Goal: Task Accomplishment & Management: Use online tool/utility

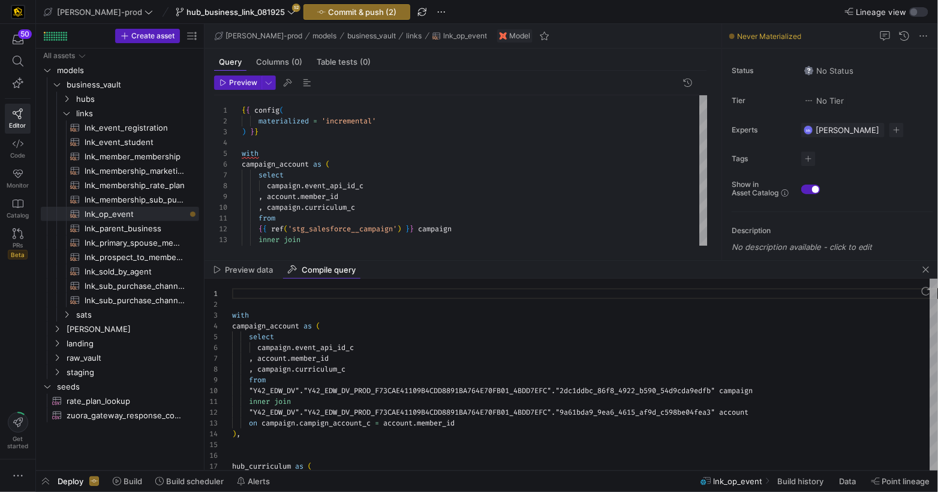
scroll to position [108, 0]
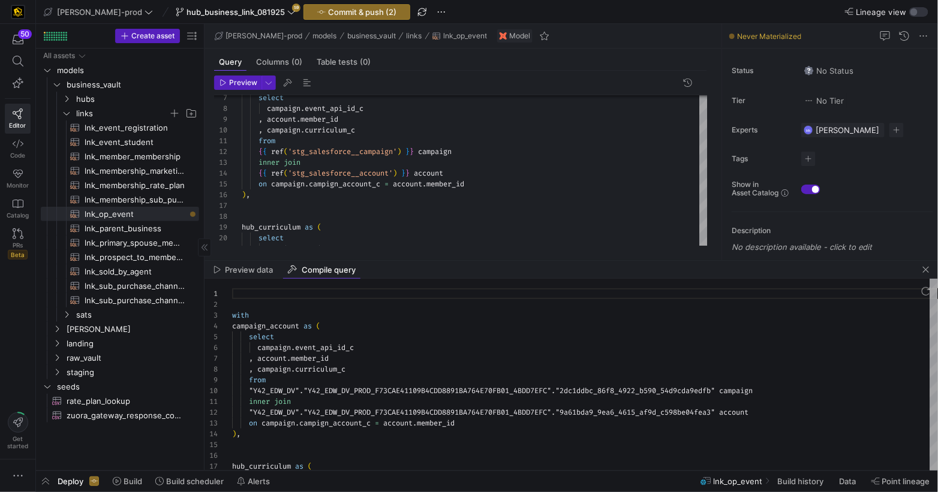
click at [69, 115] on icon "Press SPACE to select this row." at bounding box center [66, 113] width 8 height 7
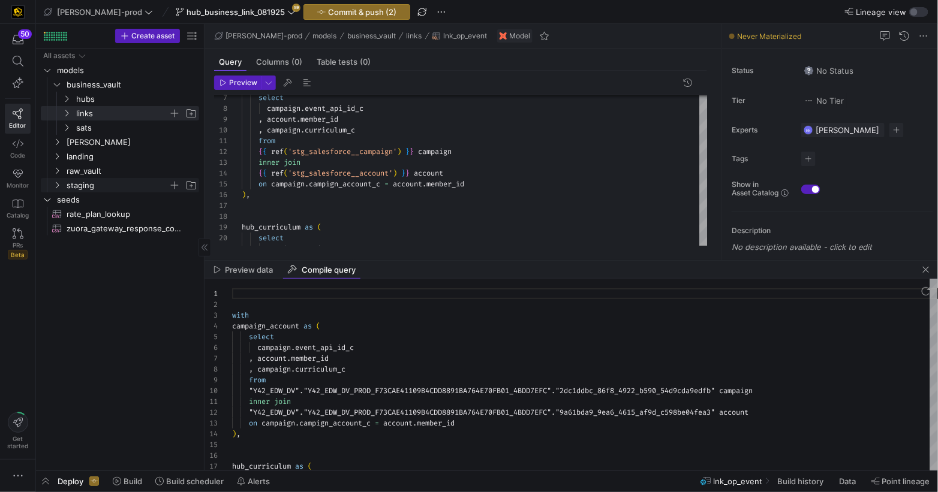
click at [59, 185] on icon "Press SPACE to select this row." at bounding box center [57, 185] width 8 height 7
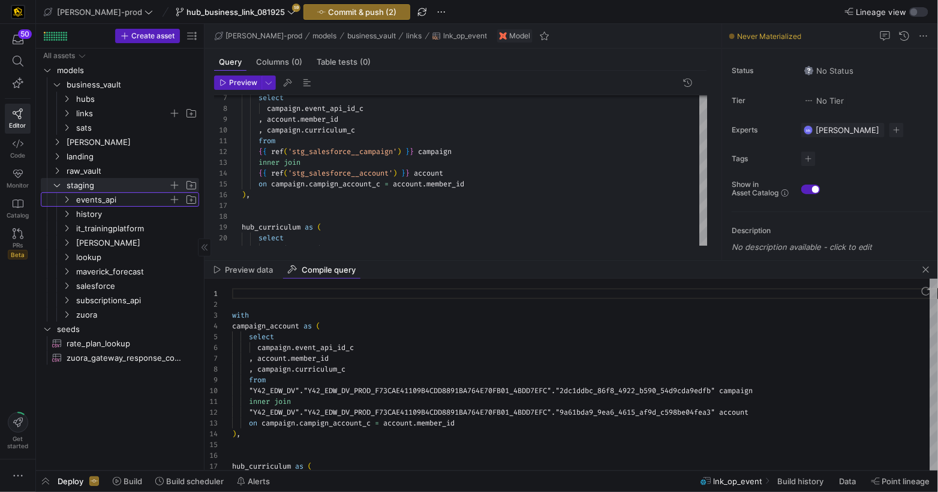
click at [70, 202] on icon "Press SPACE to select this row." at bounding box center [66, 199] width 8 height 7
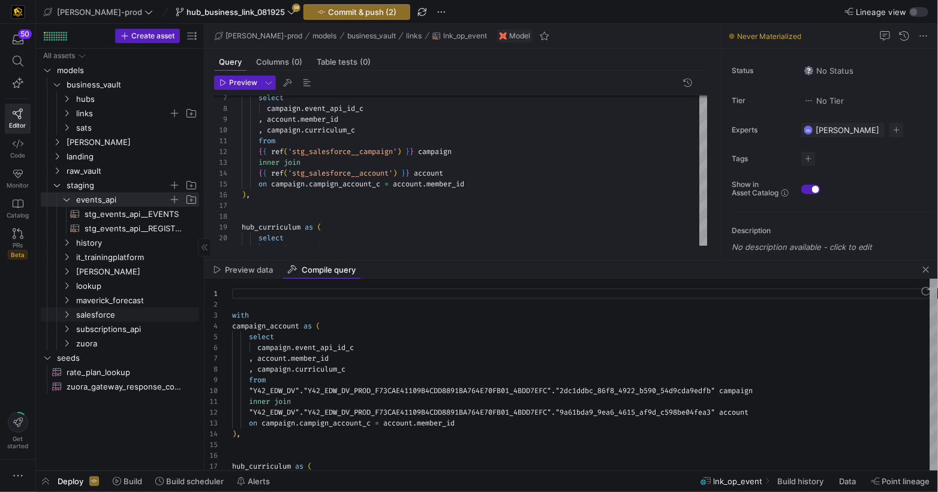
drag, startPoint x: 70, startPoint y: 313, endPoint x: 176, endPoint y: 307, distance: 106.3
click at [70, 313] on icon "Press SPACE to select this row." at bounding box center [66, 314] width 8 height 7
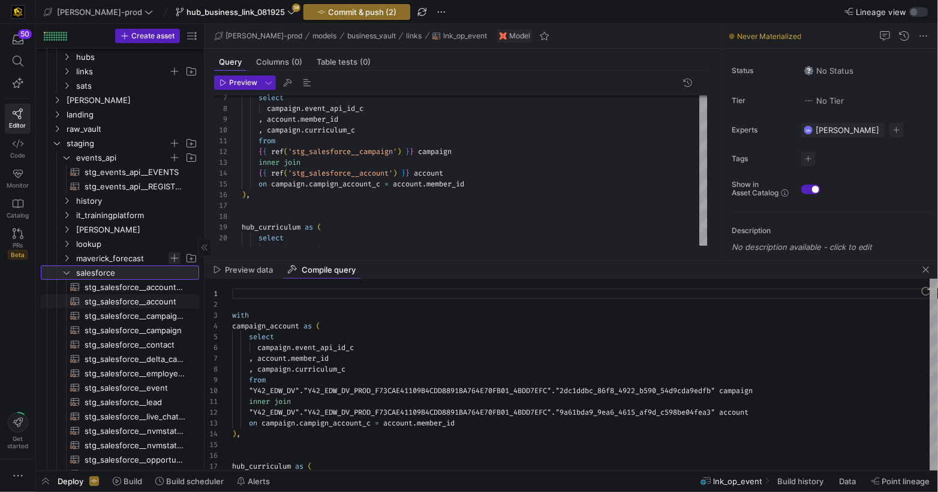
scroll to position [47, 0]
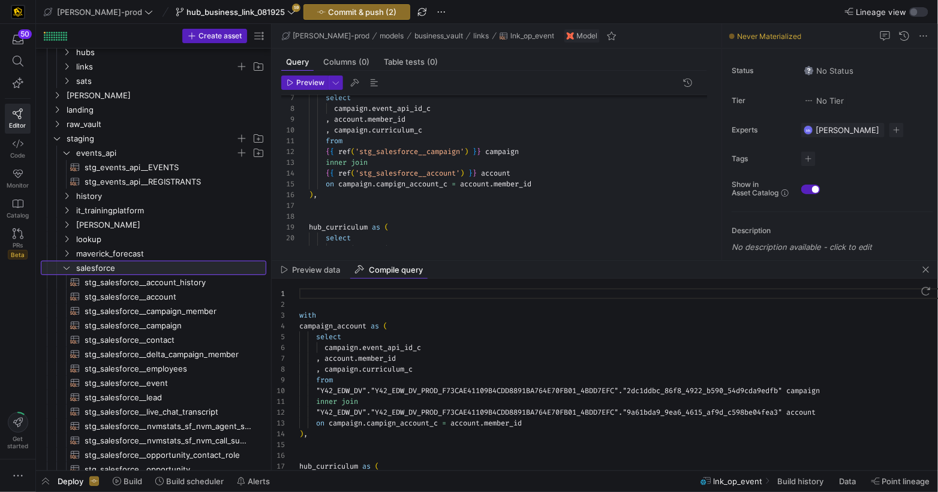
drag, startPoint x: 243, startPoint y: 296, endPoint x: 272, endPoint y: 297, distance: 28.2
click at [272, 297] on as-split "Create asset Drag here to set row groups Drag here to set column labels Group 1…" at bounding box center [487, 247] width 902 height 447
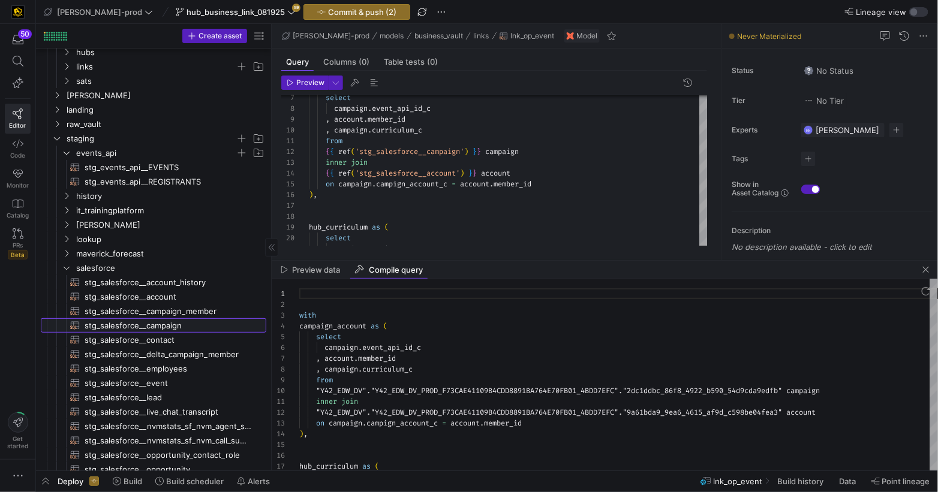
click at [156, 323] on span "stg_salesforce__campaign​​​​​​​​​​" at bounding box center [169, 326] width 168 height 14
type textarea "WITH source AS ( SELECT * FROM {{ source('salesforce', 'SALESFORCE_CAMPAIGN') }…"
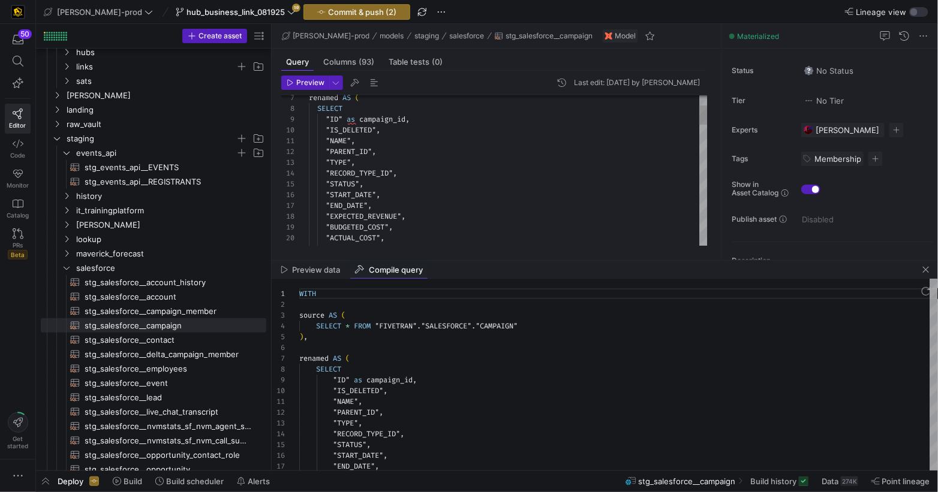
scroll to position [108, 0]
click at [457, 330] on span ""SALESFORCE"" at bounding box center [446, 326] width 50 height 10
click at [456, 330] on span ""SALESFORCE"" at bounding box center [446, 326] width 50 height 10
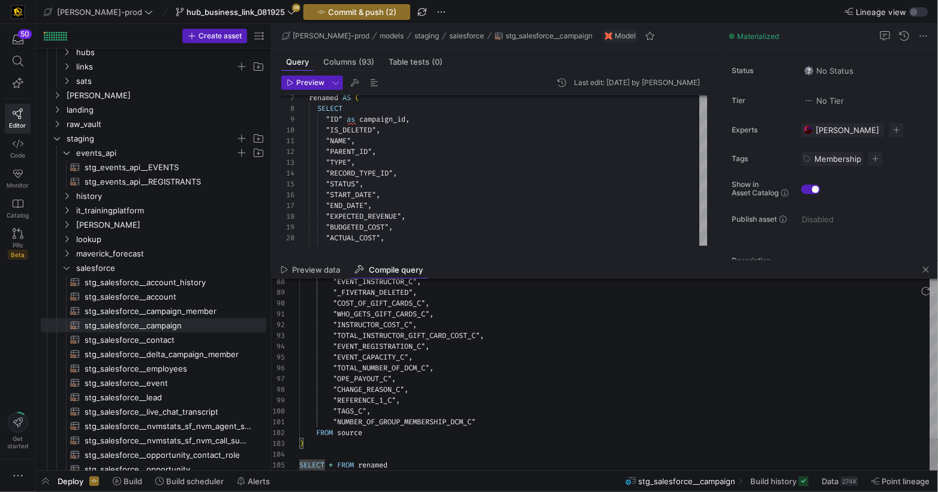
scroll to position [54, 138]
click at [474, 372] on div ""TOTAL_NUMBER_OF_DCM_C" ," at bounding box center [618, 368] width 639 height 11
drag, startPoint x: 490, startPoint y: 422, endPoint x: 383, endPoint y: 414, distance: 107.6
click at [331, 419] on div ""NUMBER_OF_GROUP_MEMBERSHIP_DCM_C"" at bounding box center [618, 422] width 639 height 11
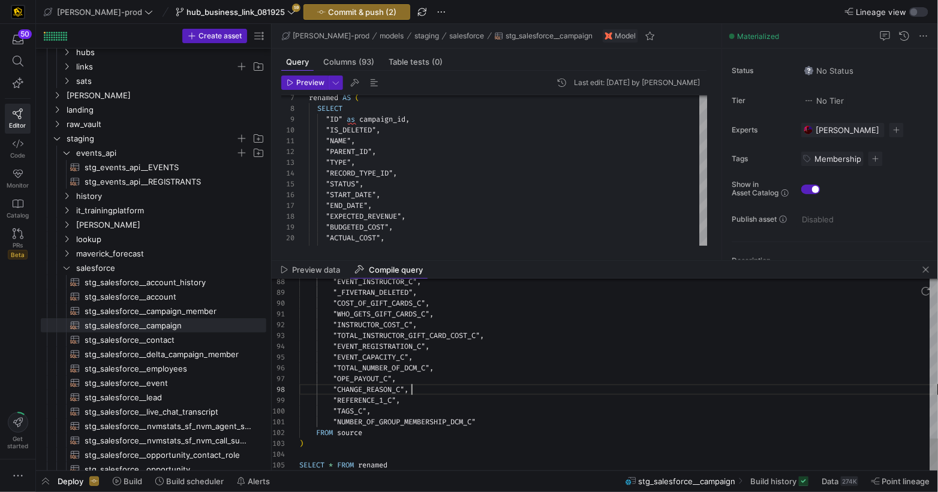
scroll to position [75, 112]
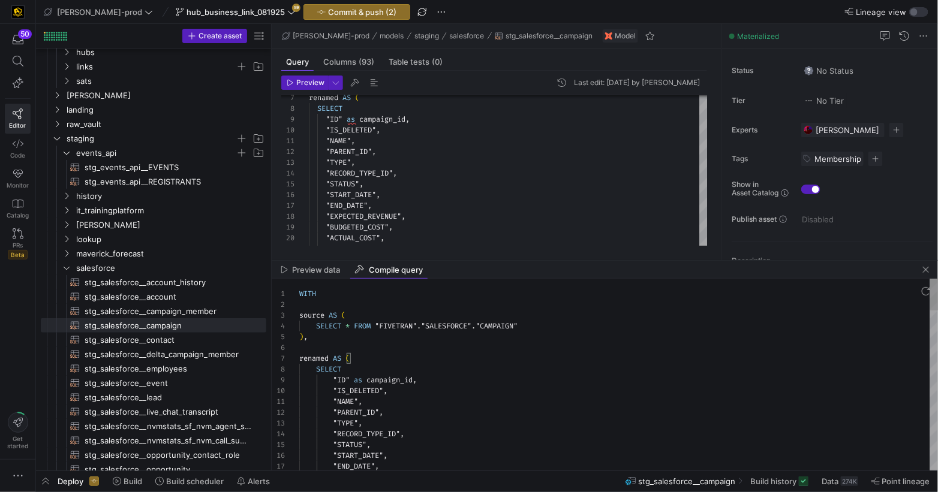
drag, startPoint x: 411, startPoint y: 324, endPoint x: 464, endPoint y: 325, distance: 53.4
click at [411, 324] on span ""FIVETRAN"" at bounding box center [396, 326] width 42 height 10
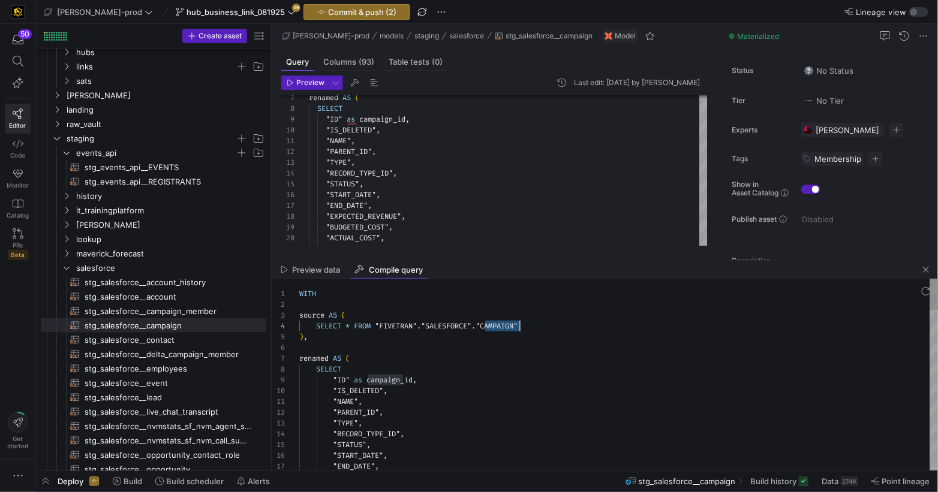
drag, startPoint x: 499, startPoint y: 326, endPoint x: 493, endPoint y: 331, distance: 8.1
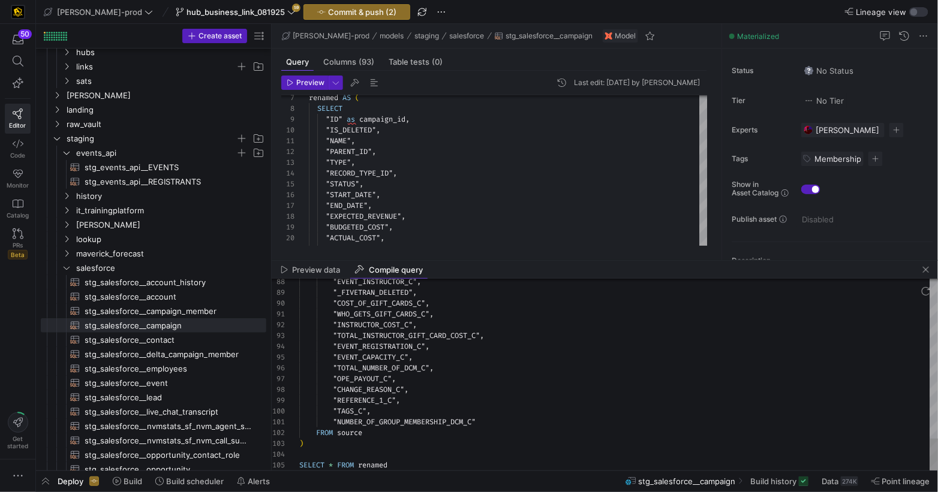
scroll to position [97, 65]
click at [363, 409] on span ""TAGS_C"" at bounding box center [350, 412] width 34 height 10
drag, startPoint x: 363, startPoint y: 409, endPoint x: 423, endPoint y: 426, distance: 62.3
click at [362, 409] on span ""TAGS_C"" at bounding box center [350, 412] width 34 height 10
type textarea ""NUMBER_OF_GROUP_MEMBERSHIP_DCM_C" FROM source ) SELECT * FROM renamed"
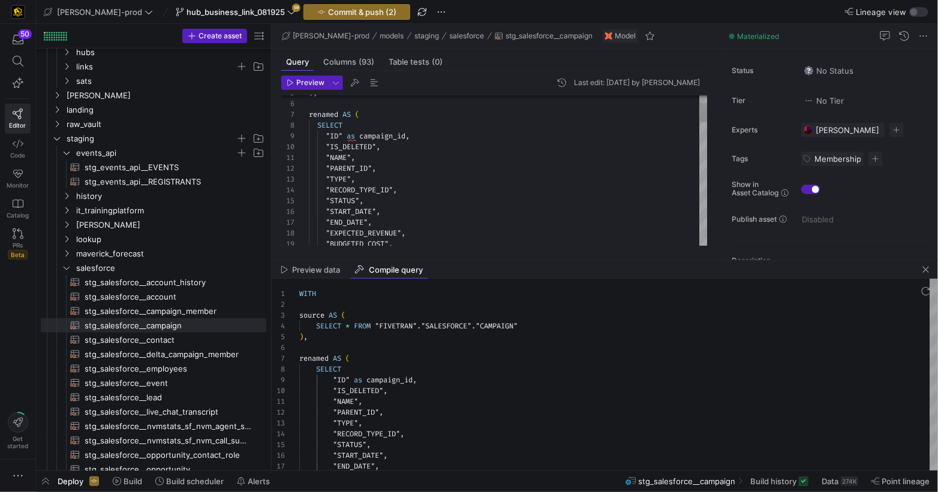
scroll to position [108, 0]
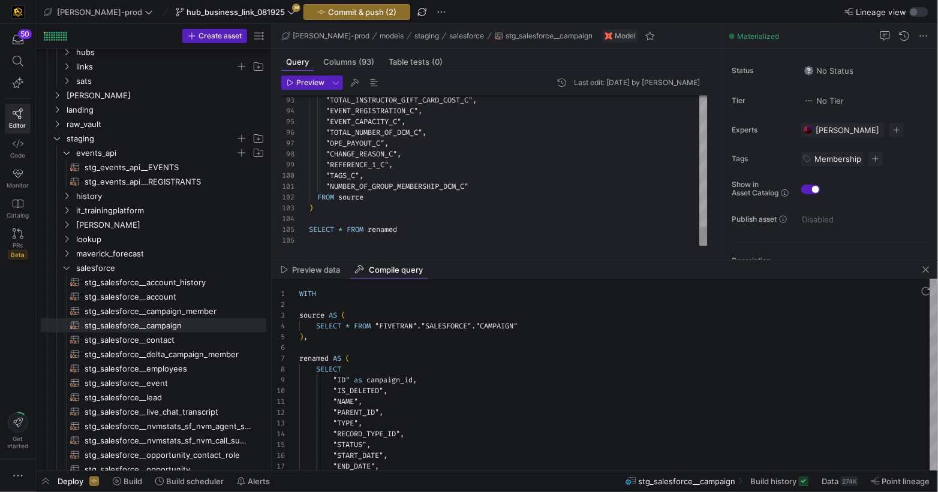
type textarea ""NUMBER_OF_GROUP_MEMBERSHIP_DCM_C" FROM source ) SELECT * FROM renamed"
click at [477, 224] on div at bounding box center [508, 220] width 399 height 11
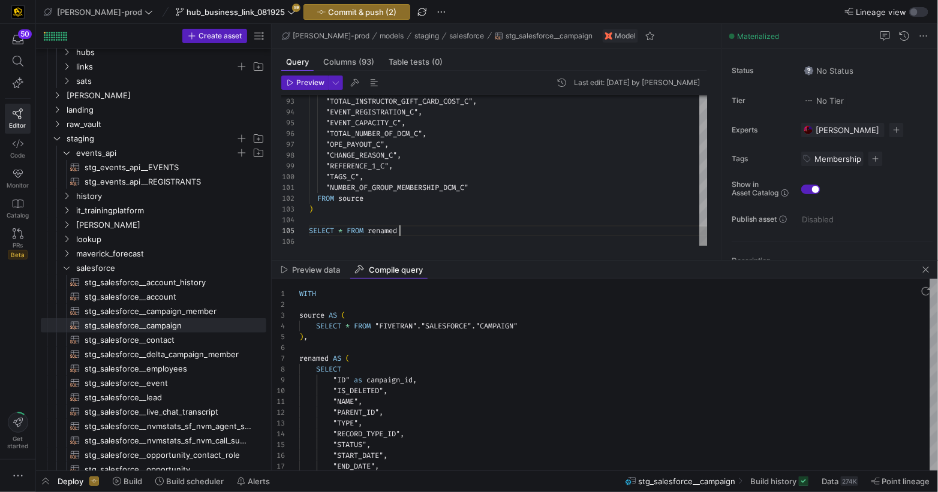
click at [537, 234] on div "SELECT * FROM renamed" at bounding box center [508, 230] width 399 height 11
drag, startPoint x: 449, startPoint y: 191, endPoint x: 534, endPoint y: 191, distance: 85.1
click at [449, 191] on div ""NUMBER_OF_GROUP_MEMBERSHIP_DCM_C"" at bounding box center [508, 186] width 399 height 11
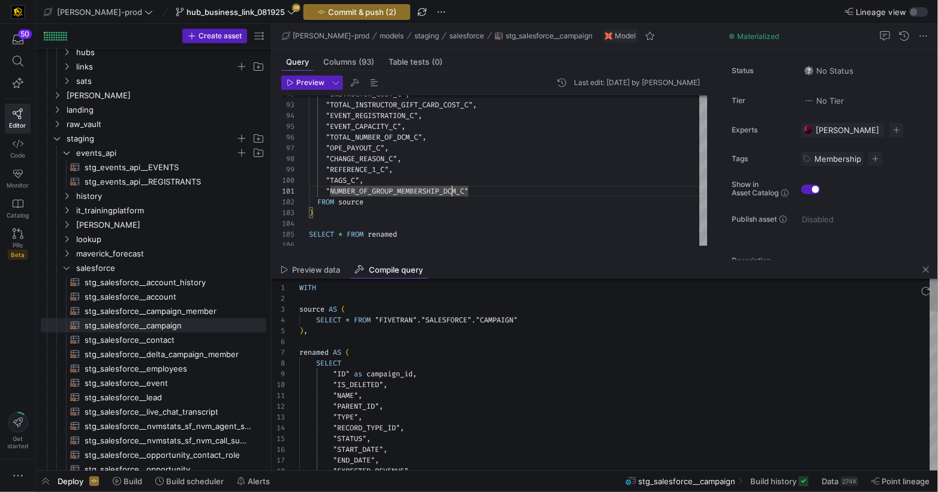
type textarea "WITH source AS ( SELECT * FROM "FIVETRAN"."SALESFORCE"."CAMPAIGN" ), renamed AS…"
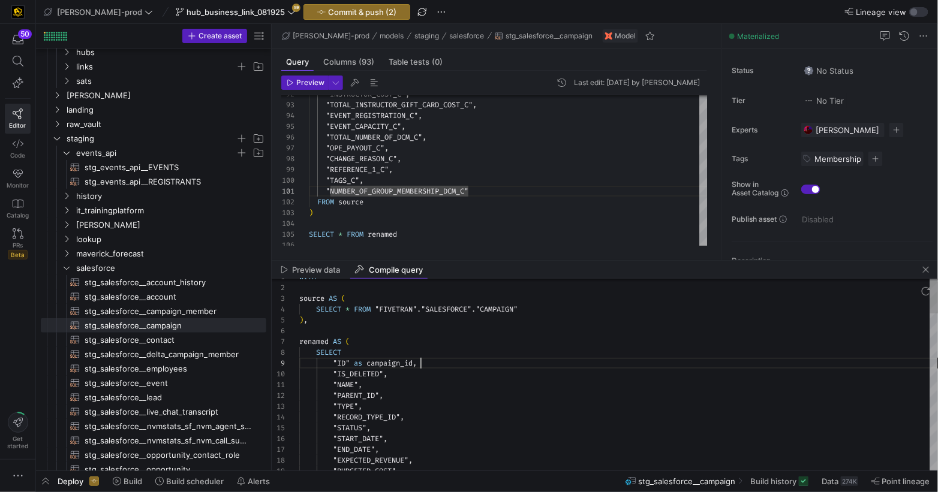
scroll to position [86, 121]
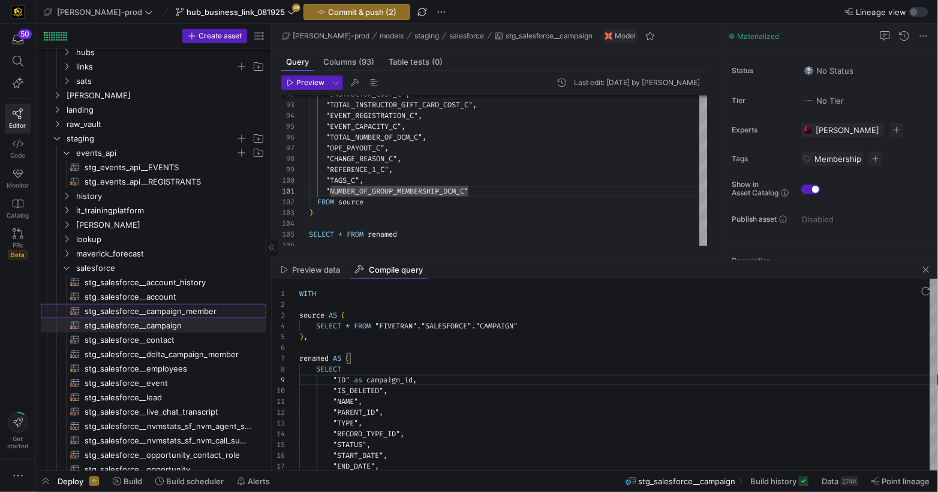
click at [173, 313] on span "stg_salesforce__campaign_member​​​​​​​​​​" at bounding box center [169, 312] width 168 height 14
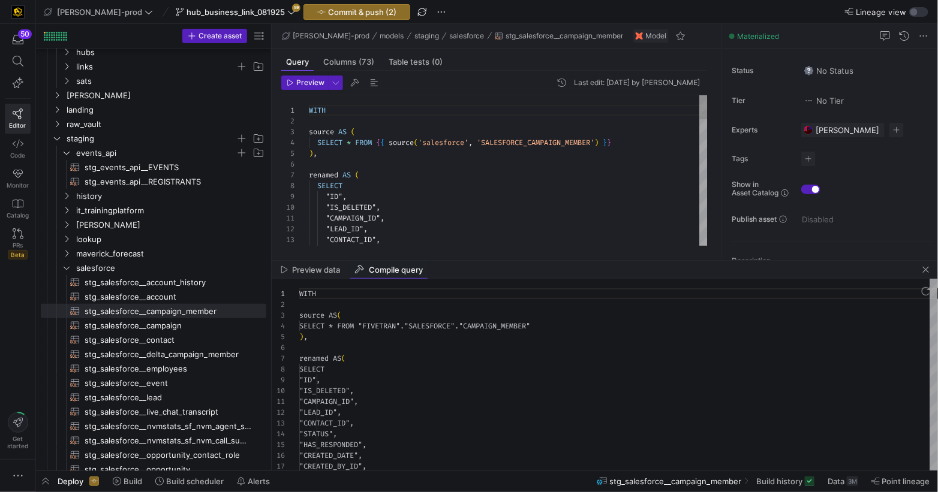
scroll to position [108, 0]
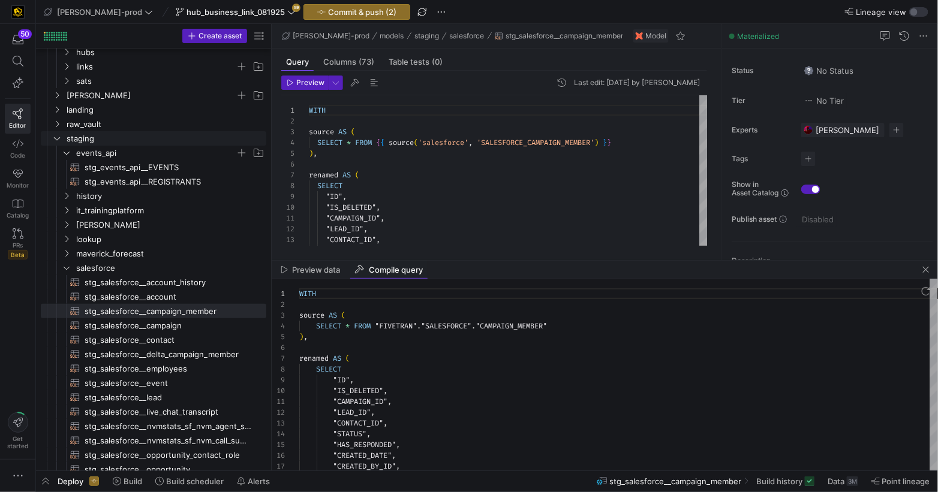
click at [61, 142] on y42-icon "Press SPACE to select this row." at bounding box center [57, 139] width 10 height 10
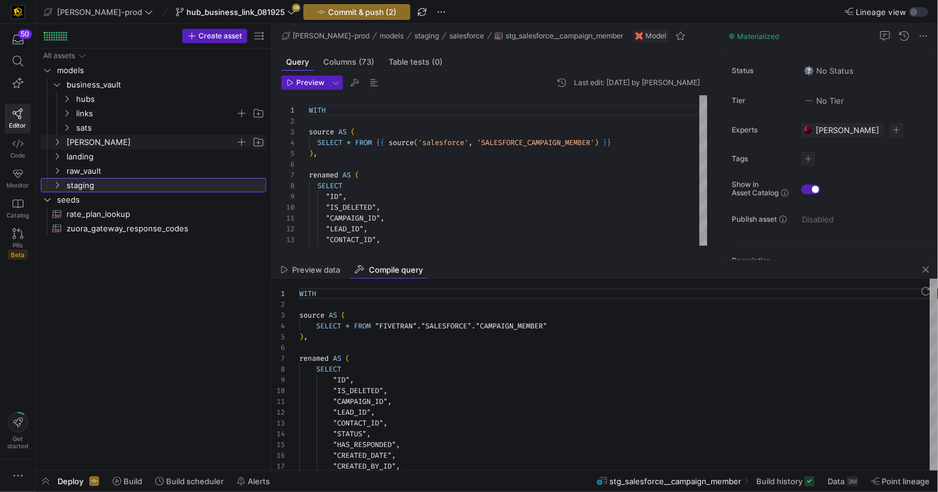
scroll to position [0, 0]
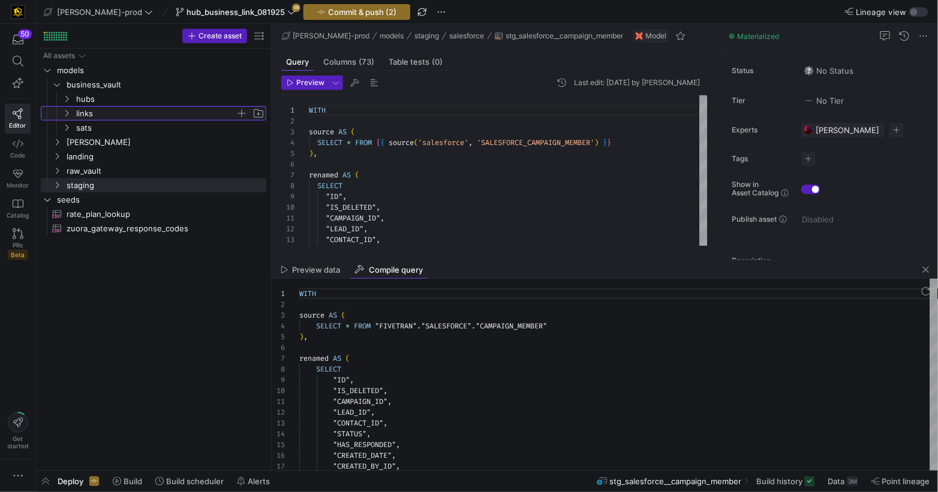
drag, startPoint x: 70, startPoint y: 113, endPoint x: 74, endPoint y: 118, distance: 6.4
click at [70, 113] on icon "Press SPACE to select this row." at bounding box center [66, 113] width 8 height 7
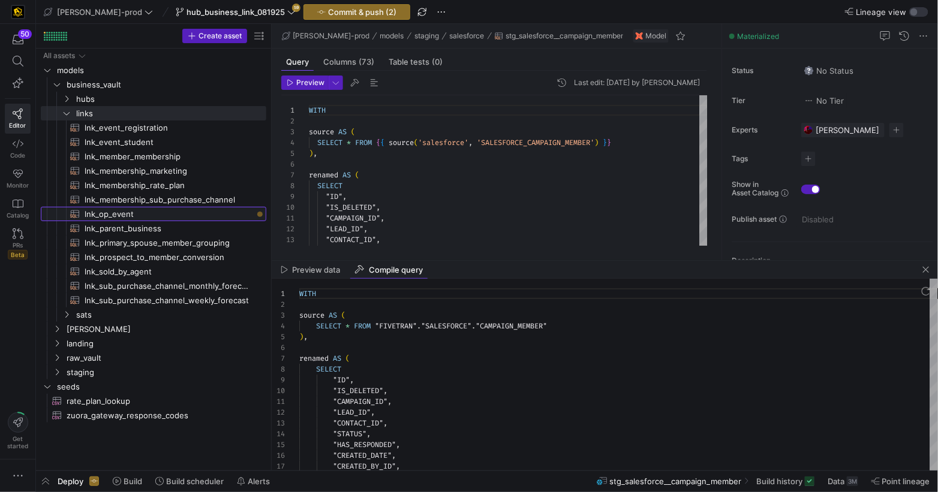
click at [130, 217] on span "lnk_op_event​​​​​​​​​​" at bounding box center [169, 214] width 168 height 14
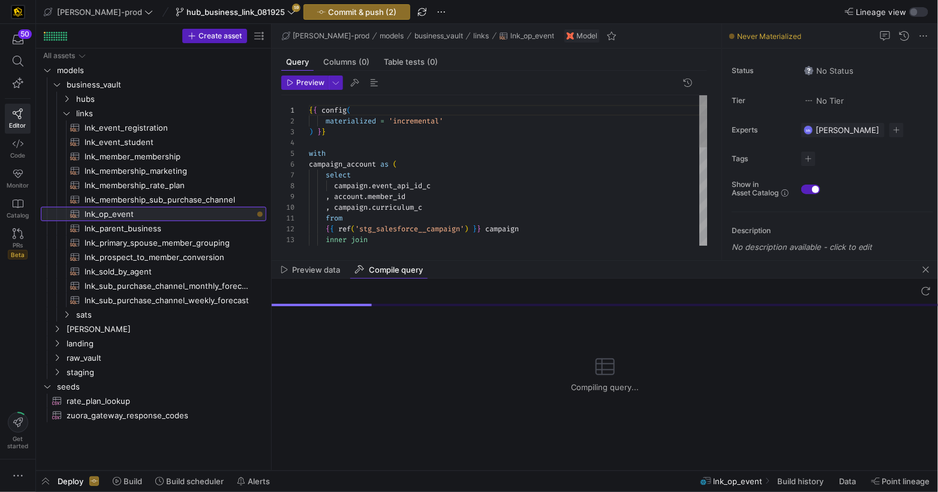
drag, startPoint x: 130, startPoint y: 217, endPoint x: 163, endPoint y: 216, distance: 33.6
click at [130, 217] on span "lnk_op_event​​​​​​​​​​" at bounding box center [169, 214] width 168 height 14
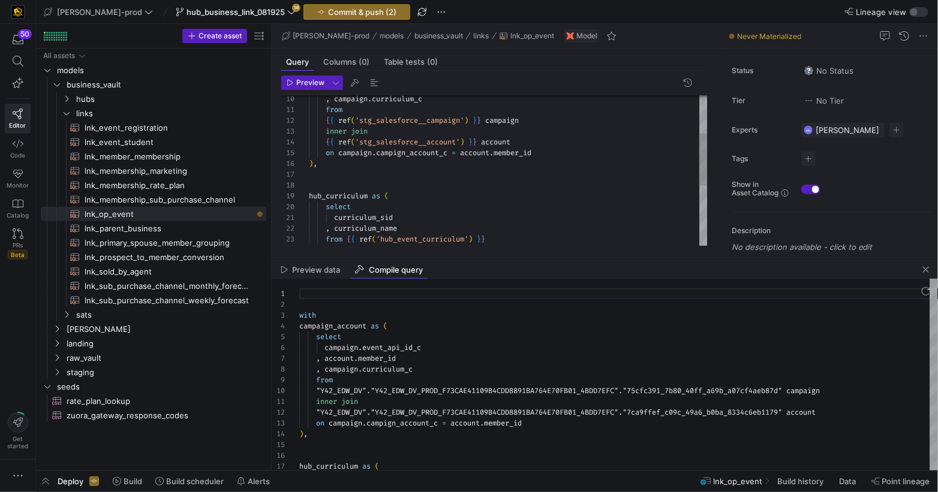
scroll to position [43, 228]
click at [562, 156] on div ") , from { { ref ( 'hub_event_curriculum' ) } } , curriculum_name curriculum_si…" at bounding box center [508, 202] width 399 height 431
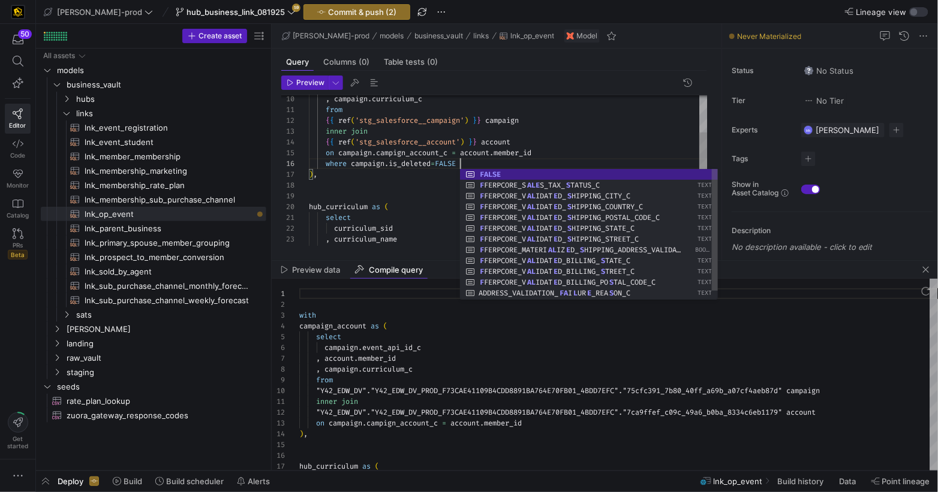
scroll to position [54, 150]
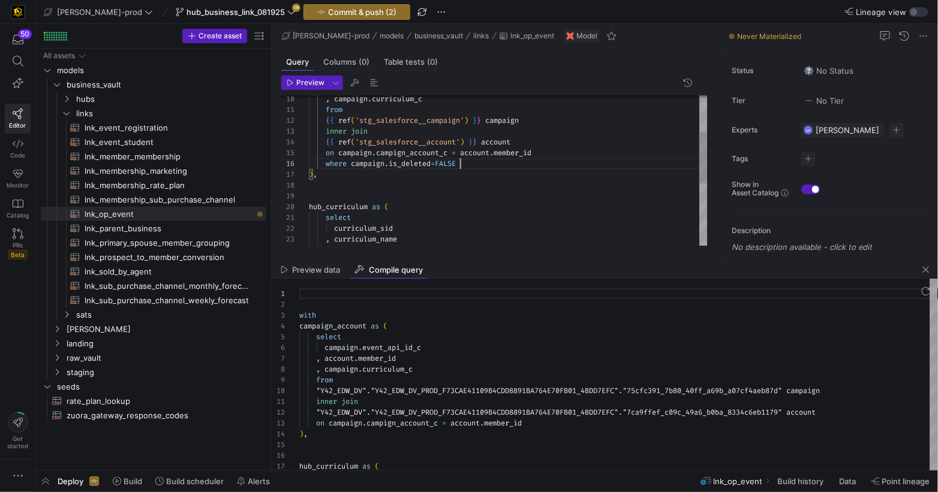
click at [539, 162] on div "from { { ref ( 'hub_event_curriculum' ) } } , curriculum_name curriculum_sid se…" at bounding box center [508, 207] width 399 height 441
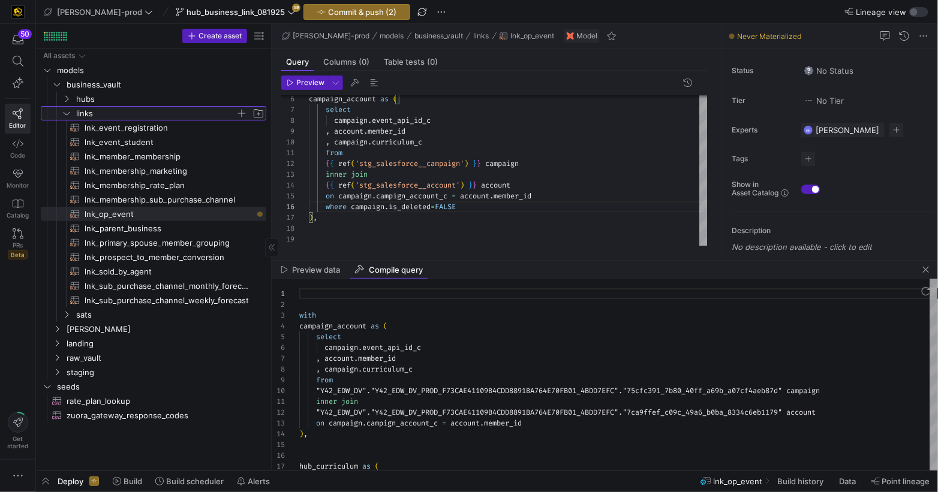
click at [65, 113] on icon "Press SPACE to select this row." at bounding box center [66, 113] width 8 height 7
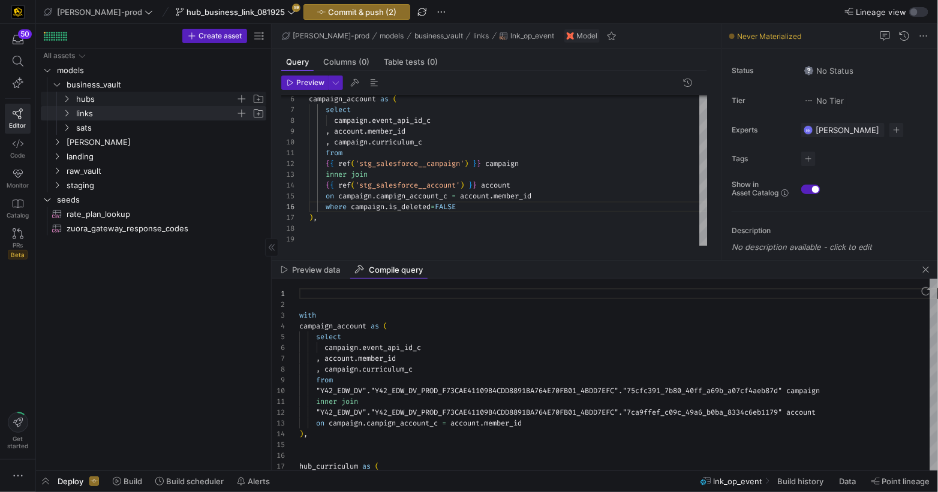
click at [70, 101] on icon "Press SPACE to select this row." at bounding box center [66, 98] width 8 height 7
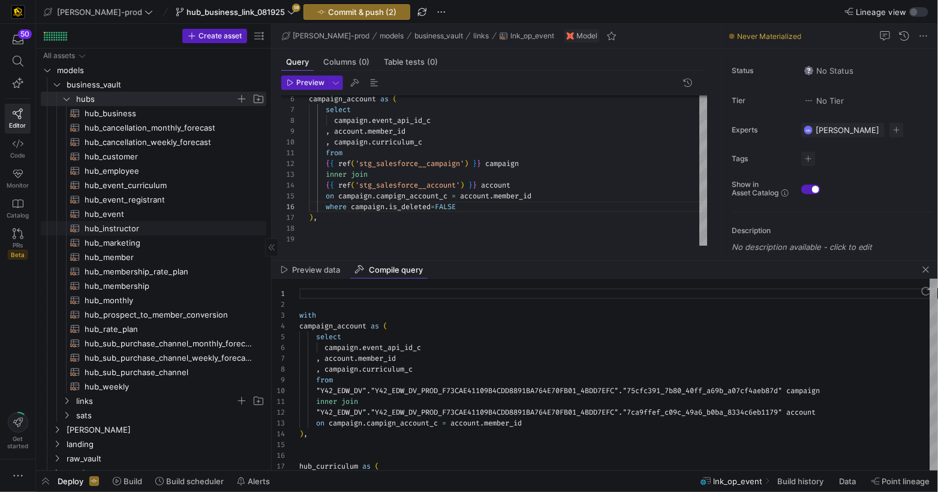
click at [90, 227] on span "hub_instructor​​​​​​​​​​" at bounding box center [169, 229] width 168 height 14
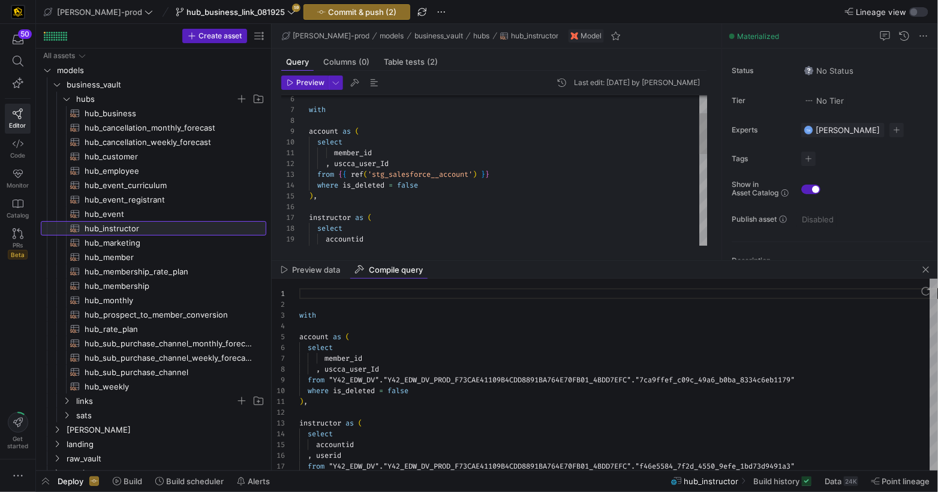
scroll to position [108, 0]
click at [382, 164] on div "with account as ( select member_id , uscca_user_Id from { { ref ( 'stg_salesfor…" at bounding box center [508, 304] width 399 height 549
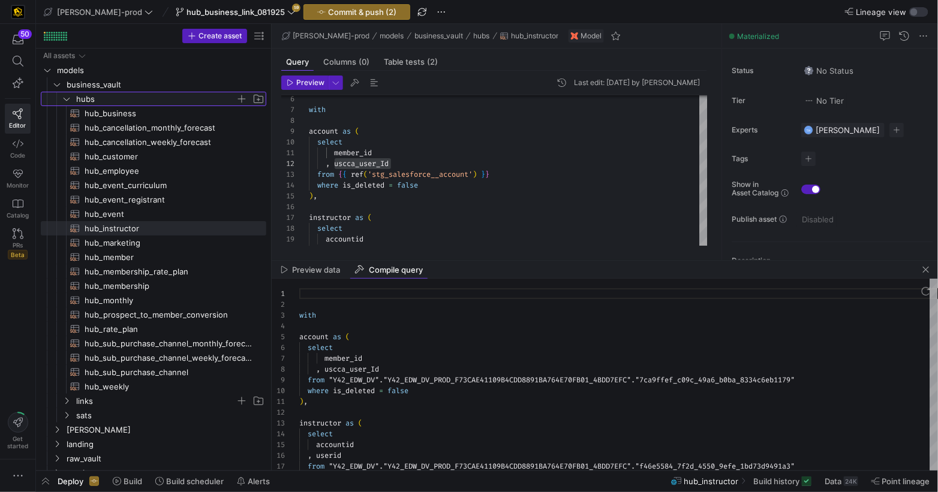
click at [68, 98] on icon "Press SPACE to select this row." at bounding box center [66, 98] width 8 height 7
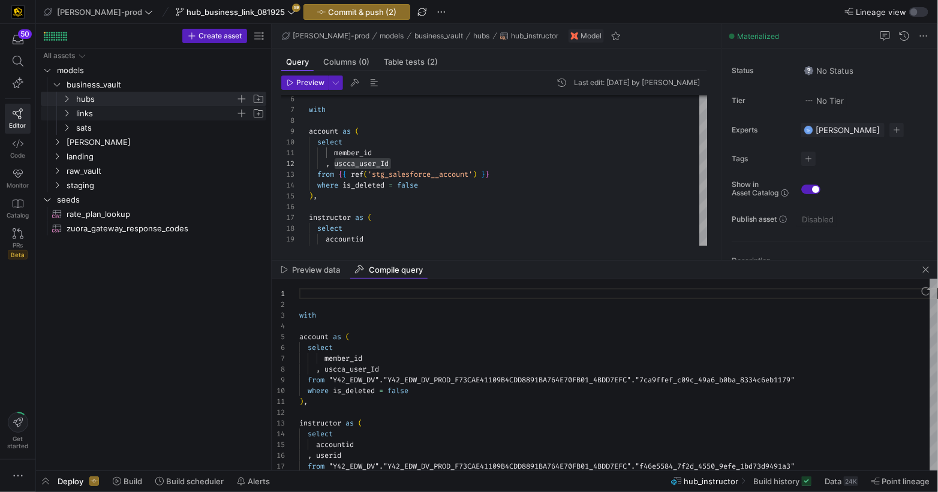
click at [66, 117] on y42-icon "Press SPACE to select this row." at bounding box center [67, 114] width 10 height 10
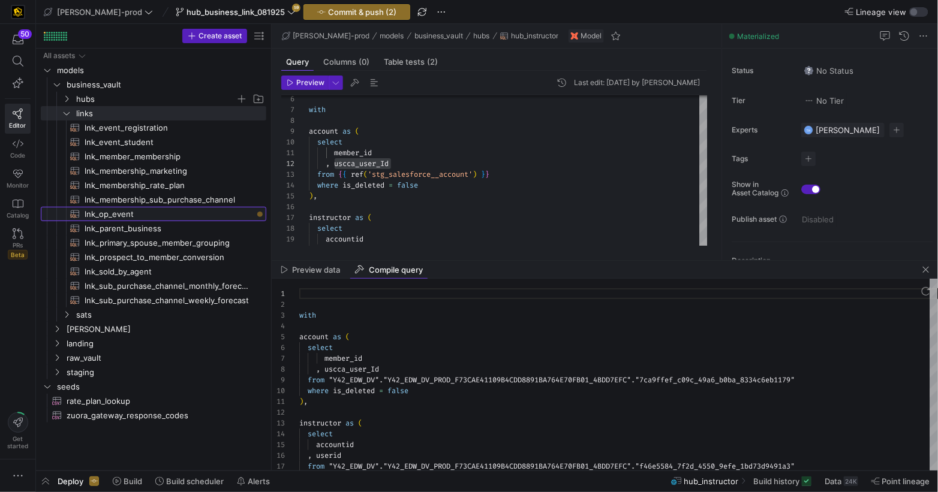
drag, startPoint x: 117, startPoint y: 218, endPoint x: 185, endPoint y: 216, distance: 67.8
click at [118, 218] on span "lnk_op_event​​​​​​​​​​" at bounding box center [169, 214] width 168 height 14
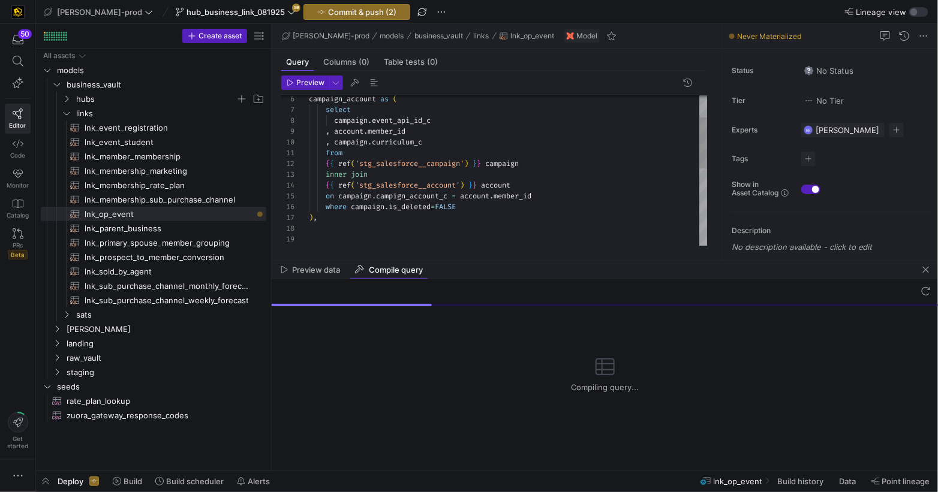
scroll to position [54, 150]
click at [489, 207] on div "campaign_account as ( select campaign . event_api_id_c , account . member_id , …" at bounding box center [508, 250] width 399 height 441
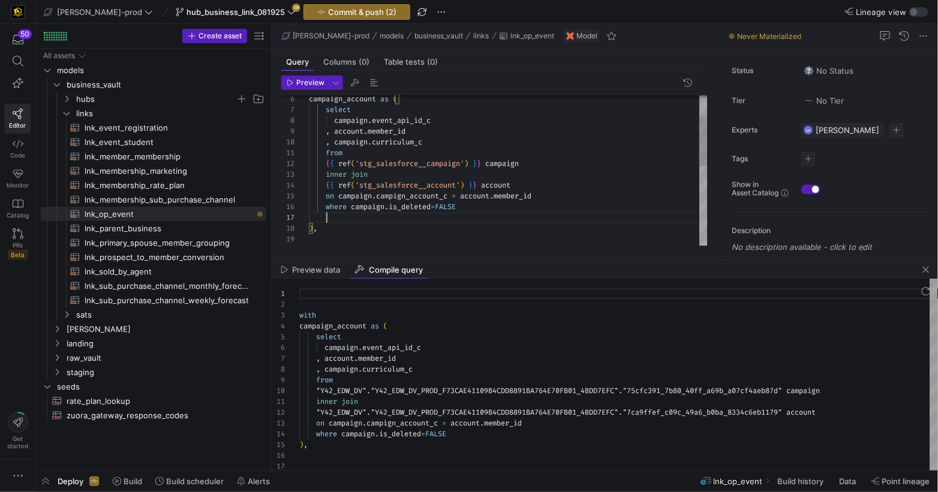
scroll to position [65, 21]
type textarea "from {{ ref('stg_salesforce__campaign') }} campaign inner join {{ ref('stg_sale…"
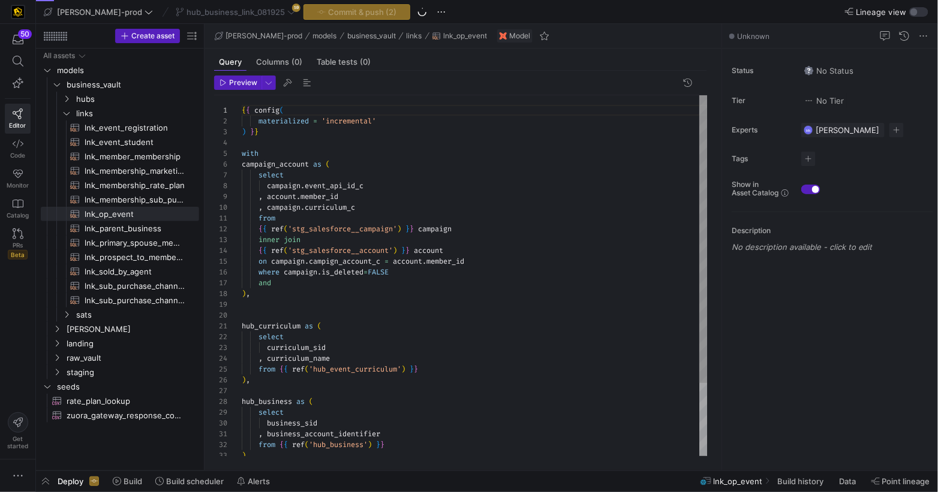
scroll to position [65, 35]
click at [344, 284] on div "{ { config ( materialized = 'incremental' ) } } with campaign_account as ( sele…" at bounding box center [475, 321] width 466 height 452
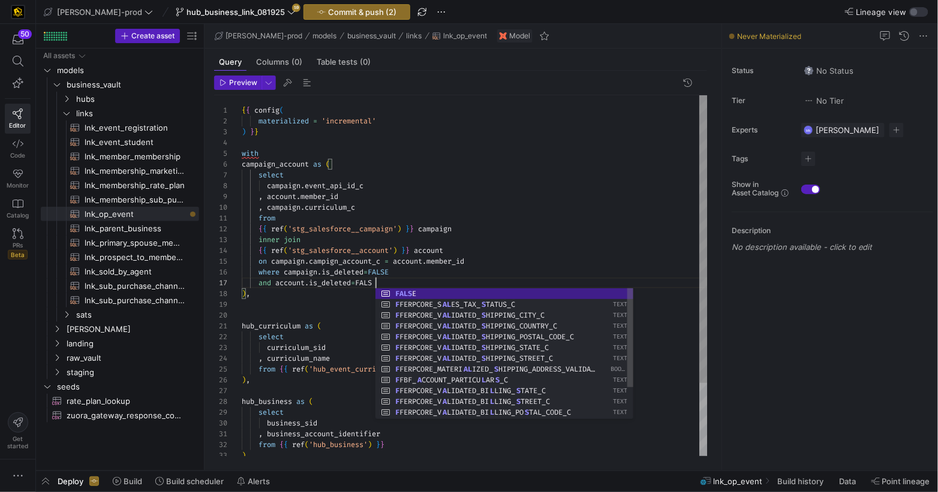
scroll to position [65, 138]
click at [410, 264] on div "{ { config ( materialized = 'incremental' ) } } with campaign_account as ( sele…" at bounding box center [475, 321] width 466 height 452
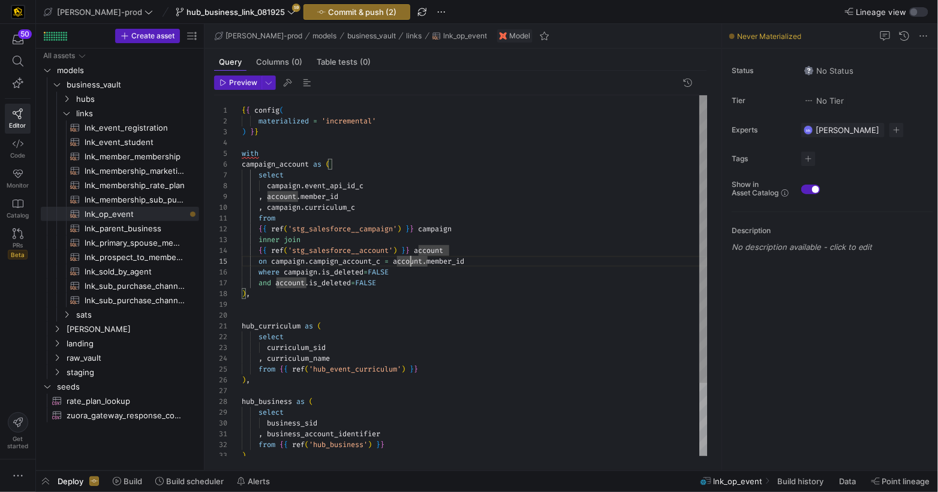
drag, startPoint x: 416, startPoint y: 277, endPoint x: 422, endPoint y: 281, distance: 7.0
click at [416, 278] on div "and account . is_deleted = FALSE" at bounding box center [475, 283] width 466 height 11
click at [419, 281] on div "and account . is_deleted = FALSE" at bounding box center [475, 283] width 466 height 11
drag, startPoint x: 371, startPoint y: 206, endPoint x: 414, endPoint y: 217, distance: 45.1
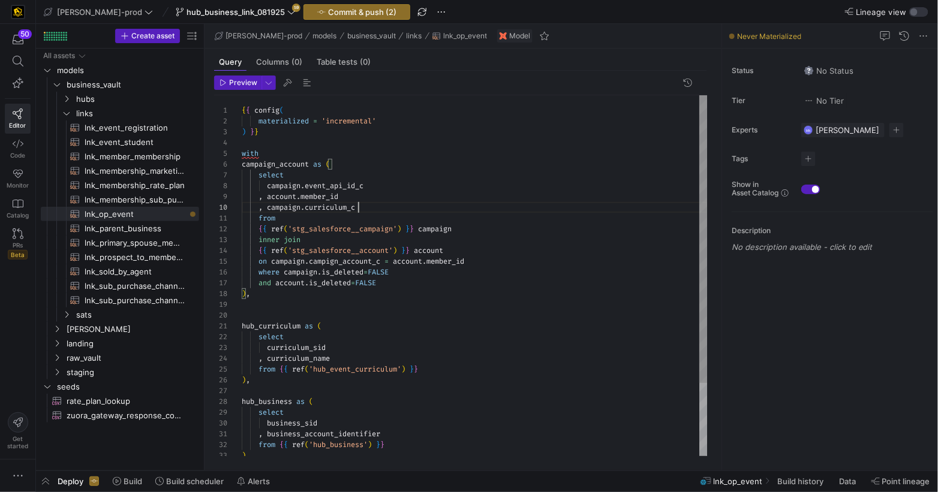
click at [372, 206] on div ", campaign . curriculum_c" at bounding box center [475, 207] width 466 height 11
click at [366, 194] on div ", account . member_id" at bounding box center [475, 196] width 466 height 11
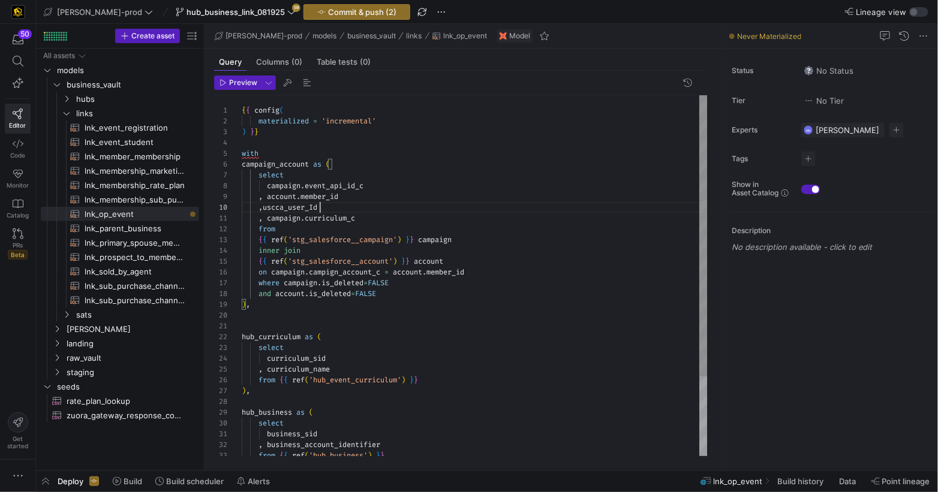
scroll to position [97, 78]
drag, startPoint x: 267, startPoint y: 207, endPoint x: 357, endPoint y: 218, distance: 90.6
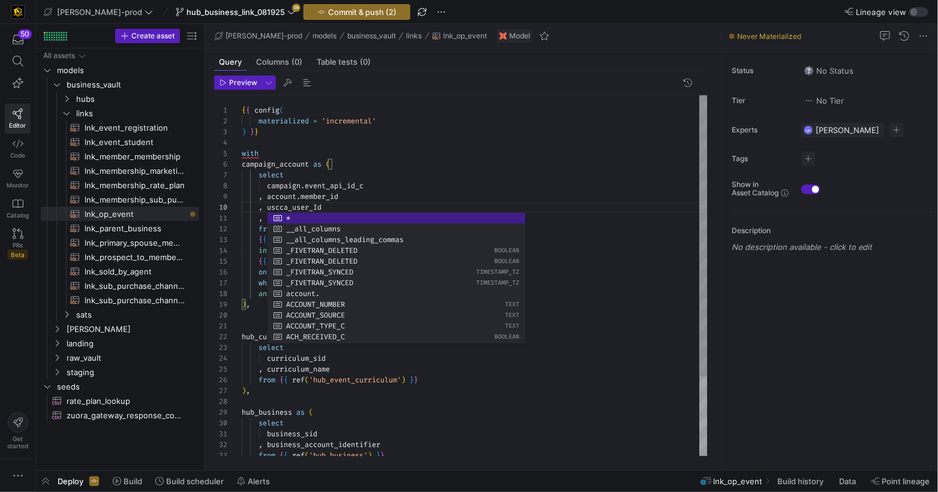
click at [416, 191] on div "{ { config ( materialized = 'incremental' ) } } with campaign_account as ( sele…" at bounding box center [475, 326] width 466 height 463
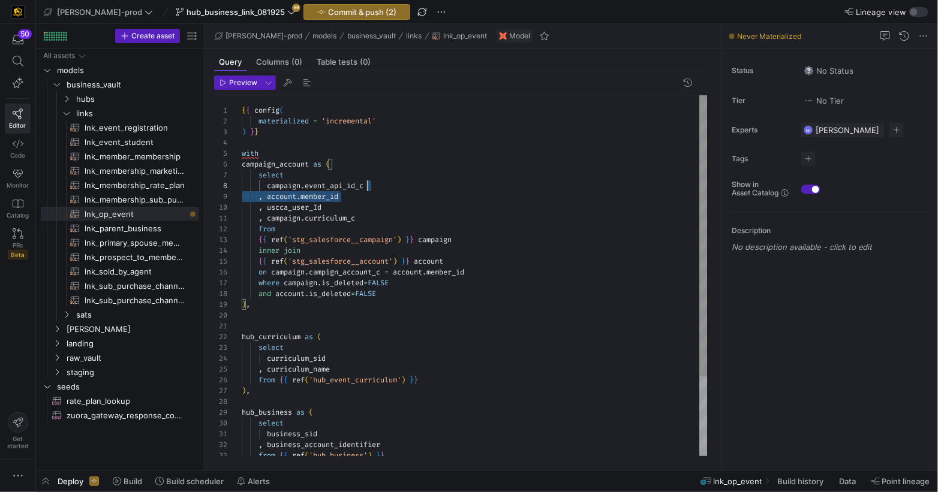
scroll to position [75, 125]
click at [419, 187] on div "campaign . event_api_id_c" at bounding box center [475, 185] width 466 height 11
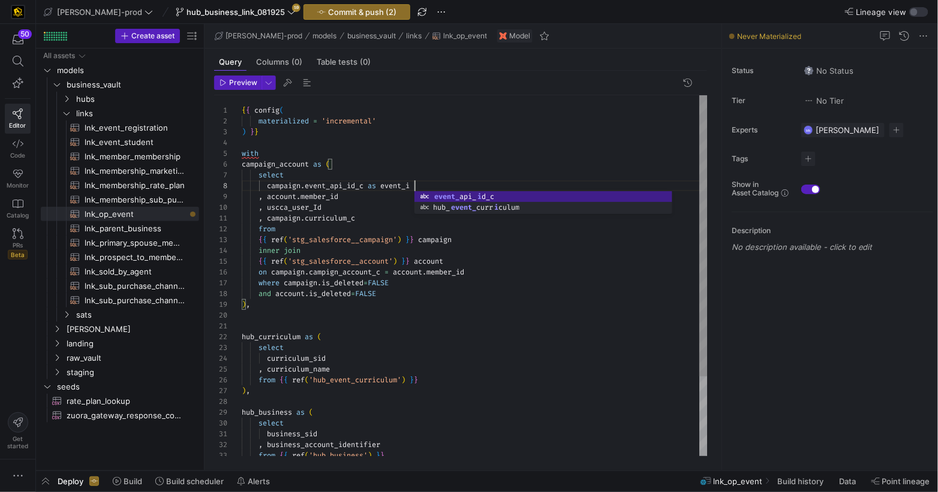
scroll to position [75, 176]
click at [359, 197] on div ", account . member_id" at bounding box center [475, 196] width 466 height 11
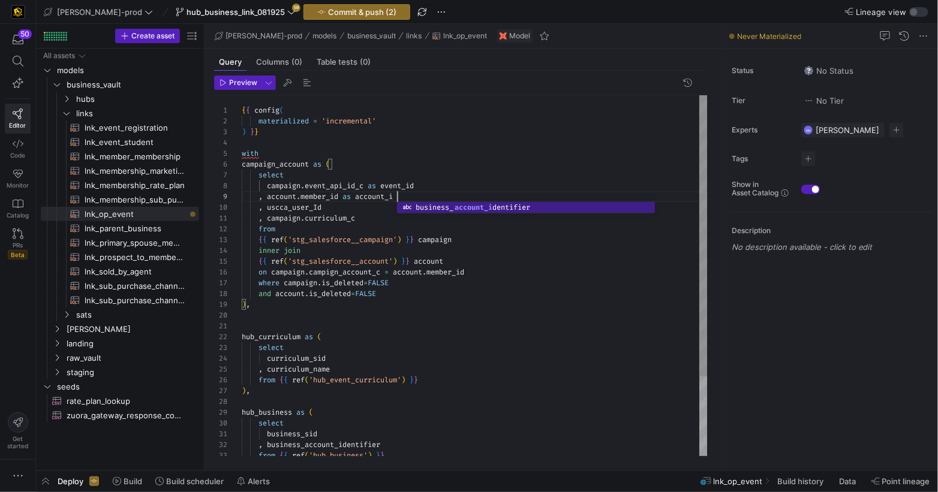
scroll to position [86, 159]
drag, startPoint x: 320, startPoint y: 207, endPoint x: 354, endPoint y: 210, distance: 33.7
click at [329, 208] on div ", uscca_user_Id" at bounding box center [475, 207] width 466 height 11
drag, startPoint x: 350, startPoint y: 209, endPoint x: 385, endPoint y: 211, distance: 34.9
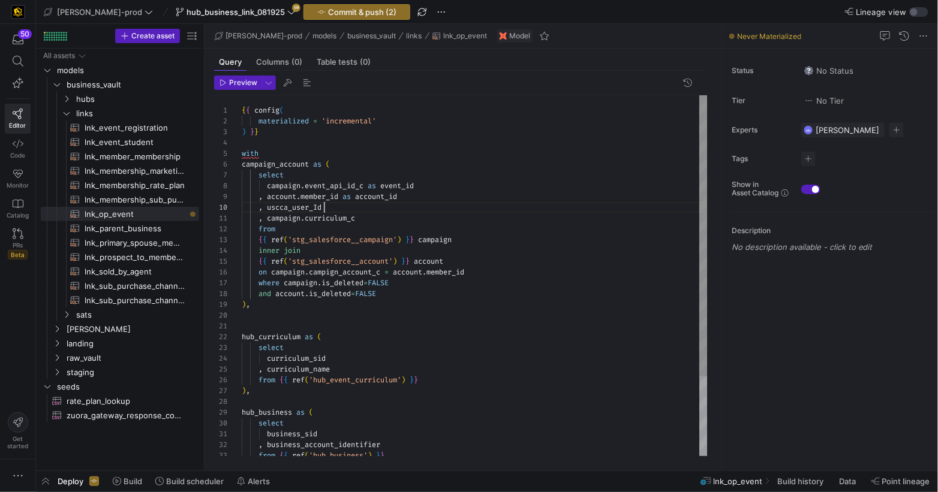
click at [354, 208] on div ", uscca_user_Id" at bounding box center [475, 207] width 466 height 11
click at [381, 217] on div "{ { config ( materialized = 'incremental' ) } } with campaign_account as ( sele…" at bounding box center [475, 326] width 466 height 463
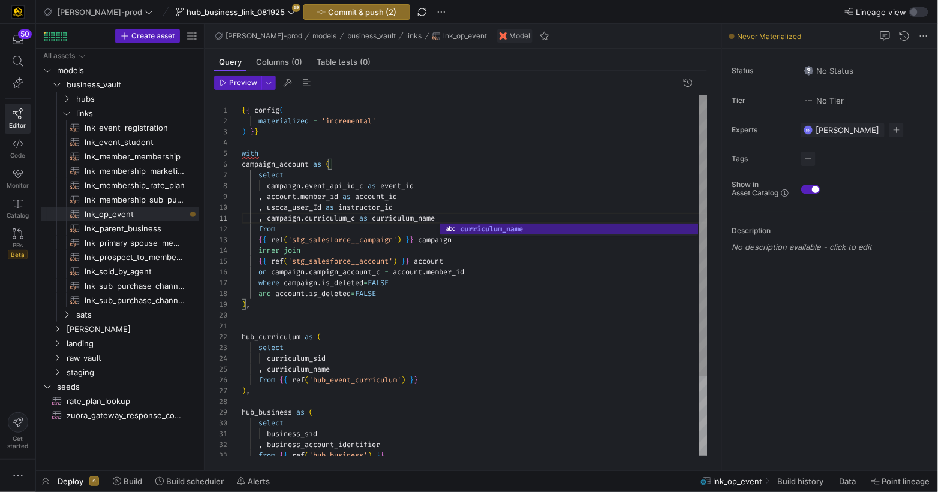
click at [410, 297] on div "and account . is_deleted = FALSE" at bounding box center [475, 293] width 466 height 11
click at [431, 293] on div "and account . is_deleted = FALSE" at bounding box center [475, 293] width 466 height 11
drag, startPoint x: 429, startPoint y: 293, endPoint x: 474, endPoint y: 290, distance: 45.1
click at [429, 293] on div "and account . is_deleted = FALSE" at bounding box center [475, 293] width 466 height 11
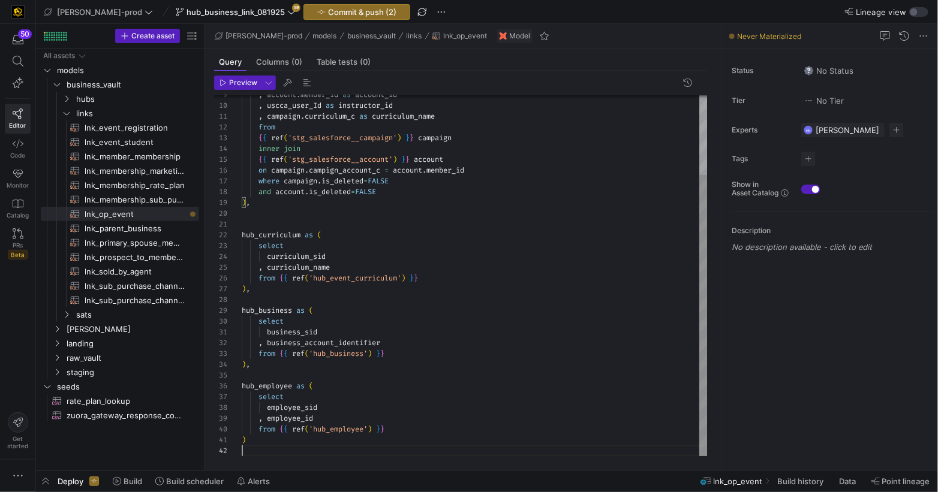
drag, startPoint x: 282, startPoint y: 448, endPoint x: 347, endPoint y: 450, distance: 64.2
click at [282, 448] on div at bounding box center [475, 450] width 466 height 11
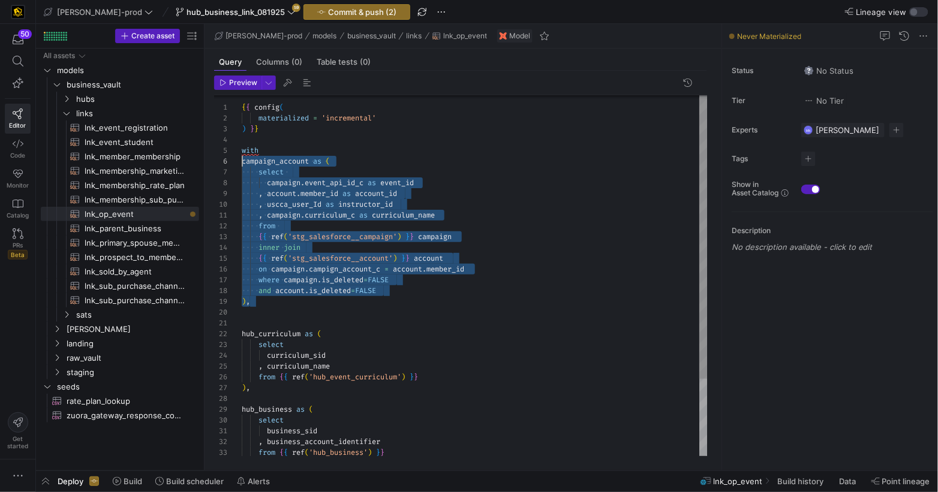
scroll to position [43, 0]
drag, startPoint x: 279, startPoint y: 301, endPoint x: 205, endPoint y: 152, distance: 166.8
click at [242, 151] on div ", campaign . curriculum_c as curriculum_name from { { ref ( 'stg_salesforce__ca…" at bounding box center [475, 323] width 466 height 463
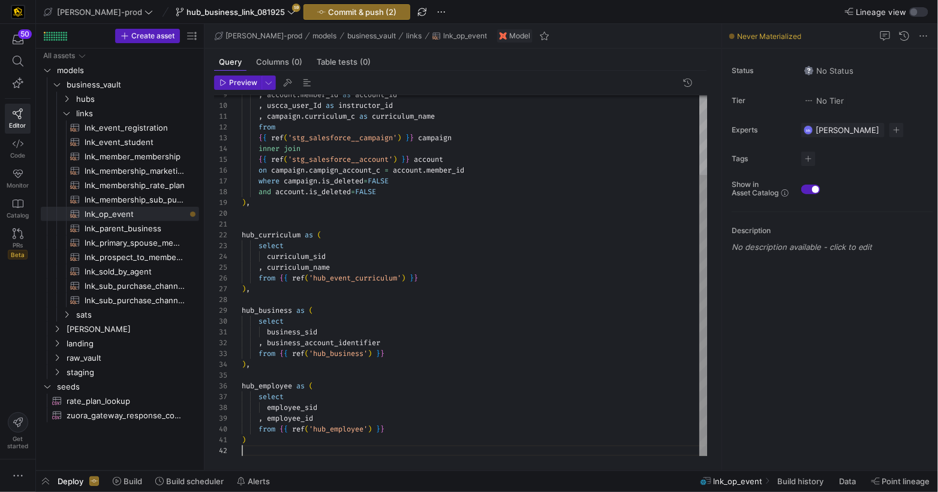
drag, startPoint x: 270, startPoint y: 454, endPoint x: 283, endPoint y: 453, distance: 13.2
click at [270, 454] on div at bounding box center [475, 450] width 466 height 11
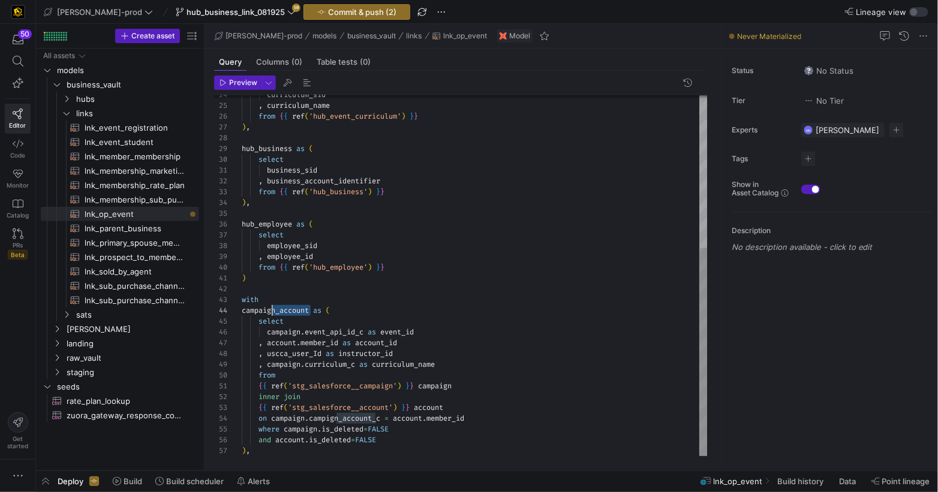
scroll to position [32, 0]
drag, startPoint x: 270, startPoint y: 311, endPoint x: 238, endPoint y: 312, distance: 31.8
click at [226, 311] on div "24 25 26 27 28 29 30 31 32 33 34 35 36 37 38 39 40 41 42 43 44 45 46 47 48 49 5…" at bounding box center [460, 275] width 493 height 361
click at [440, 327] on div "curriculum_sid , curriculum_name from { { ref ( 'hub_event_curriculum' ) } } ) …" at bounding box center [475, 144] width 466 height 625
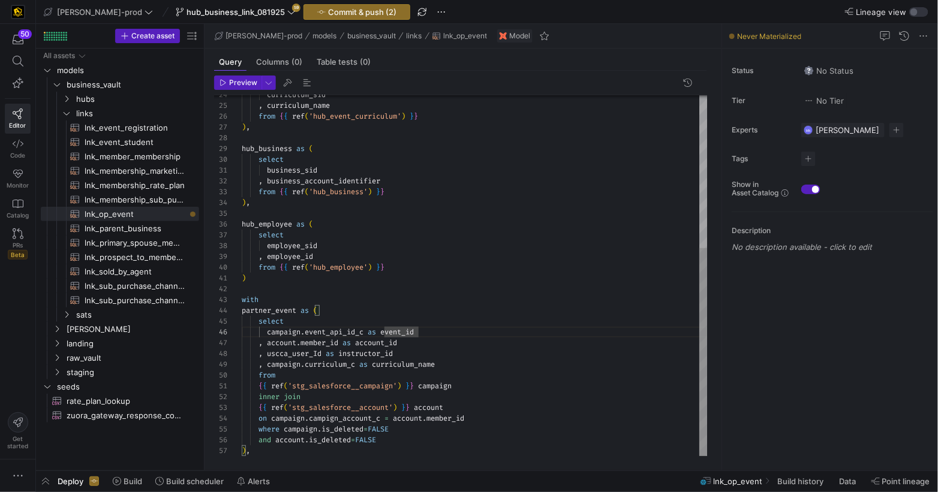
click at [483, 330] on div "campaign . event_api_id_c as event_id" at bounding box center [475, 332] width 466 height 11
drag, startPoint x: 437, startPoint y: 349, endPoint x: 479, endPoint y: 349, distance: 42.0
click at [437, 349] on div ", uscca_user_Id as instructor_id" at bounding box center [475, 353] width 466 height 11
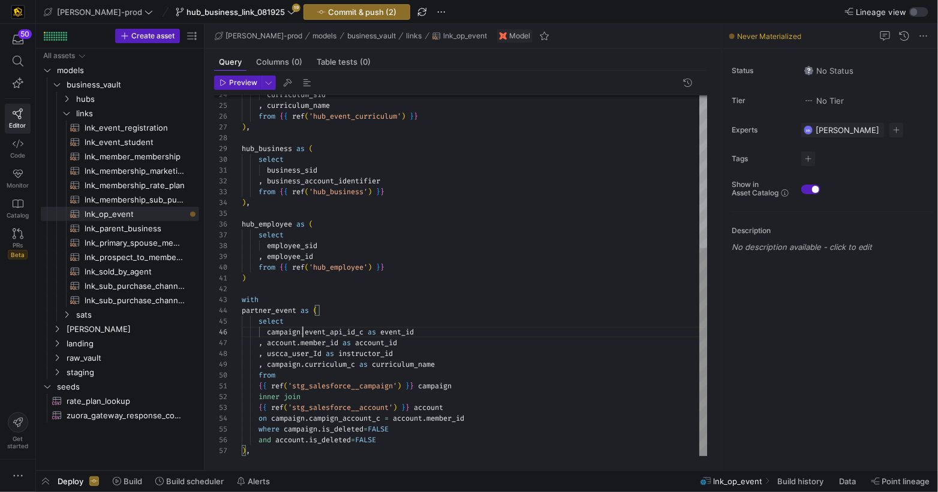
drag, startPoint x: 302, startPoint y: 331, endPoint x: 403, endPoint y: 343, distance: 102.0
drag, startPoint x: 415, startPoint y: 333, endPoint x: 339, endPoint y: 356, distance: 78.9
click at [343, 333] on span "campaign_account . event_api_id_c as event_id" at bounding box center [345, 332] width 206 height 10
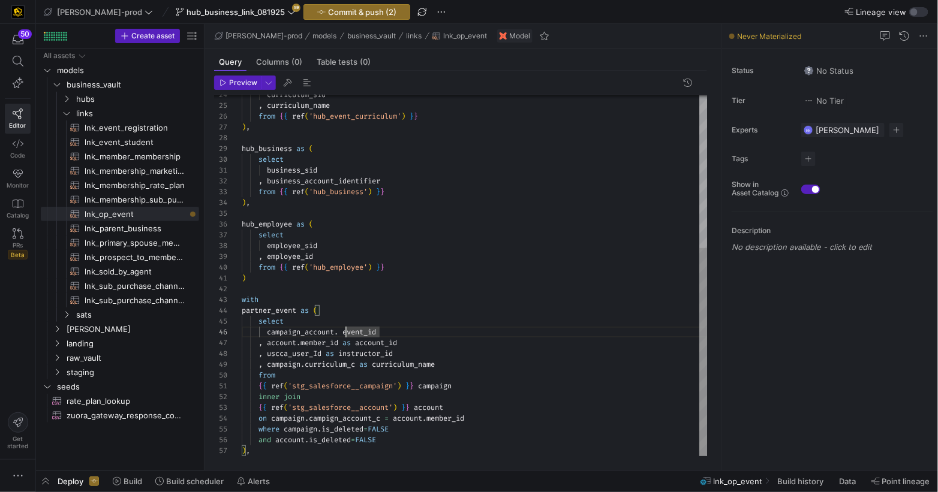
scroll to position [54, 99]
click at [315, 334] on div "curriculum_sid , curriculum_name from { { ref ( 'hub_event_curriculum' ) } } ) …" at bounding box center [475, 144] width 466 height 625
click at [282, 342] on div "curriculum_sid , curriculum_name from { { ref ( 'hub_event_curriculum' ) } } ) …" at bounding box center [475, 144] width 466 height 625
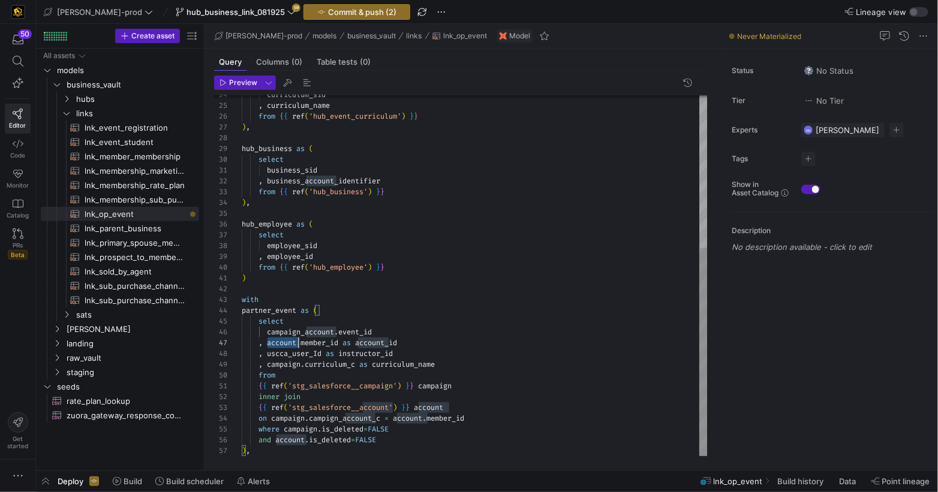
scroll to position [65, 56]
click at [322, 332] on span "campaign_account" at bounding box center [300, 332] width 67 height 10
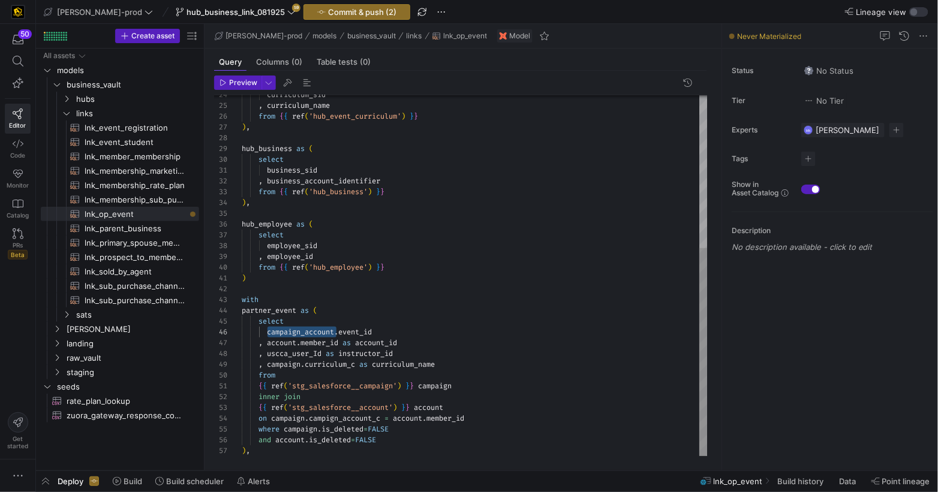
click at [279, 343] on div "hub_business as ( select business_sid , business_account_identifier from { { re…" at bounding box center [475, 144] width 466 height 625
drag, startPoint x: 395, startPoint y: 342, endPoint x: 336, endPoint y: 381, distance: 70.7
click at [344, 340] on span ", campaign_account . member_id as account_id" at bounding box center [338, 343] width 193 height 10
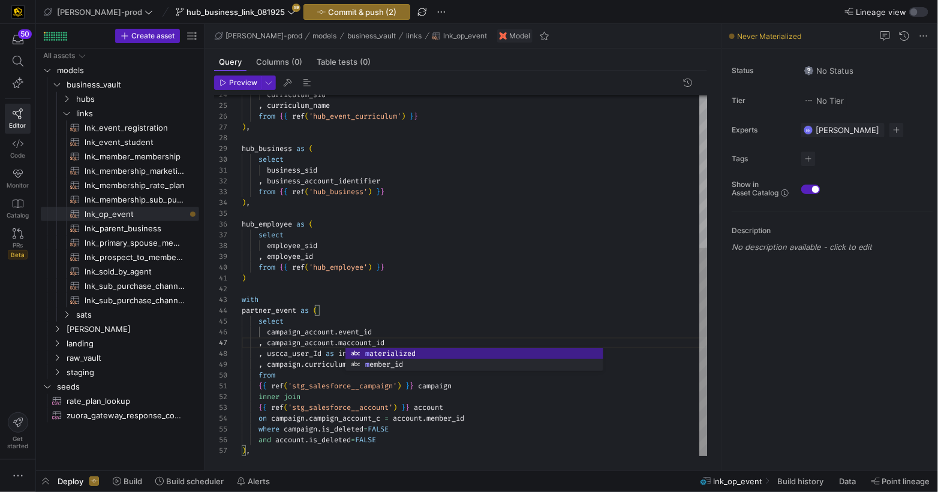
scroll to position [65, 99]
click at [304, 352] on div "hub_business as ( select business_sid , business_account_identifier from { { re…" at bounding box center [475, 144] width 466 height 625
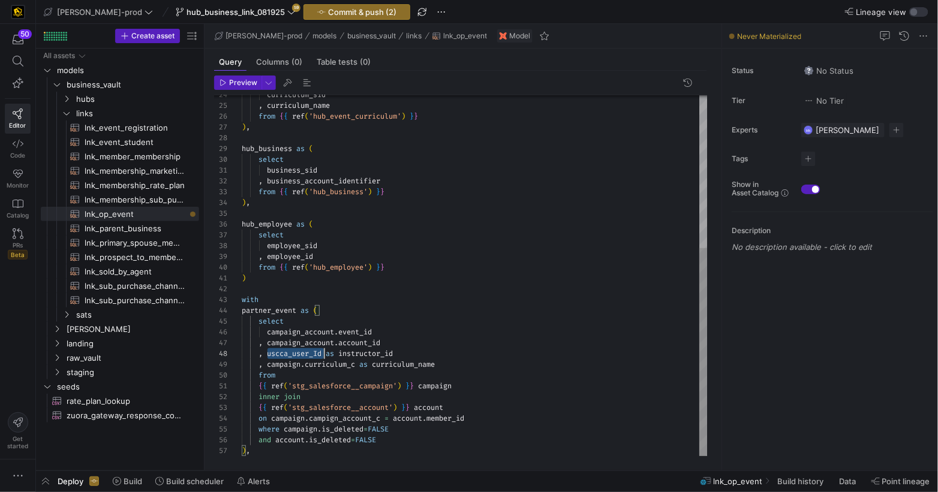
click at [304, 352] on div "hub_business as ( select business_sid , business_account_identifier from { { re…" at bounding box center [475, 144] width 466 height 625
click at [354, 354] on div "hub_business as ( select business_sid , business_account_identifier from { { re…" at bounding box center [475, 144] width 466 height 625
click at [297, 365] on div "hub_business as ( select business_sid , business_account_identifier from { { re…" at bounding box center [475, 144] width 466 height 625
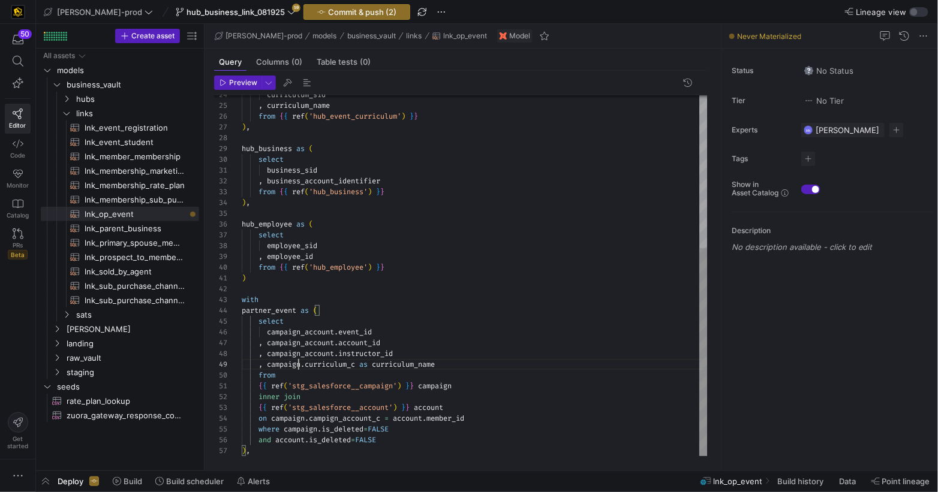
click at [297, 365] on div "hub_business as ( select business_sid , business_account_identifier from { { re…" at bounding box center [475, 144] width 466 height 625
drag, startPoint x: 408, startPoint y: 363, endPoint x: 339, endPoint y: 395, distance: 75.9
click at [343, 364] on span ", campaign_account . curriculum_c as curriculum_name" at bounding box center [355, 365] width 227 height 10
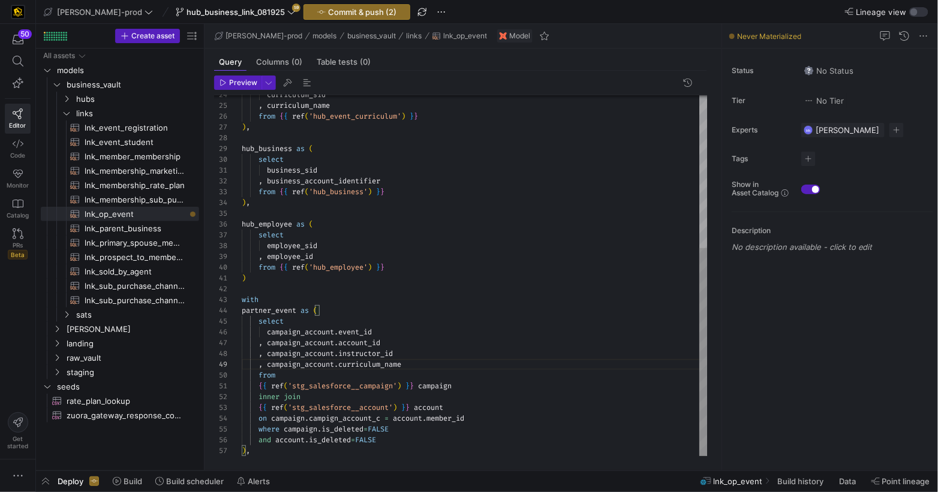
click at [414, 338] on div ", campaign_account . account_id" at bounding box center [475, 343] width 466 height 11
click at [491, 410] on div "{ { ref ( 'stg_salesforce__account' ) } } account" at bounding box center [475, 407] width 466 height 11
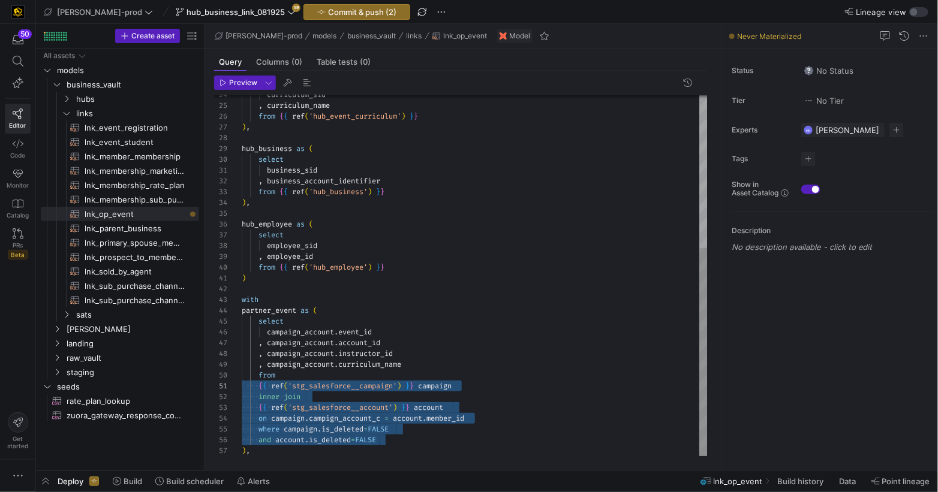
scroll to position [0, 0]
drag, startPoint x: 389, startPoint y: 438, endPoint x: 319, endPoint y: 434, distance: 70.3
click at [242, 381] on div "hub_business as ( select business_sid , business_account_identifier from { { re…" at bounding box center [475, 144] width 466 height 625
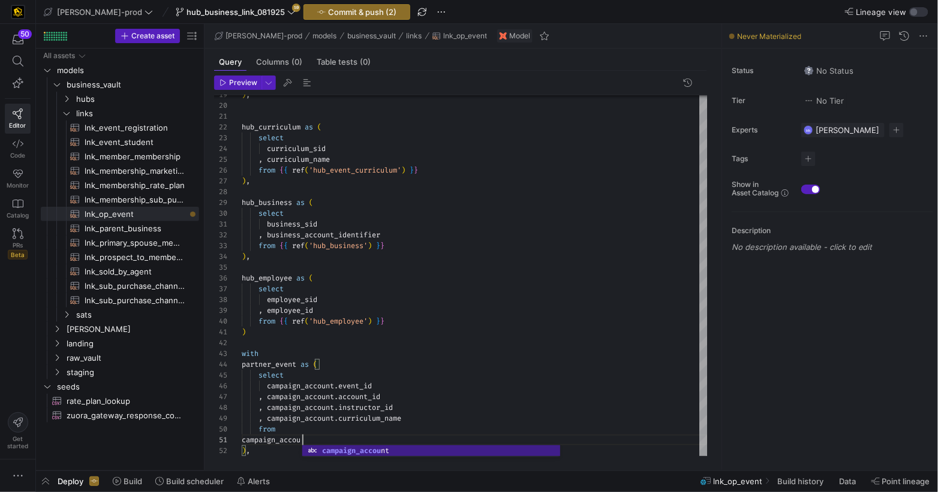
scroll to position [0, 68]
drag, startPoint x: 242, startPoint y: 441, endPoint x: 269, endPoint y: 437, distance: 27.2
click at [243, 441] on span "campaign_account" at bounding box center [275, 440] width 67 height 10
click at [369, 438] on div "campaign_account" at bounding box center [475, 440] width 466 height 11
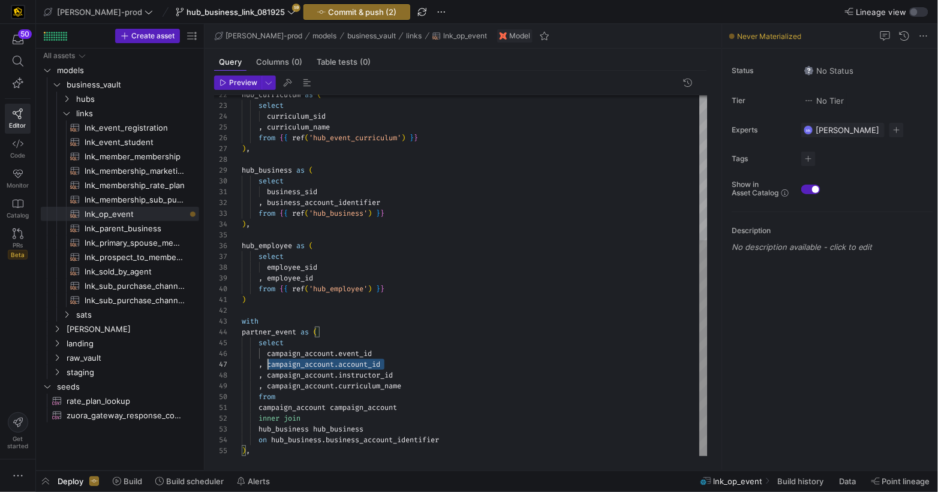
scroll to position [65, 26]
drag, startPoint x: 392, startPoint y: 365, endPoint x: 267, endPoint y: 365, distance: 124.1
drag, startPoint x: 273, startPoint y: 441, endPoint x: 357, endPoint y: 426, distance: 85.2
click at [273, 441] on span "hub_business" at bounding box center [296, 440] width 50 height 10
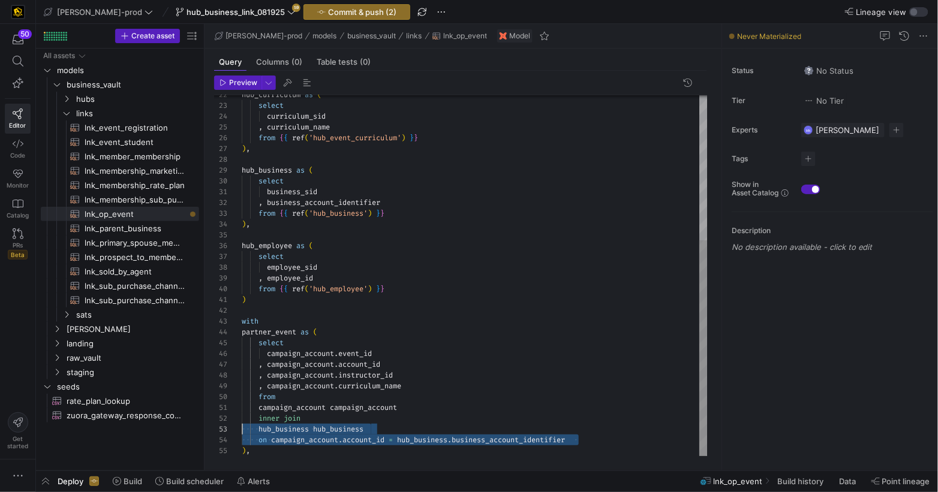
scroll to position [11, 0]
drag, startPoint x: 437, startPoint y: 434, endPoint x: 195, endPoint y: 417, distance: 242.2
click at [242, 417] on div "hub_business as ( select business_sid , business_account_identifier from { { re…" at bounding box center [475, 154] width 466 height 603
click at [589, 441] on div "hub_business as ( select business_sid , business_account_identifier from { { re…" at bounding box center [475, 154] width 466 height 603
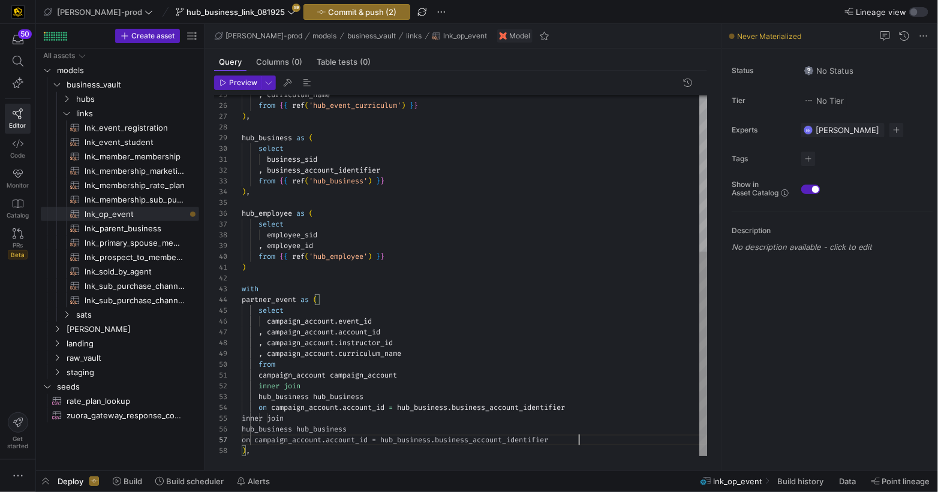
scroll to position [65, 336]
drag, startPoint x: 276, startPoint y: 419, endPoint x: 366, endPoint y: 398, distance: 91.8
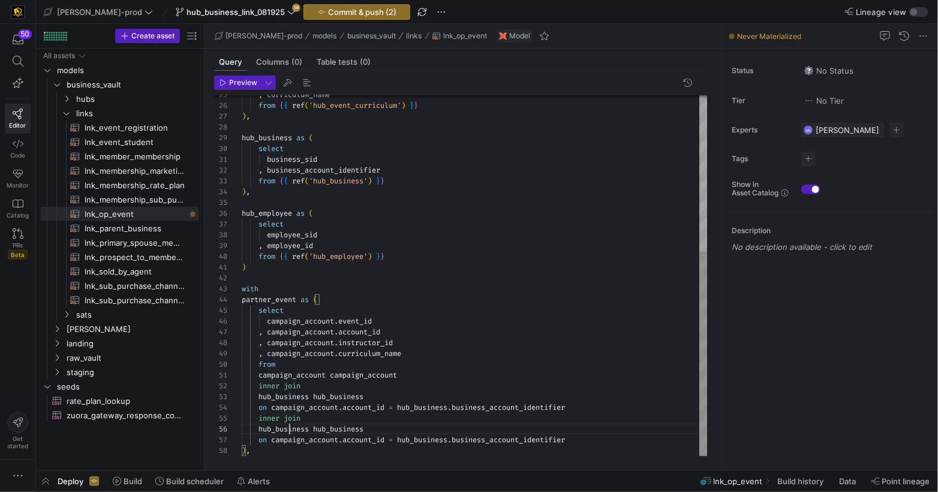
click at [288, 429] on div "hub_business as ( select business_sid , business_account_identifier from { { re…" at bounding box center [475, 139] width 466 height 636
drag, startPoint x: 288, startPoint y: 429, endPoint x: 305, endPoint y: 430, distance: 16.2
click at [288, 429] on span "hub_business" at bounding box center [283, 430] width 50 height 10
click at [350, 426] on div "hub_business as ( select business_sid , business_account_identifier from { { re…" at bounding box center [475, 139] width 466 height 636
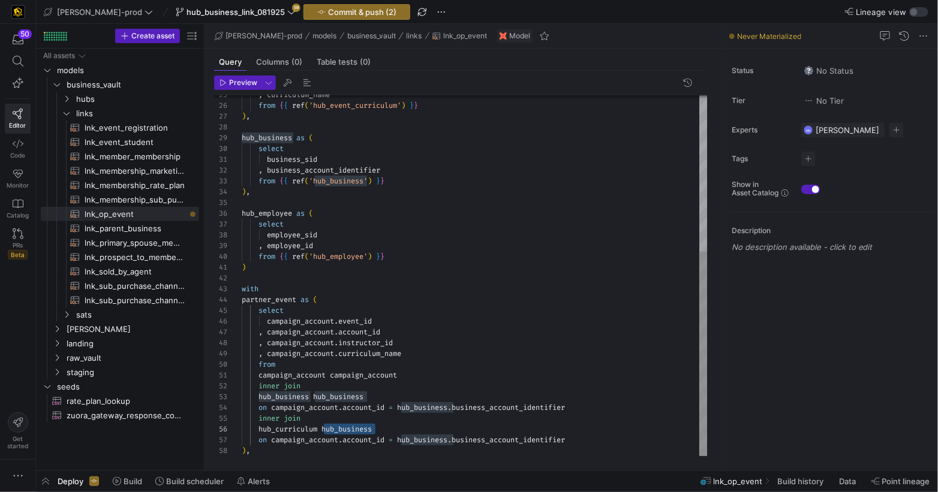
scroll to position [54, 143]
click at [371, 439] on div "hub_business as ( select business_sid , business_account_identifier from { { re…" at bounding box center [475, 139] width 466 height 636
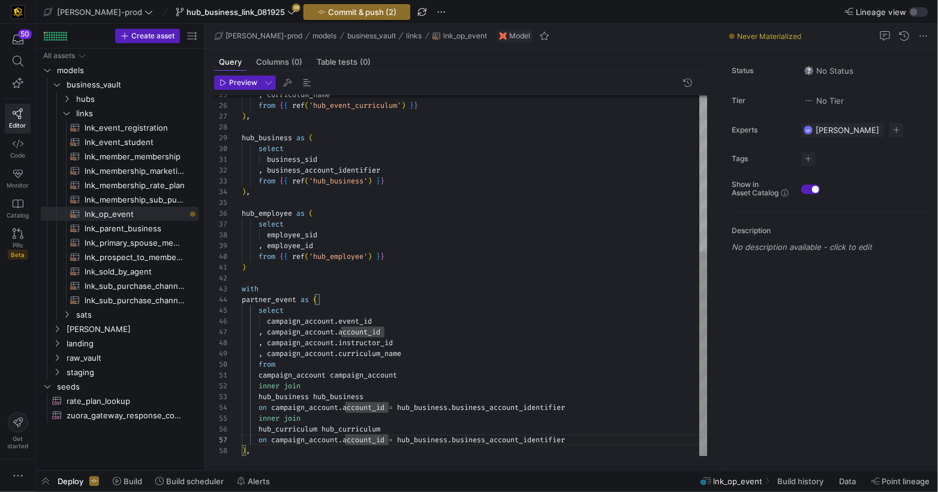
click at [371, 440] on span "account_id" at bounding box center [363, 440] width 42 height 10
click at [367, 441] on div "hub_business as ( select business_sid , business_account_identifier from { { re…" at bounding box center [475, 139] width 466 height 636
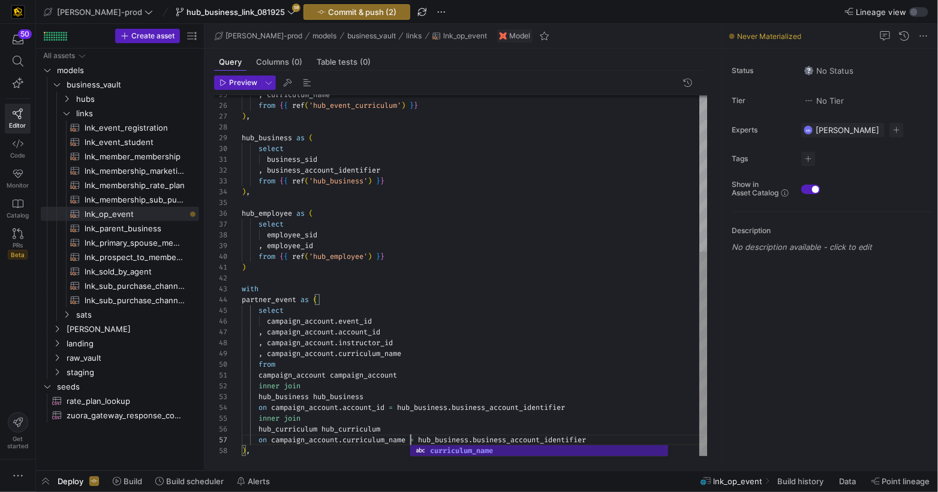
scroll to position [65, 168]
click at [541, 437] on div "hub_business as ( select business_sid , business_account_identifier from { { re…" at bounding box center [475, 139] width 466 height 636
click at [442, 441] on div "hub_business as ( select business_sid , business_account_identifier from { { re…" at bounding box center [475, 139] width 466 height 636
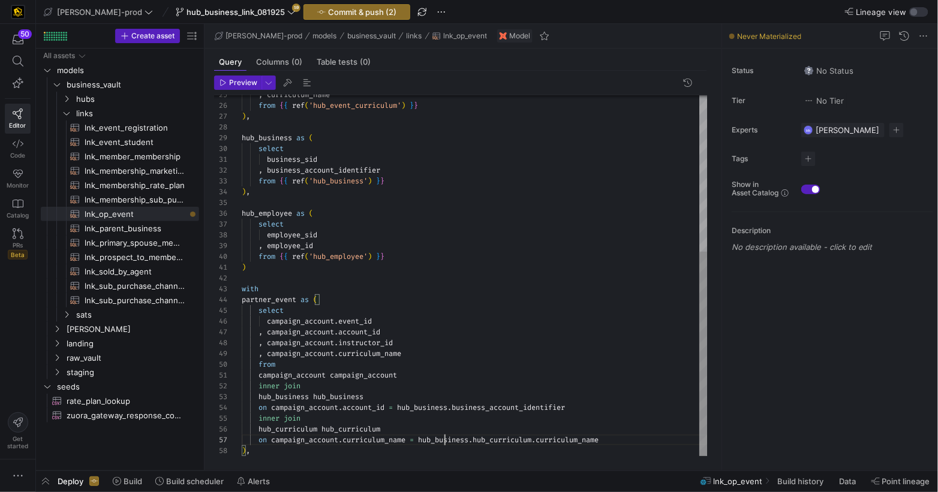
click at [442, 441] on div "hub_business as ( select business_sid , business_account_identifier from { { re…" at bounding box center [475, 139] width 466 height 636
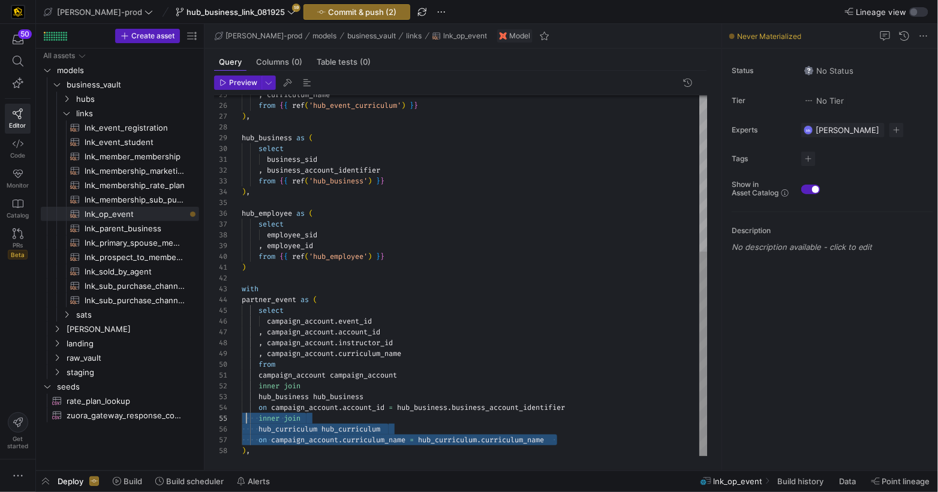
scroll to position [43, 0]
drag, startPoint x: 482, startPoint y: 434, endPoint x: 234, endPoint y: 418, distance: 248.7
click at [234, 418] on div "29 30 31 32 33 34 35 36 37 38 39 40 41 42 43 44 45 46 47 48 25 26 27 28 49 50 5…" at bounding box center [460, 275] width 493 height 361
drag, startPoint x: 567, startPoint y: 440, endPoint x: 589, endPoint y: 445, distance: 22.7
click at [567, 440] on div "on campaign_account . curriculum_name = hub_curriculum . curriculum_name" at bounding box center [475, 440] width 466 height 11
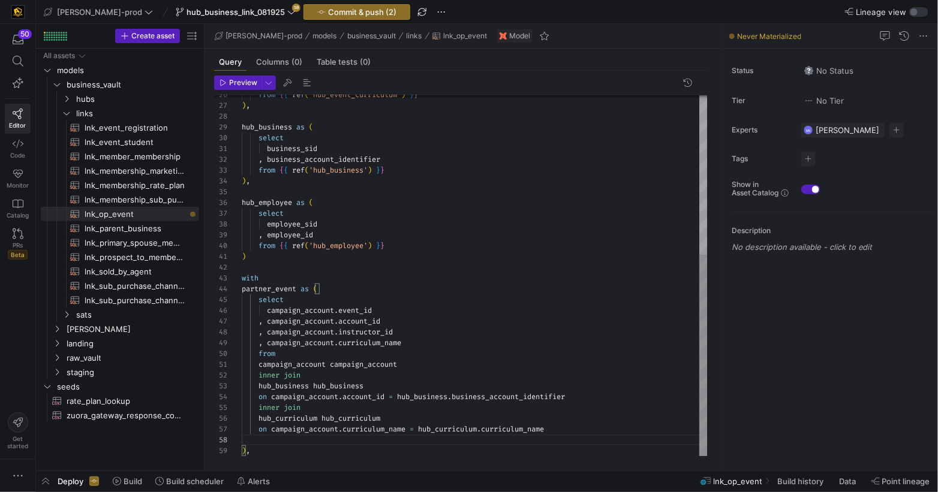
scroll to position [97, 315]
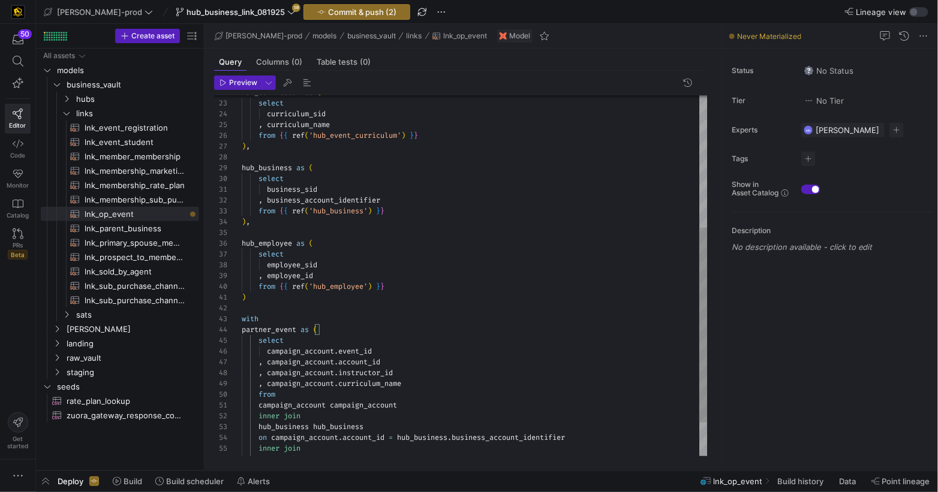
drag, startPoint x: 276, startPoint y: 239, endPoint x: 308, endPoint y: 245, distance: 32.5
click at [276, 239] on div "hub_business as ( select business_sid , business_account_identifier from { { re…" at bounding box center [475, 185] width 466 height 668
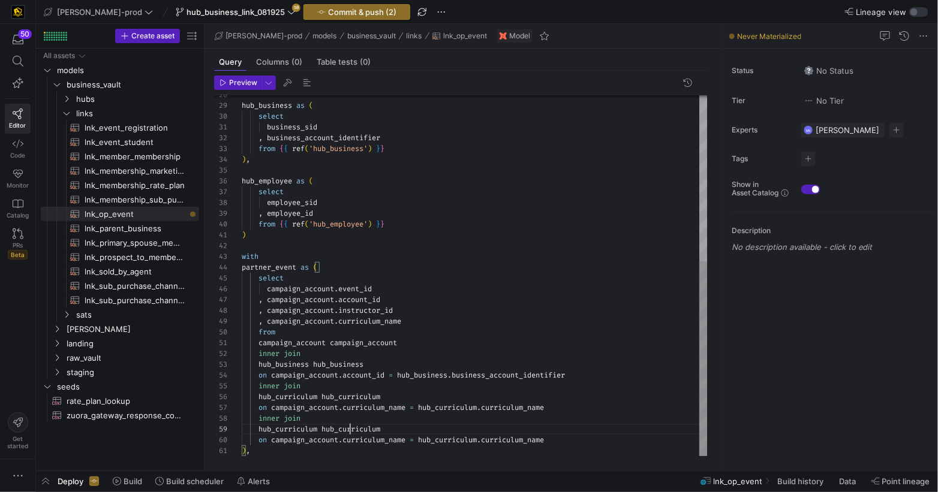
click at [351, 429] on div "hub_business as ( select business_sid , business_account_identifier from { { re…" at bounding box center [475, 122] width 466 height 668
click at [338, 425] on span "hub_employee" at bounding box center [346, 430] width 50 height 10
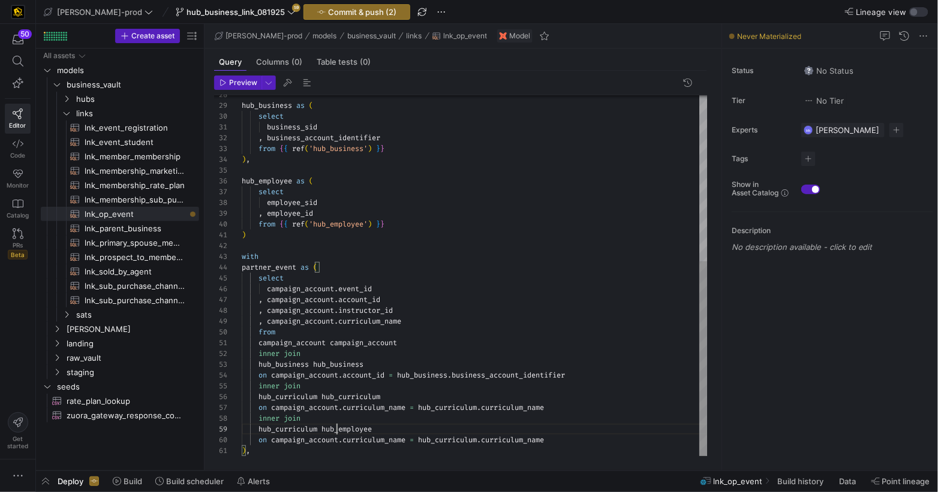
click at [338, 425] on span "hub_employee" at bounding box center [346, 430] width 50 height 10
click at [297, 428] on span "hub_curriculum" at bounding box center [287, 430] width 59 height 10
drag, startPoint x: 297, startPoint y: 428, endPoint x: 339, endPoint y: 419, distance: 43.5
click at [297, 427] on span "hub_curriculum" at bounding box center [287, 430] width 59 height 10
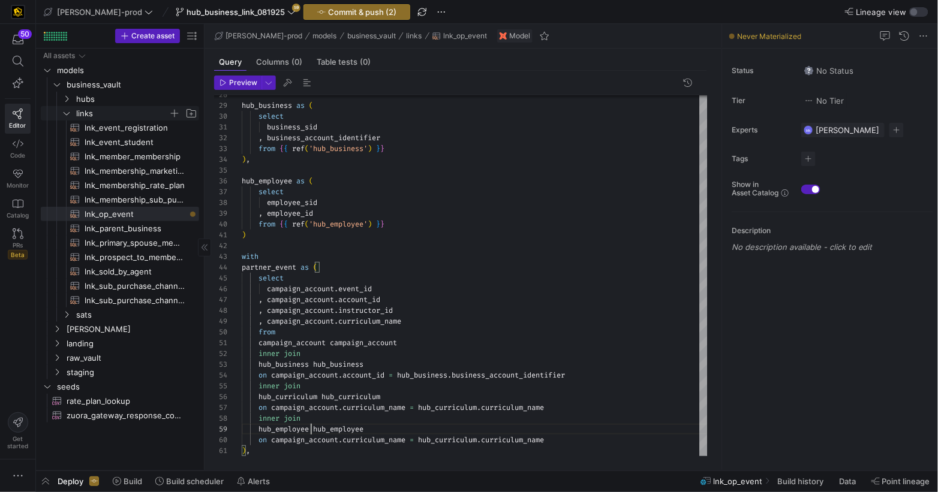
click at [70, 110] on icon "Press SPACE to select this row." at bounding box center [66, 113] width 8 height 7
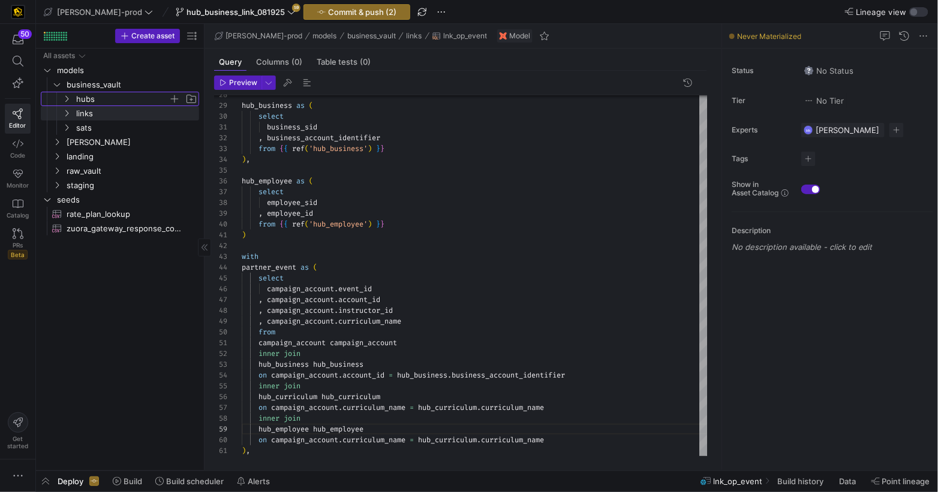
click at [67, 100] on icon "Press SPACE to select this row." at bounding box center [66, 98] width 8 height 7
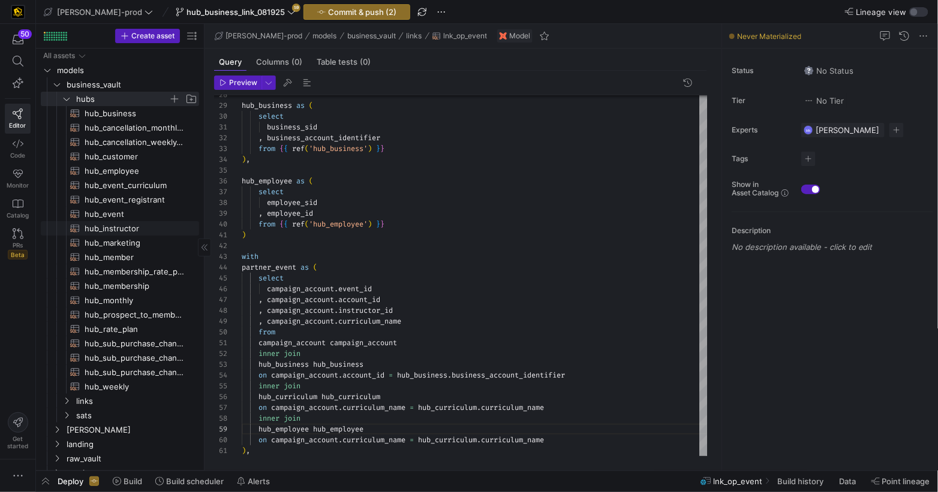
click at [115, 230] on span "hub_instructor​​​​​​​​​​" at bounding box center [135, 229] width 101 height 14
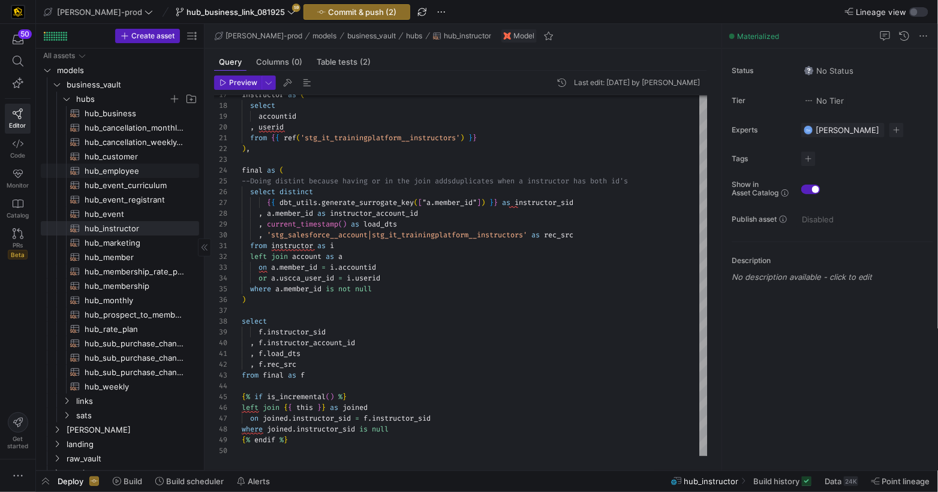
click at [119, 168] on span "hub_employee​​​​​​​​​​" at bounding box center [135, 171] width 101 height 14
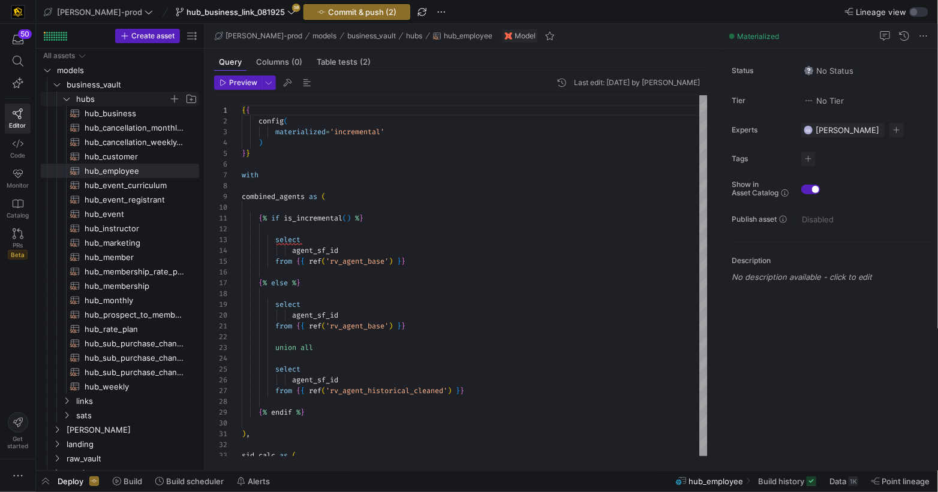
click at [69, 100] on icon "Press SPACE to select this row." at bounding box center [66, 98] width 8 height 7
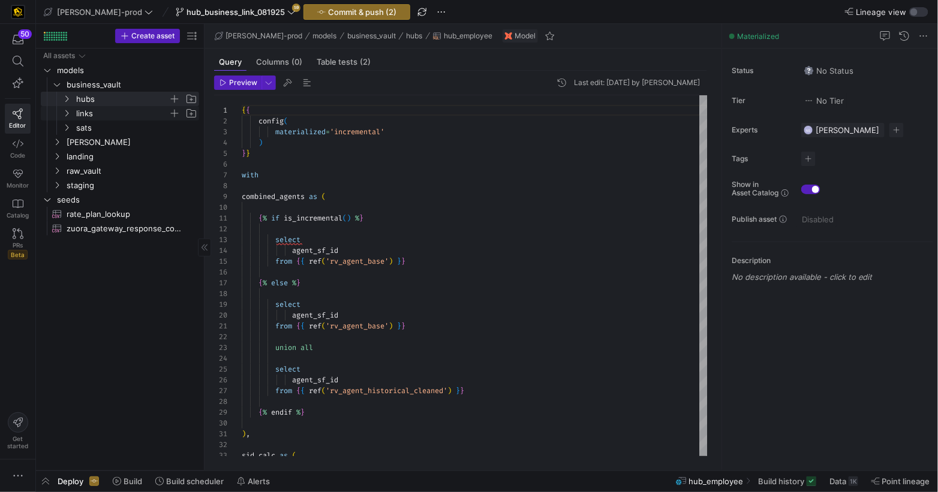
click at [66, 113] on icon "Press SPACE to select this row." at bounding box center [66, 113] width 8 height 7
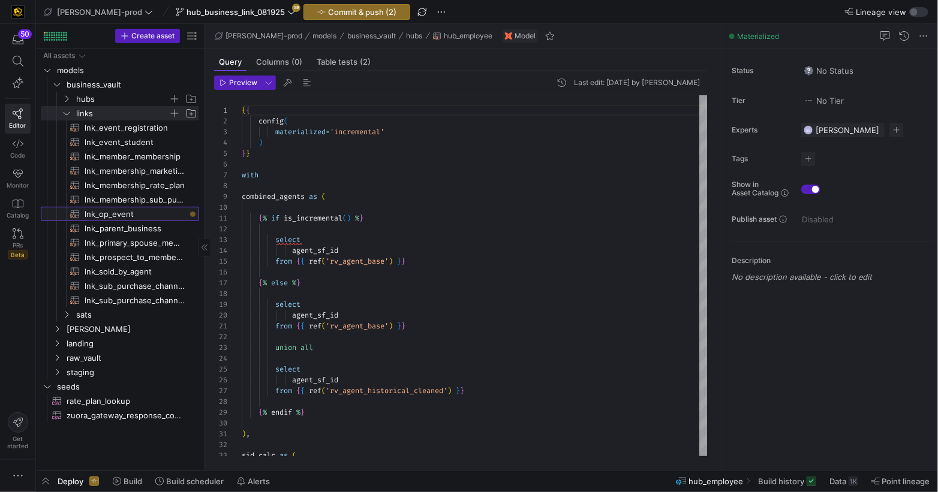
click at [116, 213] on span "lnk_op_event​​​​​​​​​​" at bounding box center [135, 214] width 101 height 14
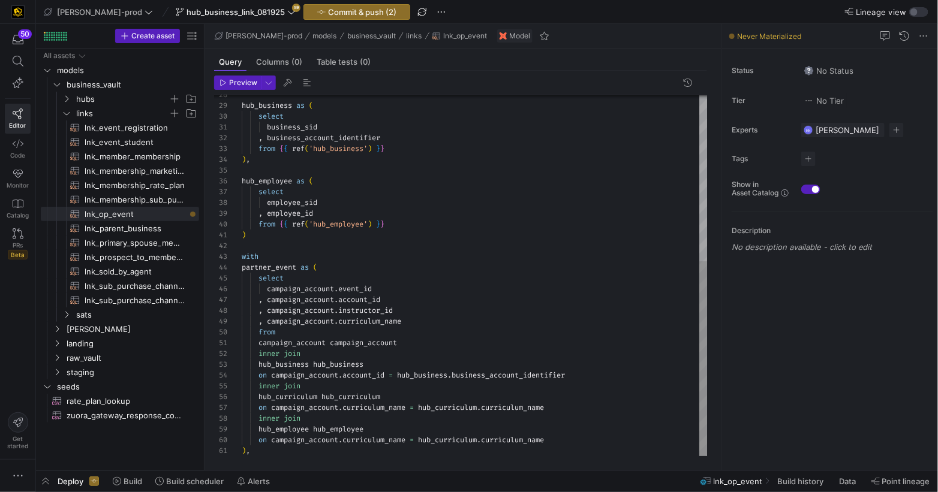
click at [276, 429] on div "hub_business as ( select business_sid , business_account_identifier from { { re…" at bounding box center [475, 122] width 466 height 668
drag, startPoint x: 276, startPoint y: 429, endPoint x: 300, endPoint y: 428, distance: 24.1
click at [275, 429] on span "hub_employee" at bounding box center [283, 430] width 50 height 10
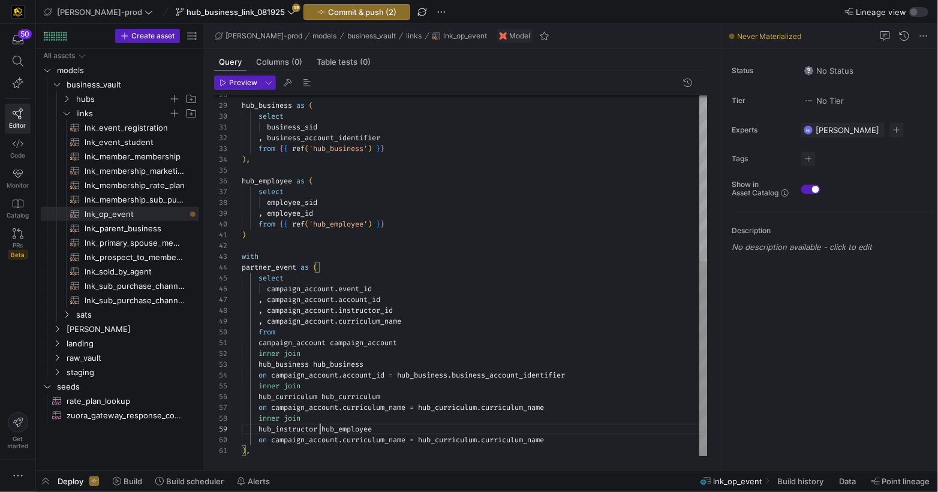
click at [263, 180] on div "hub_business as ( select business_sid , business_account_identifier from { { re…" at bounding box center [475, 122] width 466 height 668
click at [389, 227] on div "hub_business as ( select business_sid , business_account_identifier from { { re…" at bounding box center [475, 122] width 466 height 668
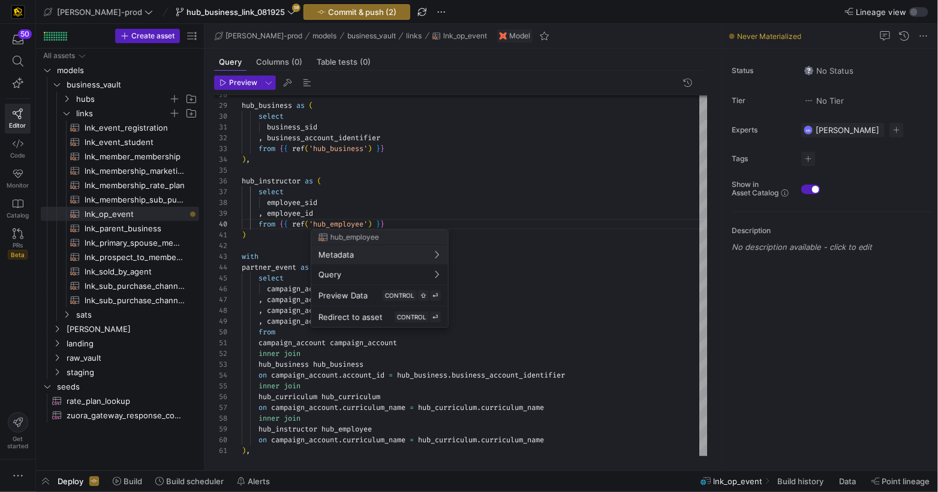
drag, startPoint x: 369, startPoint y: 224, endPoint x: 377, endPoint y: 224, distance: 7.2
click at [371, 224] on div at bounding box center [469, 246] width 938 height 492
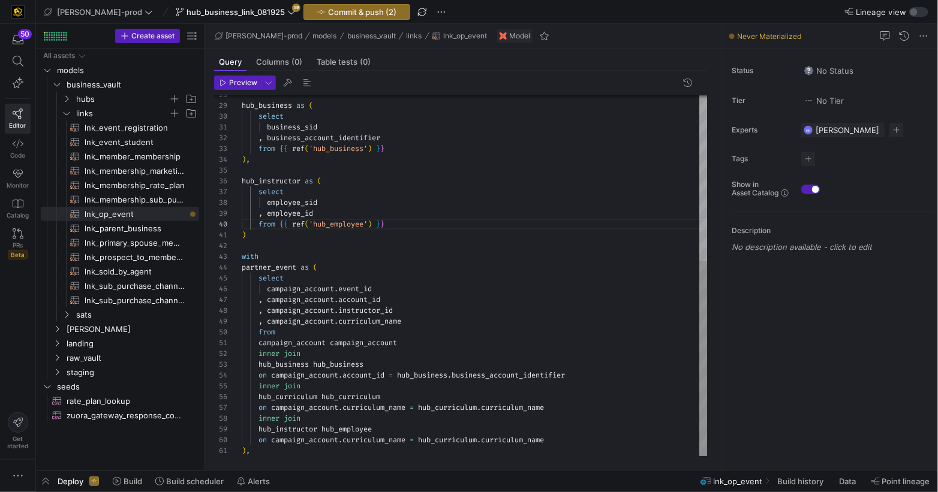
drag, startPoint x: 391, startPoint y: 222, endPoint x: 408, endPoint y: 224, distance: 16.8
click at [398, 222] on div "from { { ref ( 'hub_employee' ) } }" at bounding box center [475, 224] width 466 height 11
click at [356, 247] on div at bounding box center [475, 245] width 466 height 11
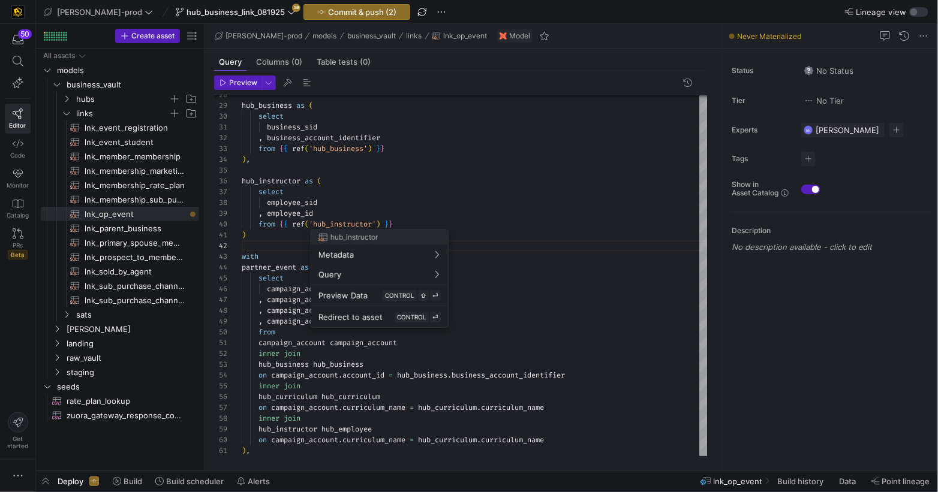
click at [347, 222] on div at bounding box center [469, 246] width 938 height 492
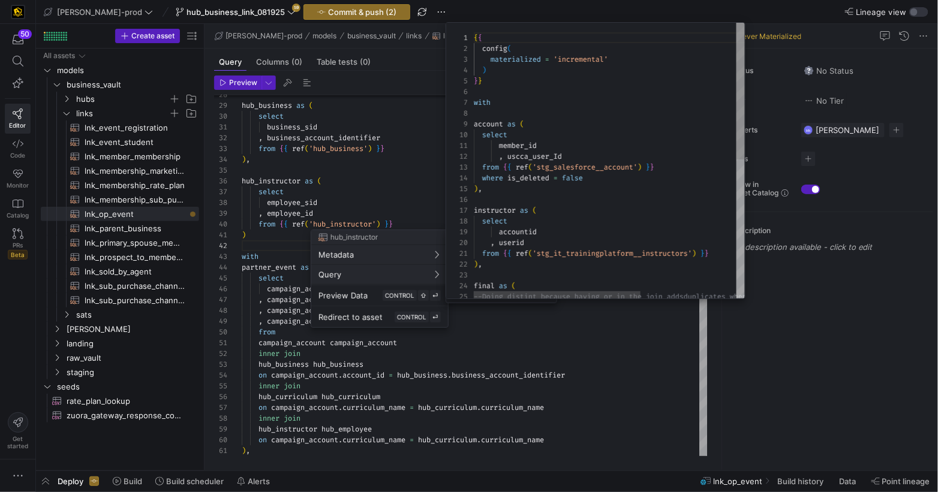
scroll to position [108, 0]
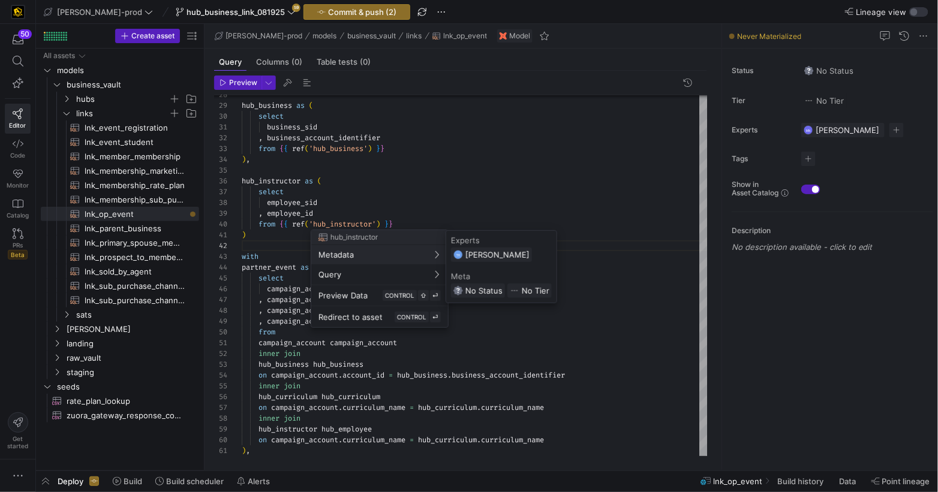
drag, startPoint x: 371, startPoint y: 204, endPoint x: 363, endPoint y: 204, distance: 7.2
click at [371, 204] on div at bounding box center [469, 246] width 938 height 492
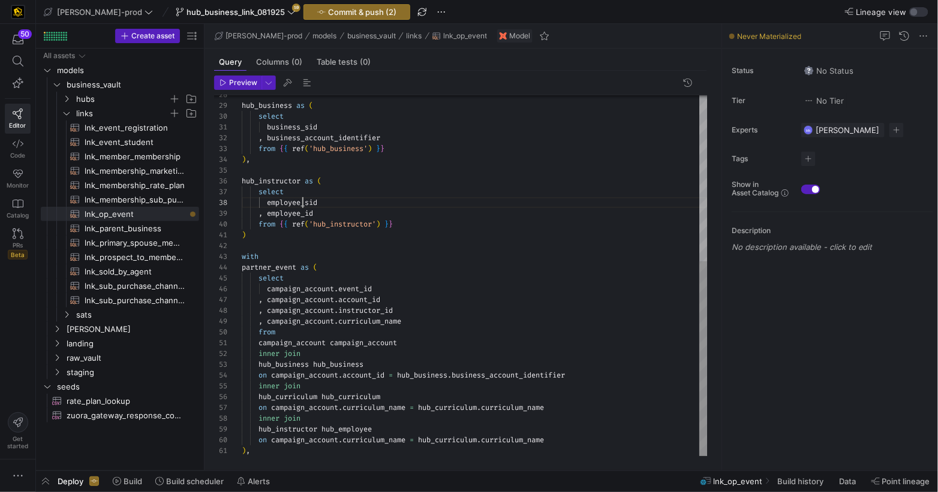
drag, startPoint x: 448, startPoint y: 243, endPoint x: 421, endPoint y: 242, distance: 27.6
click at [449, 243] on div at bounding box center [475, 245] width 466 height 11
click at [303, 212] on div "hub_business as ( select business_sid , business_account_identifier from { { re…" at bounding box center [475, 122] width 466 height 668
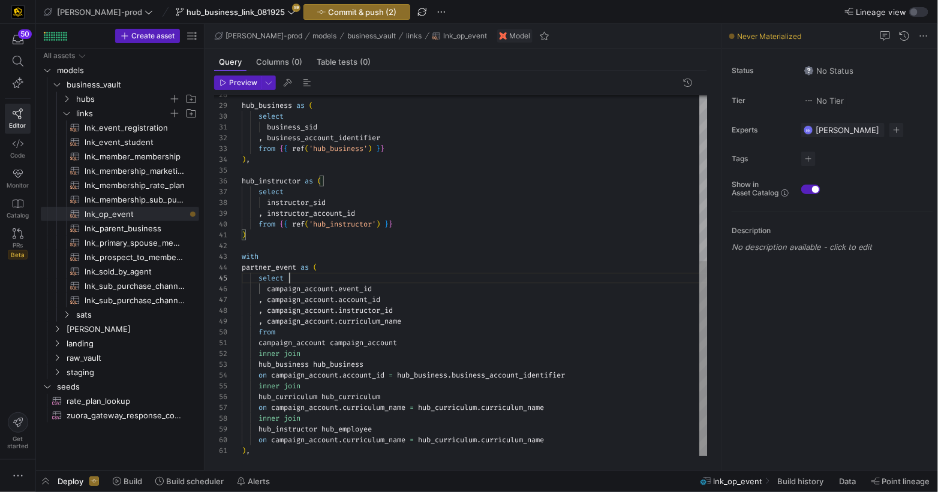
scroll to position [43, 47]
click at [573, 278] on div "hub_business as ( select business_sid , business_account_identifier from { { re…" at bounding box center [475, 122] width 466 height 668
click at [296, 429] on div "hub_business as ( select business_sid , business_account_identifier from { { re…" at bounding box center [475, 122] width 466 height 668
click at [295, 429] on div "hub_business as ( select business_sid , business_account_identifier from { { re…" at bounding box center [475, 122] width 466 height 668
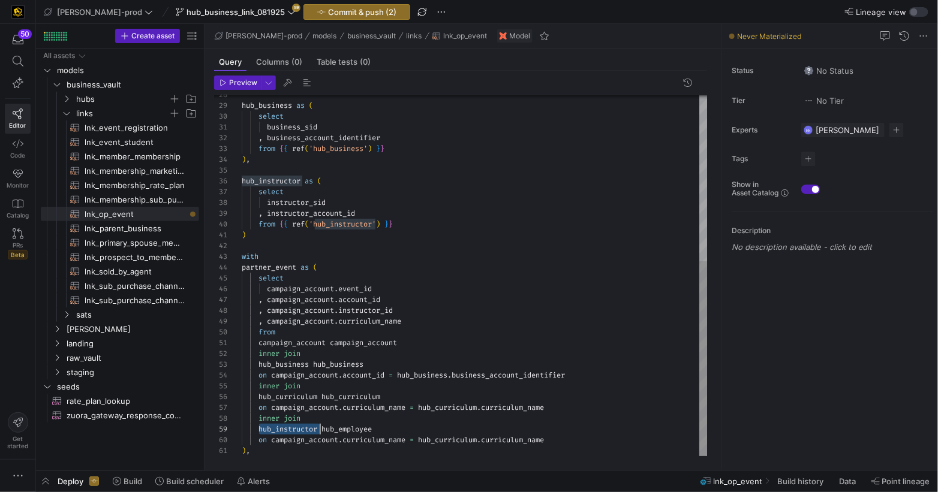
click at [343, 429] on span "hub_employee" at bounding box center [346, 430] width 50 height 10
click at [343, 429] on div "hub_business as ( select business_sid , business_account_identifier from { { re…" at bounding box center [475, 122] width 466 height 668
click at [369, 313] on div "hub_business as ( select business_sid , business_account_identifier from { { re…" at bounding box center [475, 122] width 466 height 668
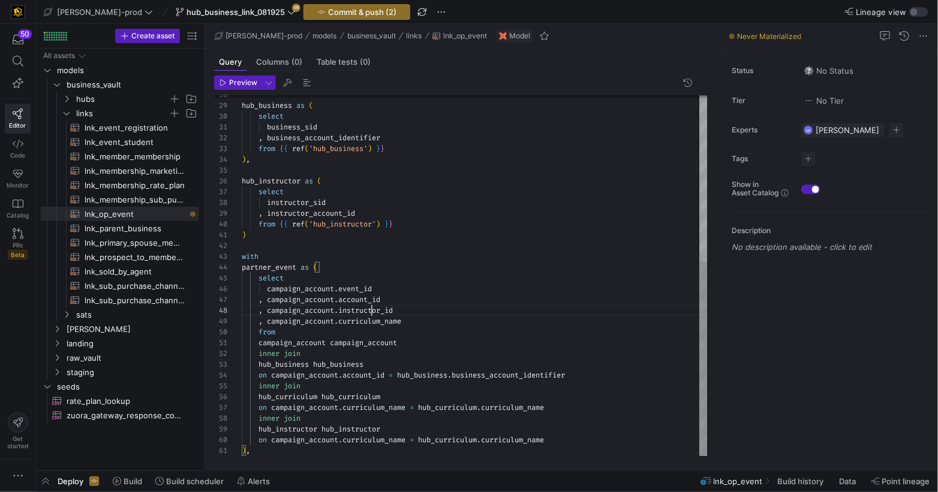
click at [369, 313] on span "instructor_id" at bounding box center [365, 311] width 55 height 10
click at [367, 441] on div "hub_business as ( select business_sid , business_account_identifier from { { re…" at bounding box center [475, 122] width 466 height 668
drag, startPoint x: 367, startPoint y: 441, endPoint x: 386, endPoint y: 428, distance: 22.8
click at [367, 440] on div "hub_business as ( select business_sid , business_account_identifier from { { re…" at bounding box center [475, 122] width 466 height 668
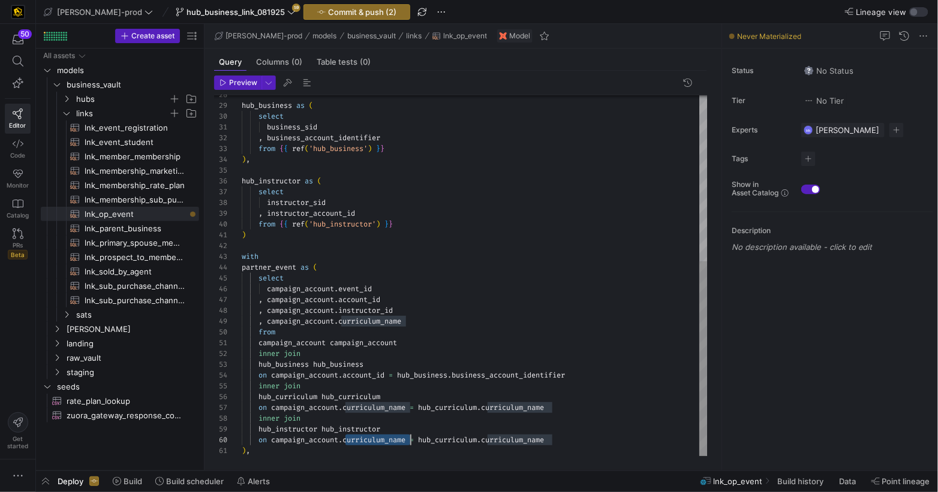
scroll to position [97, 159]
click at [313, 203] on div "hub_business as ( select business_sid , business_account_identifier from { { re…" at bounding box center [475, 122] width 466 height 668
click at [329, 214] on div "hub_business as ( select business_sid , business_account_identifier from { { re…" at bounding box center [475, 122] width 466 height 668
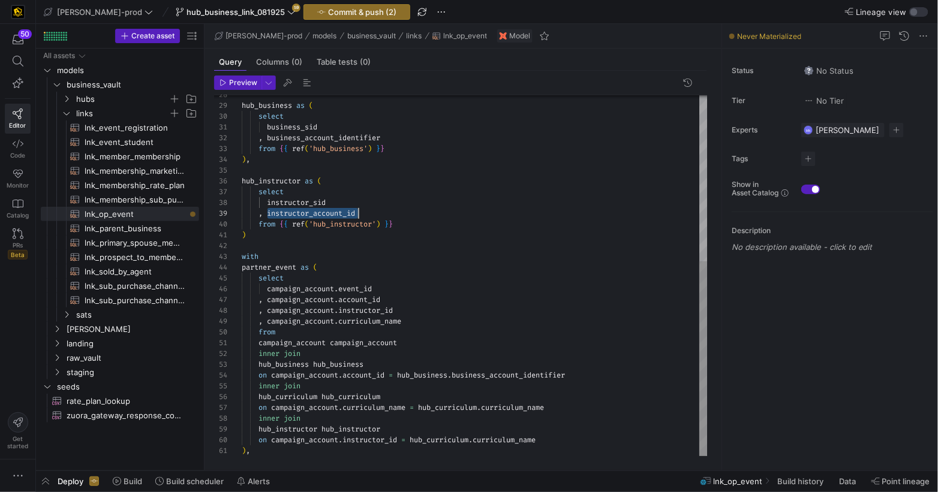
click at [329, 214] on div "hub_business as ( select business_sid , business_account_identifier from { { re…" at bounding box center [475, 122] width 466 height 668
click at [501, 441] on div "hub_business as ( select business_sid , business_account_identifier from { { re…" at bounding box center [475, 122] width 466 height 668
click at [295, 182] on div "hub_business as ( select business_sid , business_account_identifier from { { re…" at bounding box center [475, 122] width 466 height 668
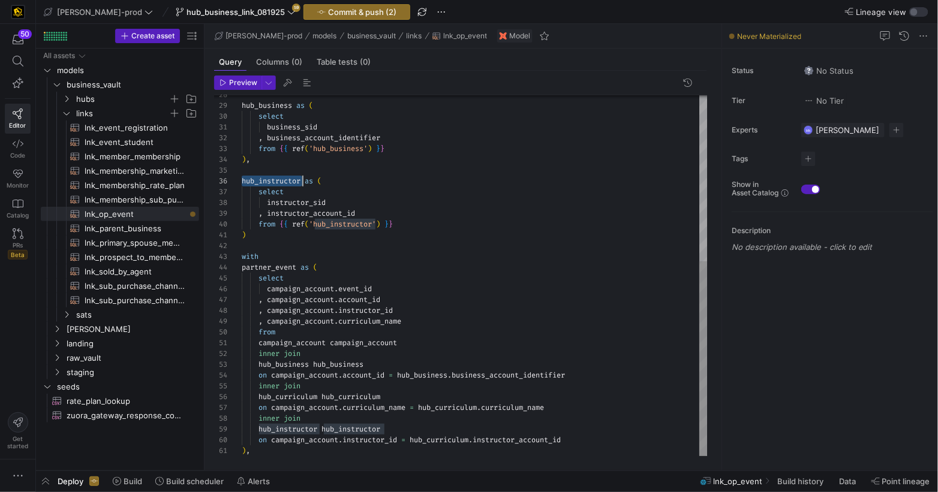
scroll to position [54, 60]
click at [295, 182] on div "hub_business as ( select business_sid , business_account_identifier from { { re…" at bounding box center [475, 122] width 466 height 668
click at [429, 439] on div "hub_business as ( select business_sid , business_account_identifier from { { re…" at bounding box center [475, 122] width 466 height 668
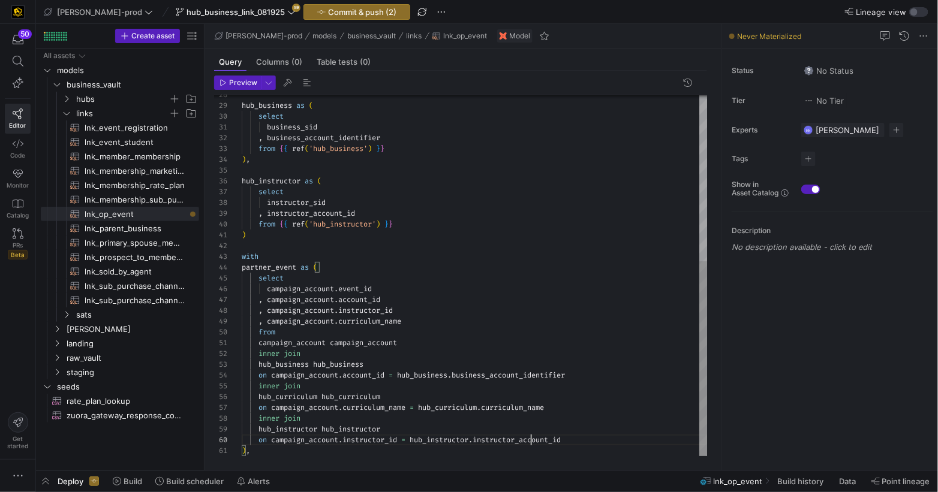
click at [532, 439] on div "hub_business as ( select business_sid , business_account_identifier from { { re…" at bounding box center [475, 122] width 466 height 668
click at [532, 438] on span "instructor_account_id" at bounding box center [516, 440] width 88 height 10
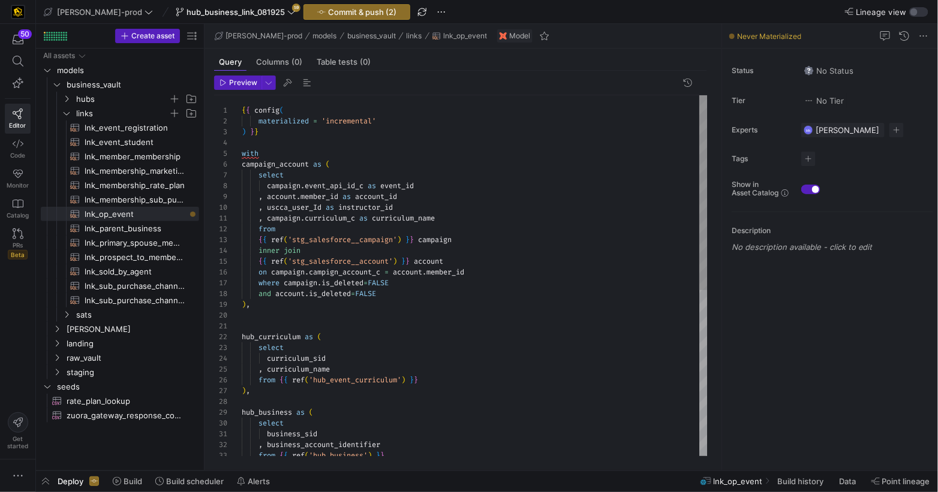
click at [375, 207] on div "hub_business as ( select business_sid , business_account_identifier from { { re…" at bounding box center [475, 429] width 466 height 668
drag, startPoint x: 375, startPoint y: 207, endPoint x: 439, endPoint y: 215, distance: 64.0
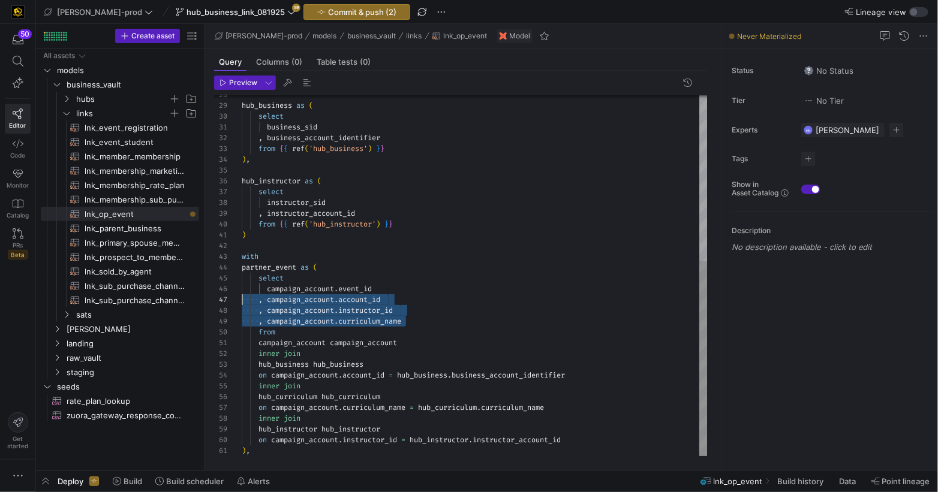
scroll to position [54, 0]
drag, startPoint x: 391, startPoint y: 320, endPoint x: 230, endPoint y: 289, distance: 164.2
click at [230, 289] on div "28 29 30 31 32 33 34 35 36 37 38 39 40 41 42 43 44 45 46 47 48 49 50 51 52 53 5…" at bounding box center [460, 275] width 493 height 361
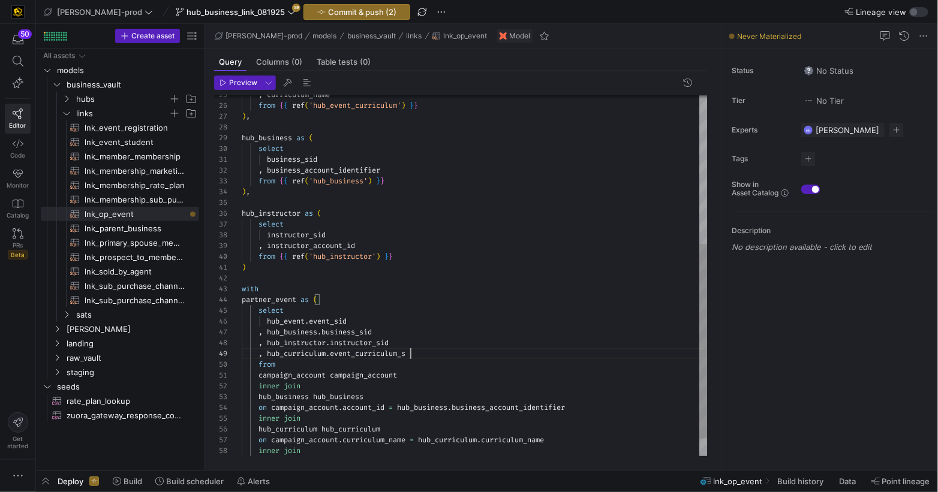
scroll to position [86, 176]
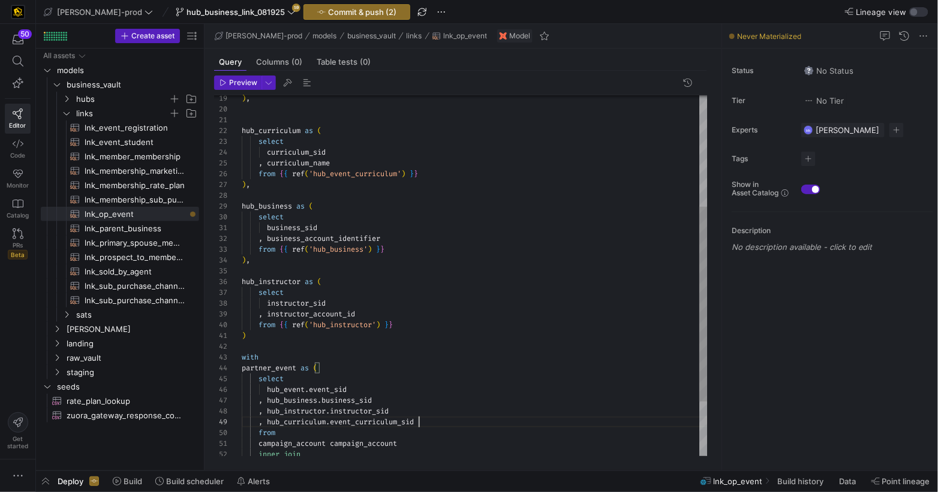
drag, startPoint x: 262, startPoint y: 133, endPoint x: 318, endPoint y: 137, distance: 56.0
click at [262, 133] on span "hub_curriculum" at bounding box center [271, 131] width 59 height 10
click at [392, 176] on div at bounding box center [469, 246] width 938 height 492
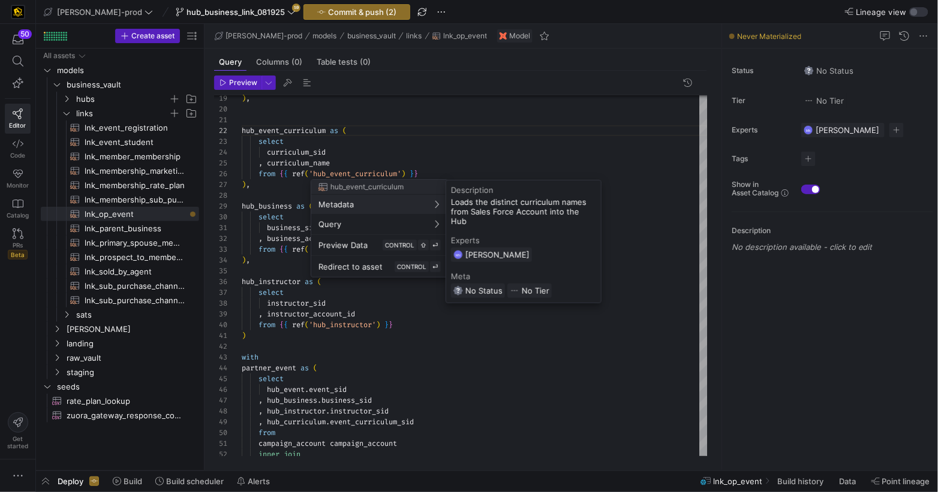
click at [347, 150] on div at bounding box center [469, 246] width 938 height 492
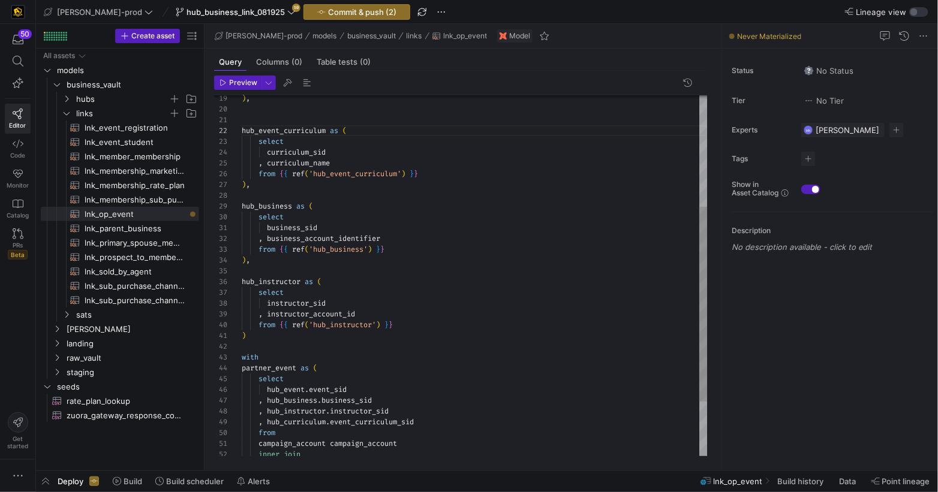
click at [269, 152] on span "curriculum_sid" at bounding box center [296, 152] width 59 height 10
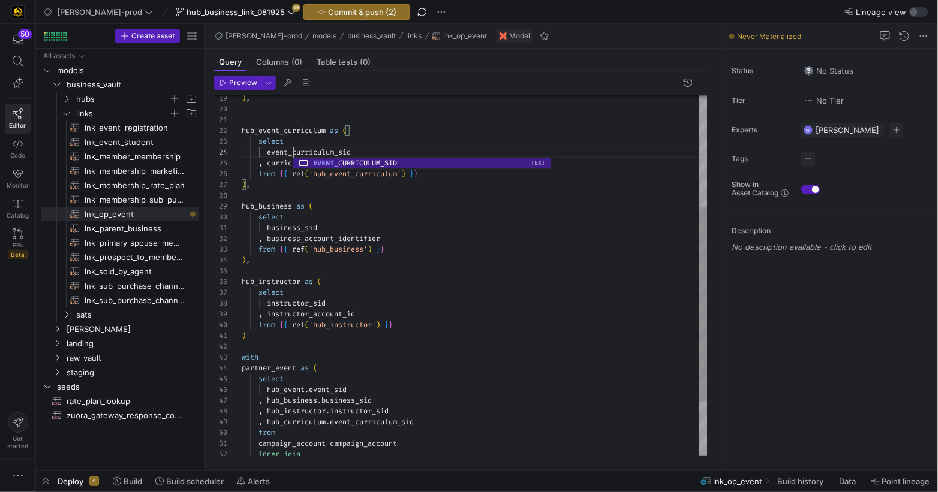
scroll to position [32, 8]
click at [622, 258] on div ") ," at bounding box center [475, 260] width 466 height 11
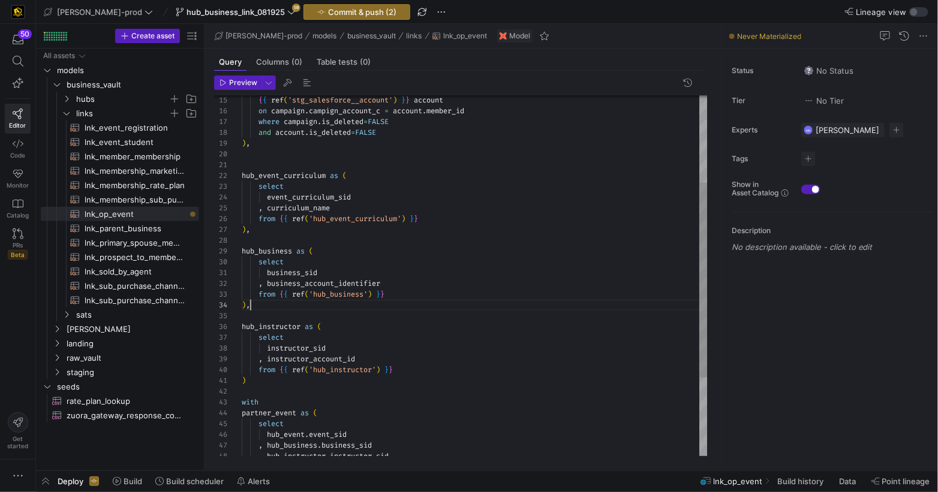
click at [293, 176] on div "hub_business as ( select business_sid , business_account_identifier from { { re…" at bounding box center [475, 268] width 466 height 668
click at [293, 176] on div "hub_business as ( select business_sid , business_account_identifier from { { re…" at bounding box center [475, 269] width 466 height 668
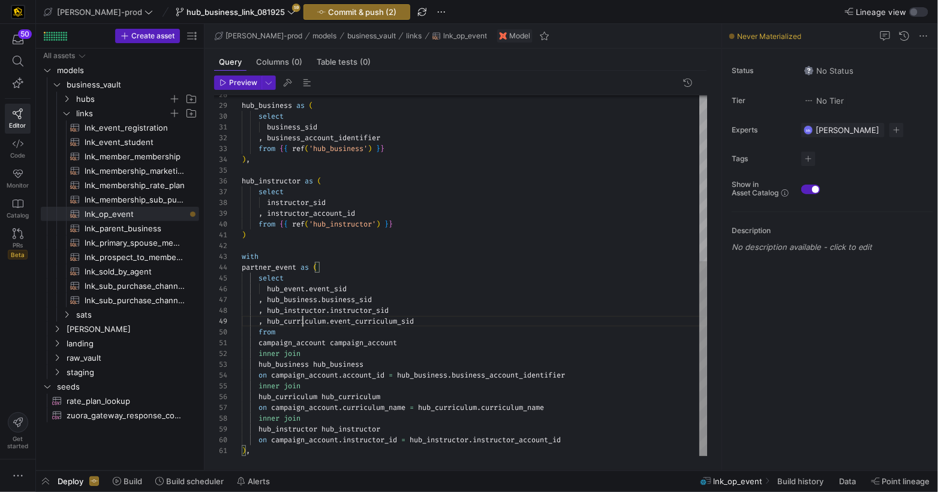
click at [303, 323] on div "hub_business as ( select business_sid , business_account_identifier from { { re…" at bounding box center [475, 122] width 466 height 668
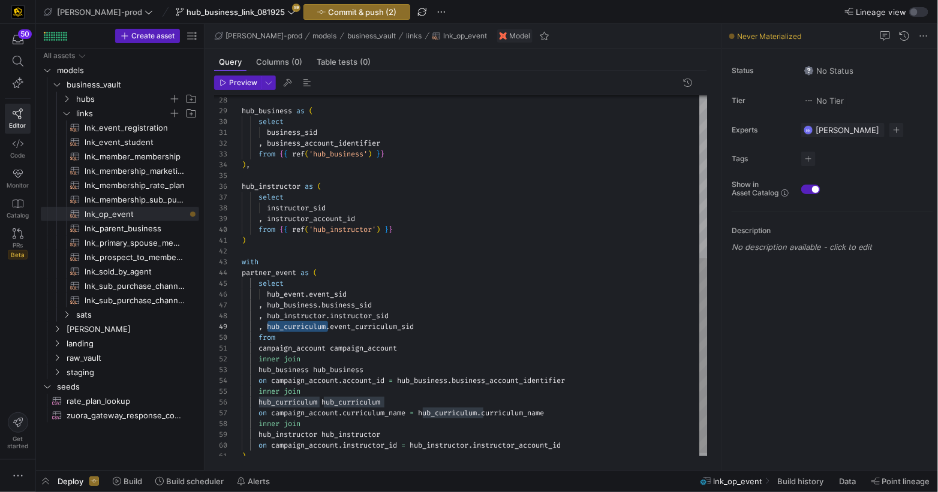
scroll to position [86, 112]
click at [456, 445] on div "hub_business as ( select business_sid , business_account_identifier from { { re…" at bounding box center [475, 128] width 466 height 668
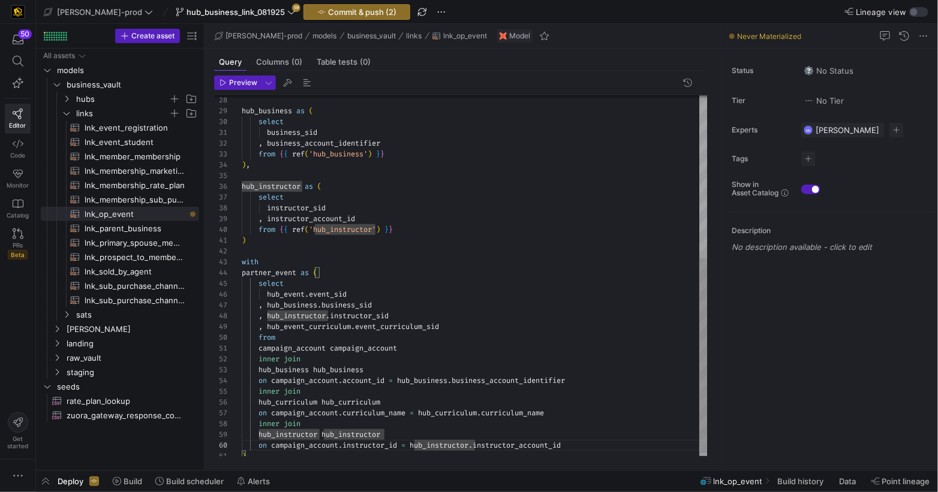
click at [448, 413] on div "hub_business as ( select business_sid , business_account_identifier from { { re…" at bounding box center [475, 128] width 466 height 668
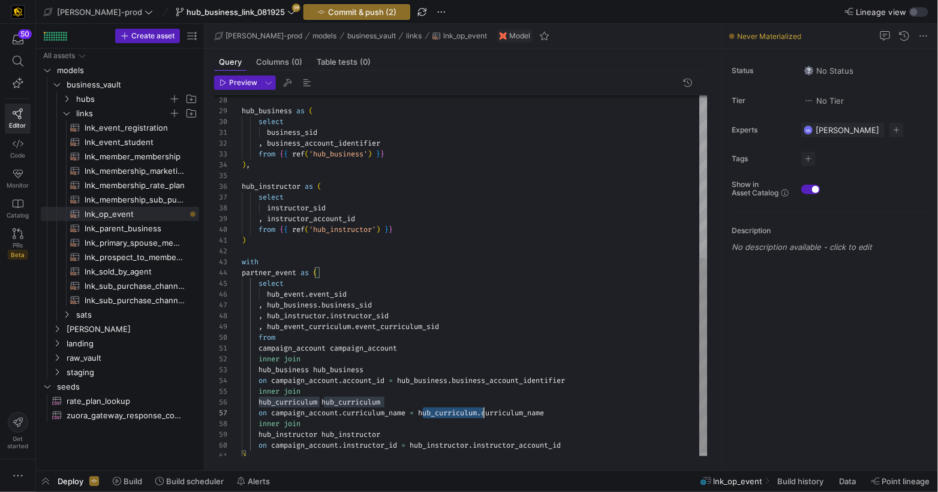
click at [448, 413] on span "hub_curriculum" at bounding box center [447, 413] width 59 height 10
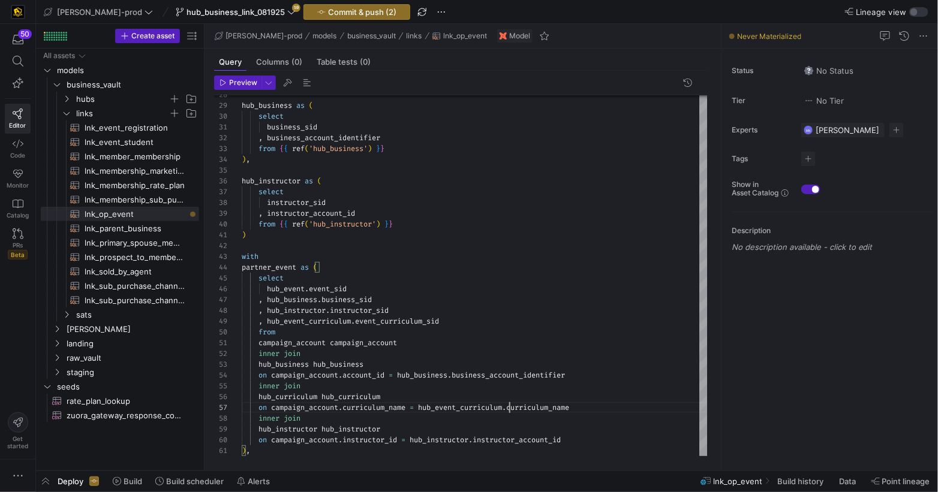
click at [281, 457] on div "Preview 28 29 30 31 32 33 34 35 36 37 38 39 40 41 42 43 44 45 46 47 48 49 50 51…" at bounding box center [460, 266] width 512 height 390
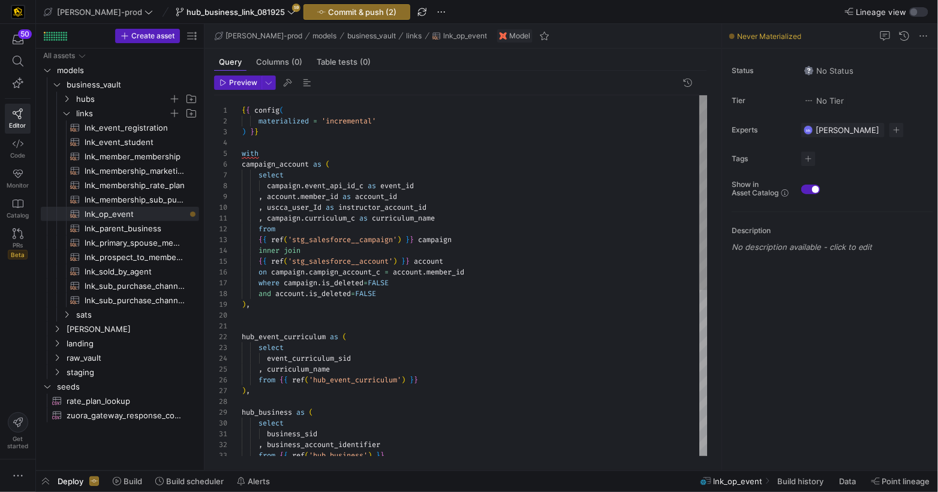
click at [264, 306] on div "hub_business as ( select business_sid , business_account_identifier from { { re…" at bounding box center [475, 429] width 466 height 668
drag, startPoint x: 266, startPoint y: 324, endPoint x: 330, endPoint y: 325, distance: 64.2
click at [267, 324] on div at bounding box center [475, 326] width 466 height 11
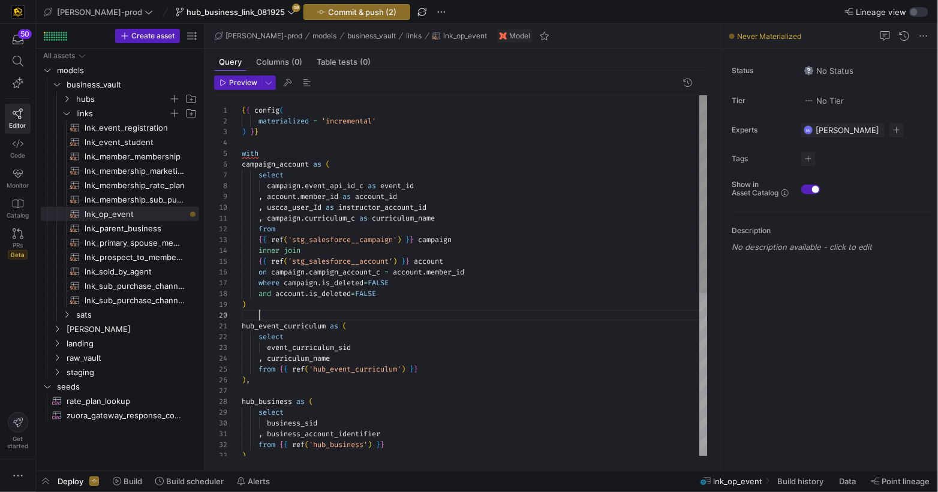
scroll to position [97, 17]
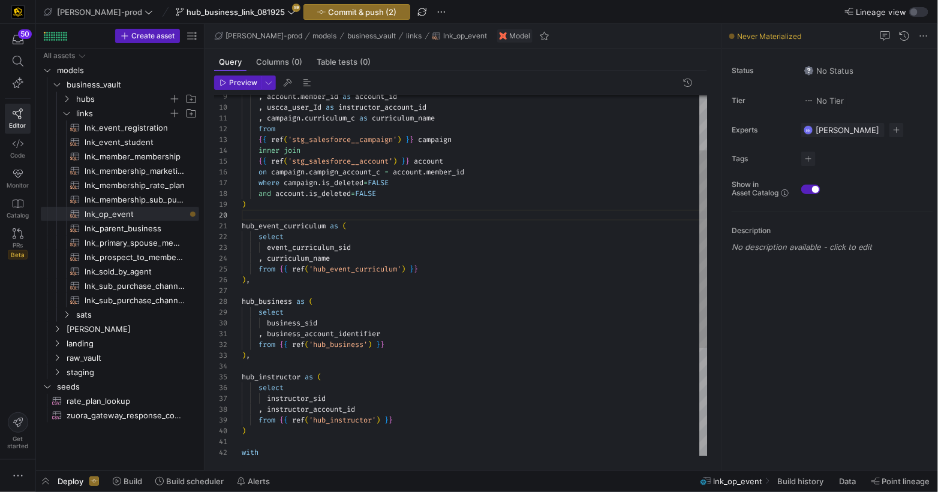
drag, startPoint x: 273, startPoint y: 284, endPoint x: 282, endPoint y: 285, distance: 8.6
click at [273, 283] on div ") ," at bounding box center [475, 280] width 466 height 11
click at [270, 357] on div ") ," at bounding box center [475, 355] width 466 height 11
type textarea ", business_account_identifier from {{ ref('hub_business') }} ) hub_instructor a…"
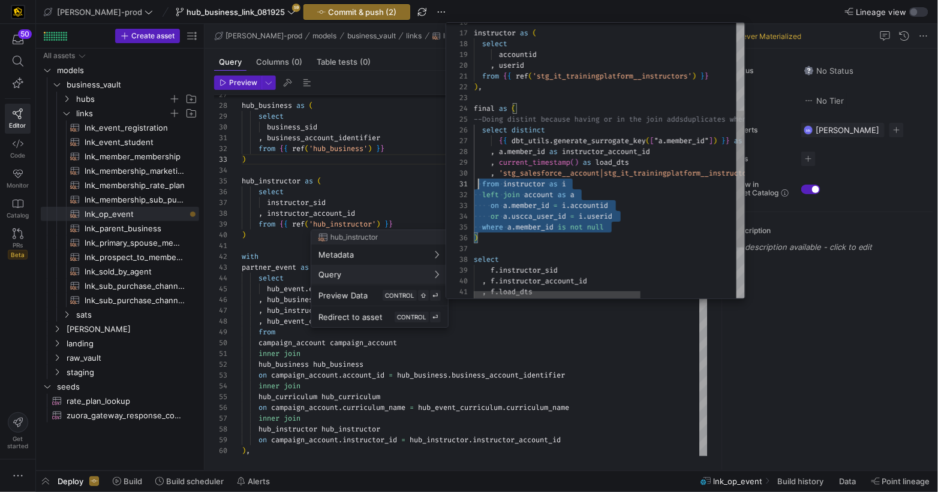
type textarea "from {{ ref('stg_it_trainingplatform__instructors') }} ), final as ( --Doing di…"
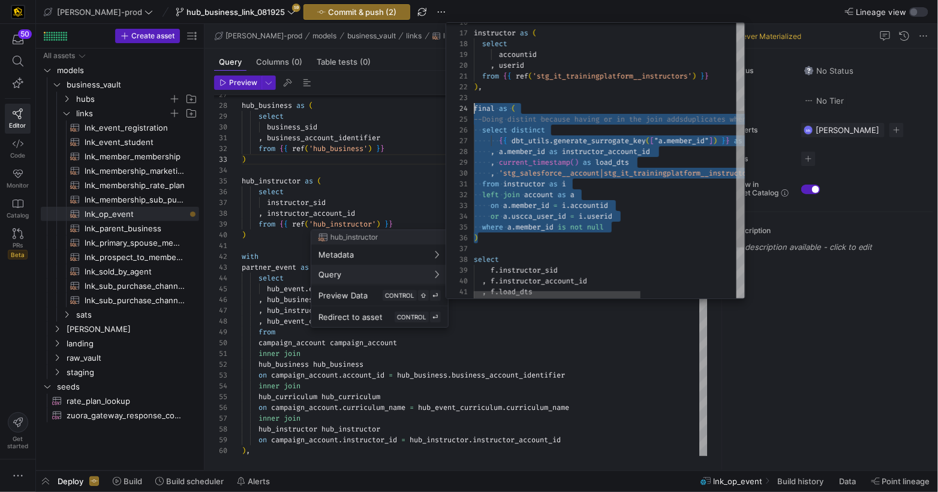
scroll to position [32, 0]
drag, startPoint x: 505, startPoint y: 238, endPoint x: 471, endPoint y: 110, distance: 132.9
click at [471, 110] on div "16 17 18 19 20 21 22 23 24 25 26 27 28 29 30 31 32 33 34 35 36 37 38 39 40 41 4…" at bounding box center [595, 161] width 299 height 276
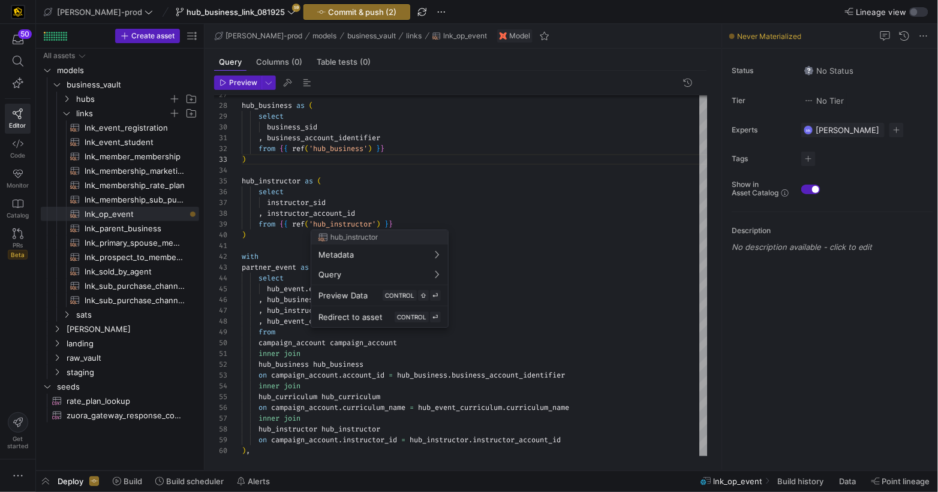
click at [490, 341] on div at bounding box center [469, 246] width 938 height 492
type textarea "inner join hub_business hub_business on campaign_account.account_id = hub_[DOMA…"
click at [350, 452] on div ") ," at bounding box center [475, 450] width 466 height 11
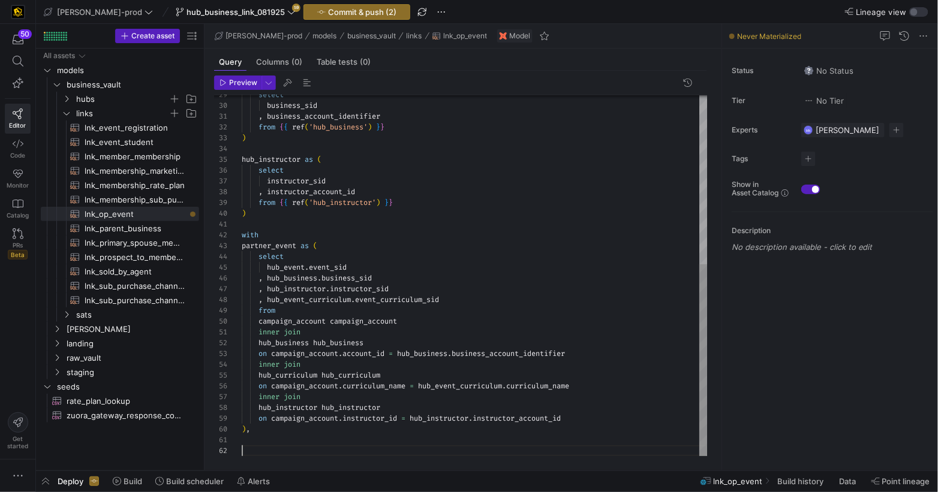
scroll to position [32, 4]
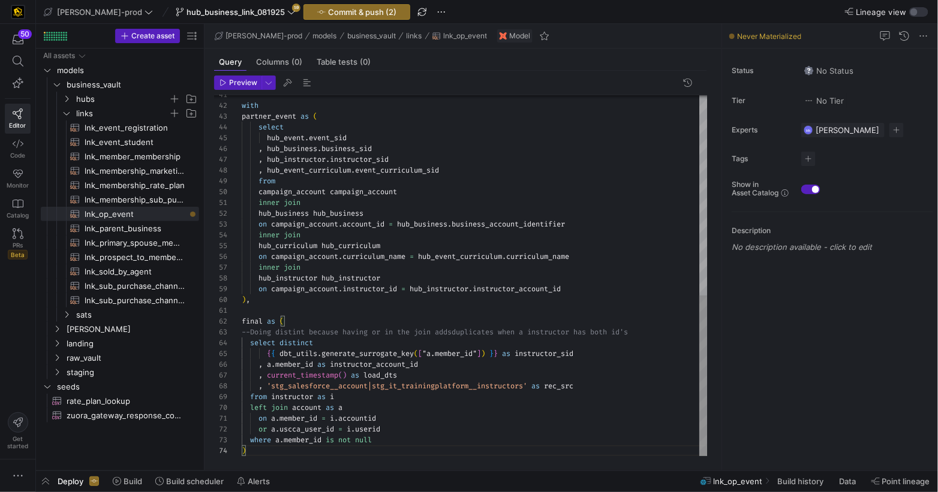
click at [308, 344] on div "with partner_event as ( select hub_event . event_sid , hub_business . business_…" at bounding box center [475, 52] width 466 height 808
click at [127, 229] on span "lnk_parent_business​​​​​​​​​​" at bounding box center [135, 229] width 101 height 14
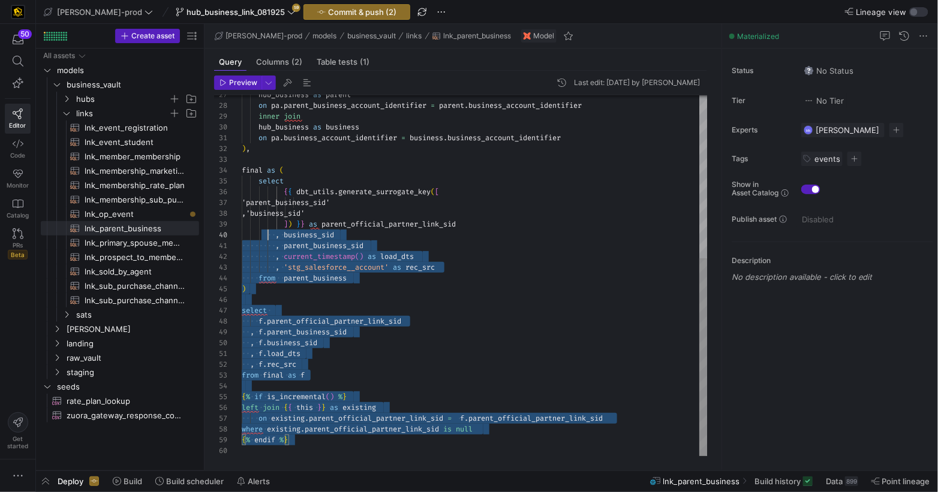
scroll to position [65, 8]
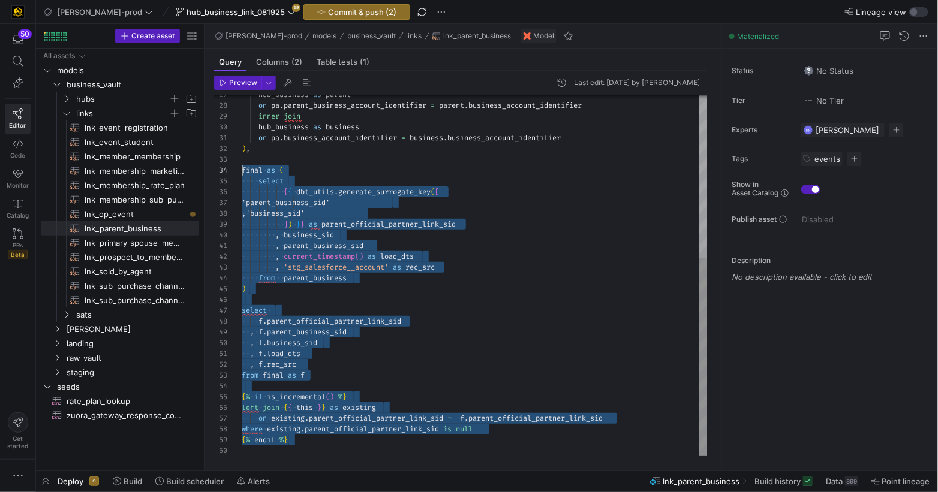
click at [233, 173] on div "27 28 29 30 31 32 33 34 35 36 37 38 39 40 41 42 43 44 45 46 47 48 49 50 51 52 5…" at bounding box center [460, 275] width 493 height 361
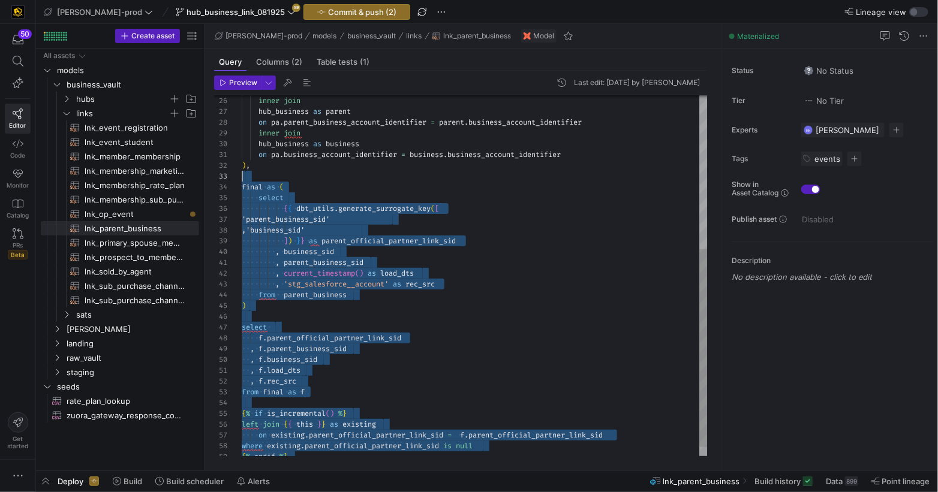
scroll to position [21, 0]
drag, startPoint x: 105, startPoint y: 212, endPoint x: 146, endPoint y: 224, distance: 42.9
click at [106, 214] on span "lnk_op_event​​​​​​​​​​" at bounding box center [135, 214] width 101 height 14
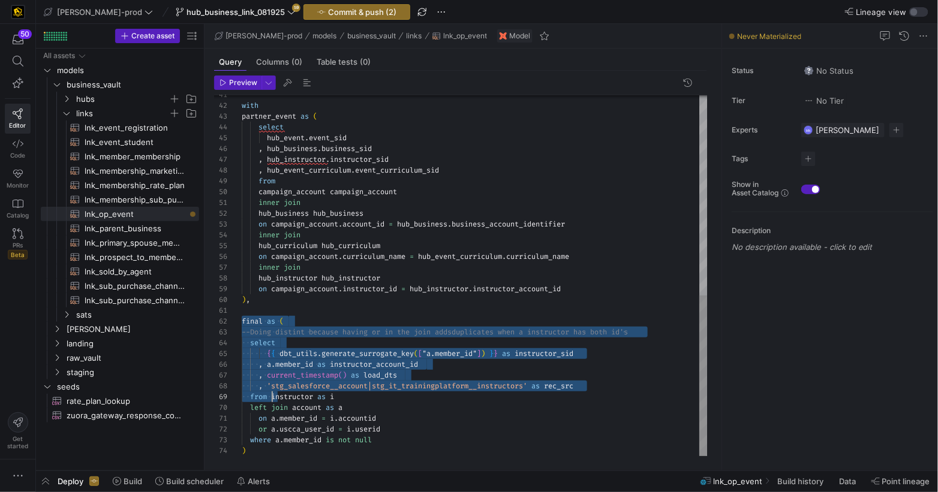
scroll to position [11, 4]
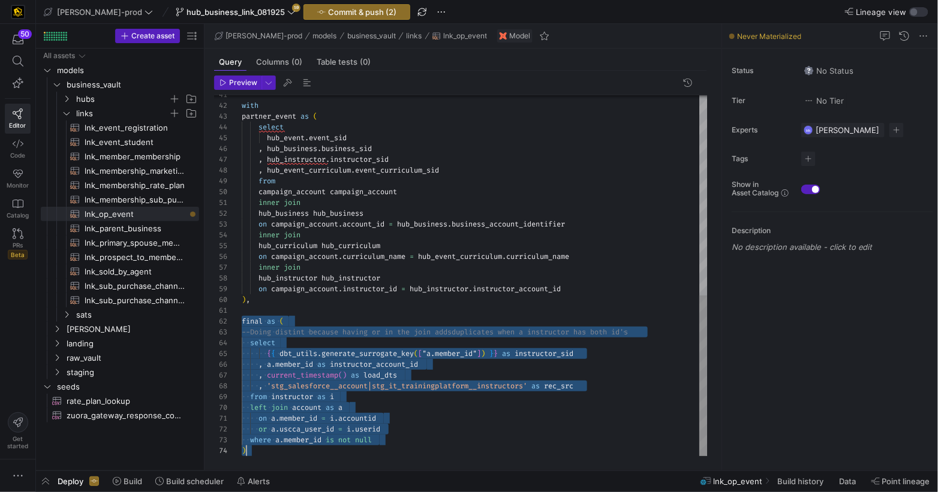
drag, startPoint x: 242, startPoint y: 320, endPoint x: 303, endPoint y: 468, distance: 159.7
click at [303, 456] on div "with partner_event as ( select hub_event . event_sid , hub_business . business_…" at bounding box center [475, 52] width 466 height 808
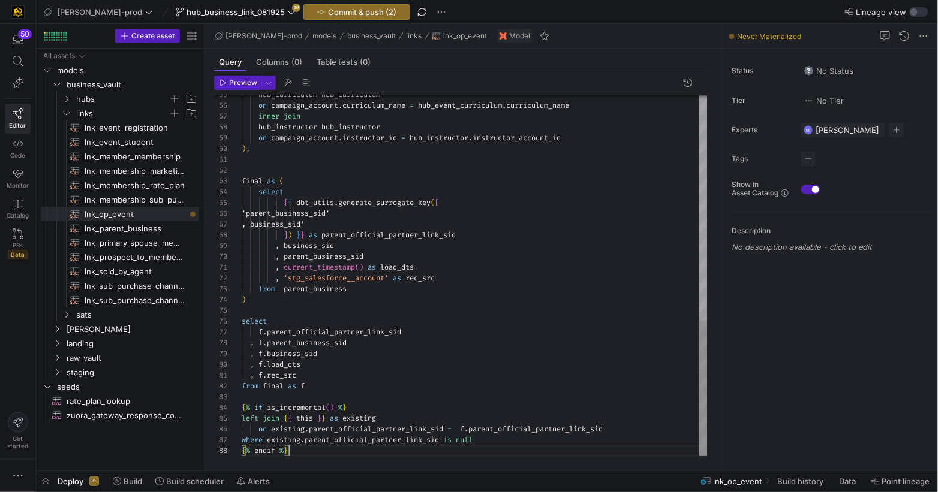
scroll to position [54, 143]
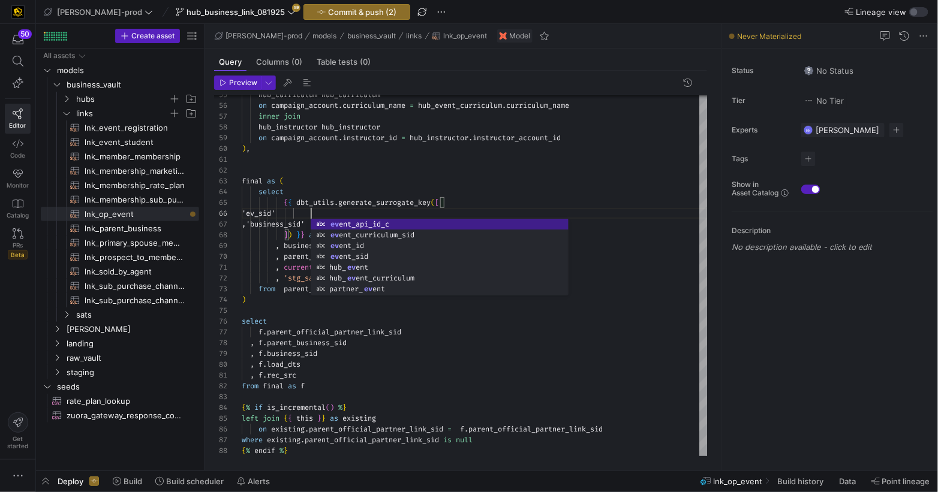
scroll to position [54, 82]
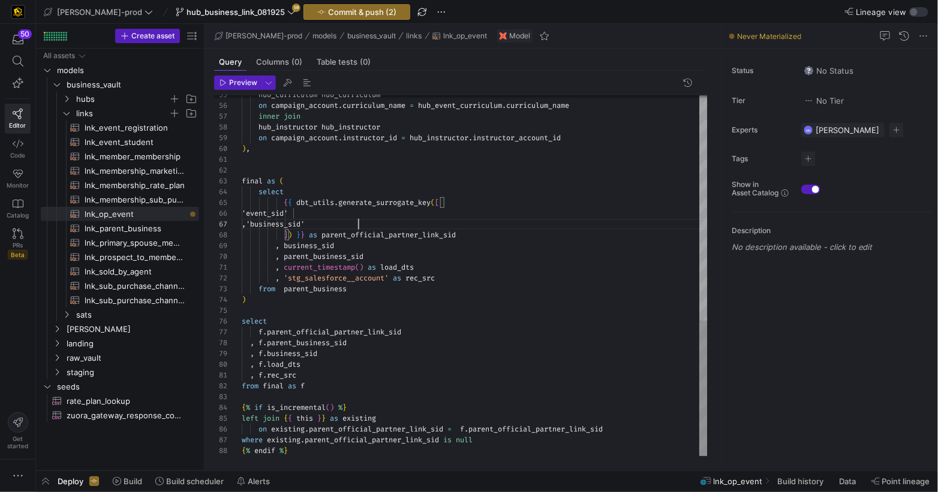
scroll to position [65, 116]
drag, startPoint x: 361, startPoint y: 225, endPoint x: 418, endPoint y: 225, distance: 57.0
click at [365, 225] on div ",'business_sid'" at bounding box center [475, 224] width 466 height 11
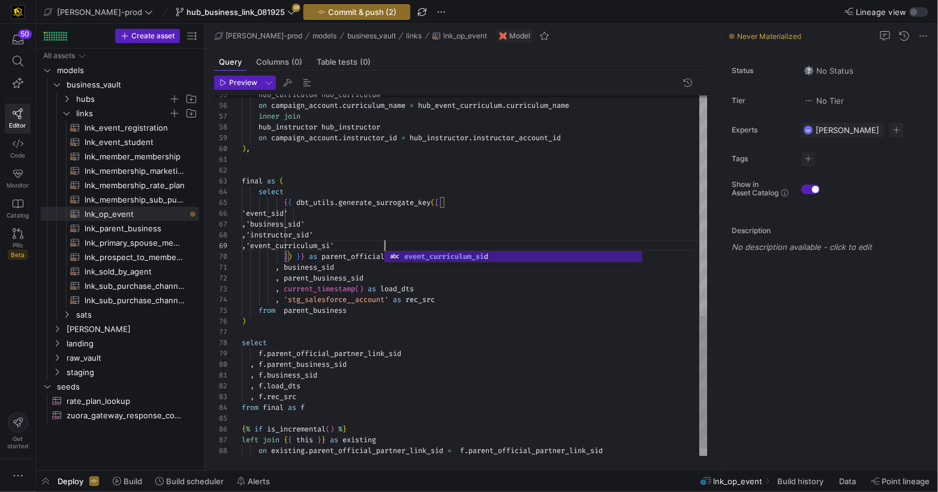
scroll to position [86, 147]
click at [408, 284] on div ", current_timestamp ( ) as load_dts" at bounding box center [475, 287] width 466 height 11
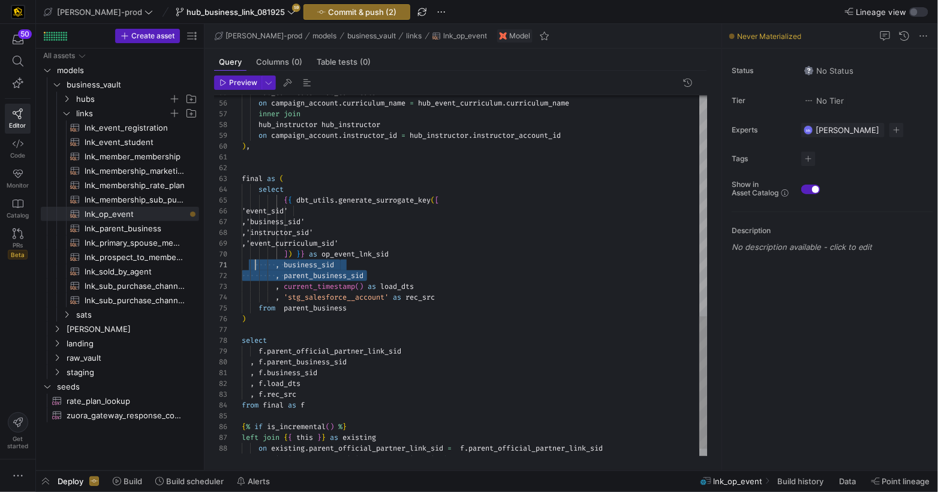
scroll to position [0, 8]
drag, startPoint x: 341, startPoint y: 275, endPoint x: 248, endPoint y: 265, distance: 93.5
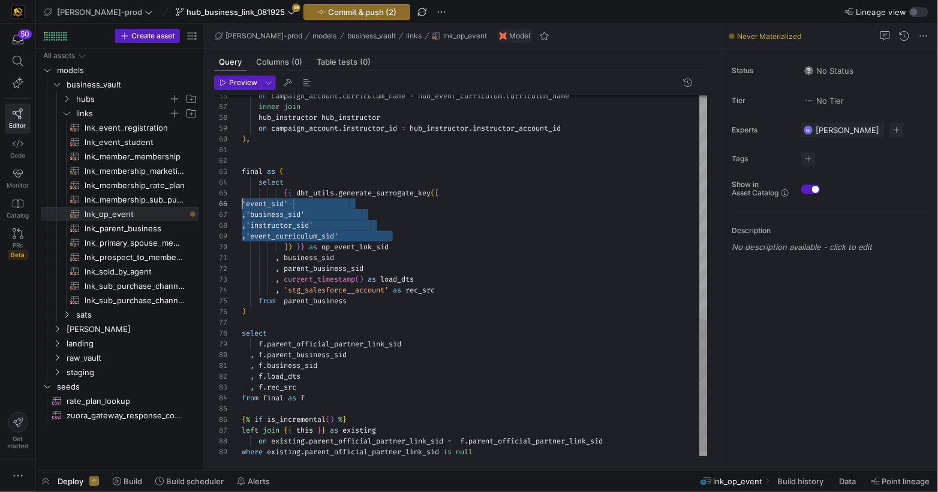
scroll to position [54, 0]
drag, startPoint x: 384, startPoint y: 234, endPoint x: 227, endPoint y: 205, distance: 159.8
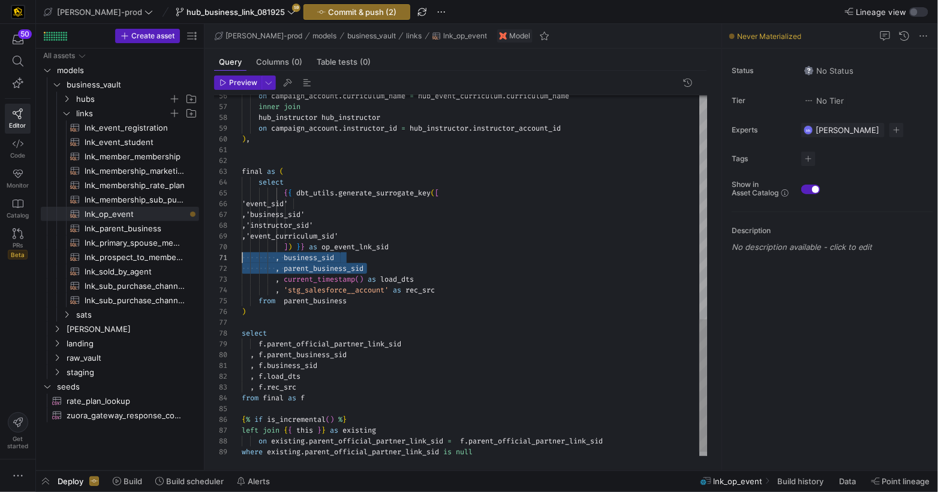
scroll to position [0, 0]
drag, startPoint x: 331, startPoint y: 263, endPoint x: 230, endPoint y: 255, distance: 101.0
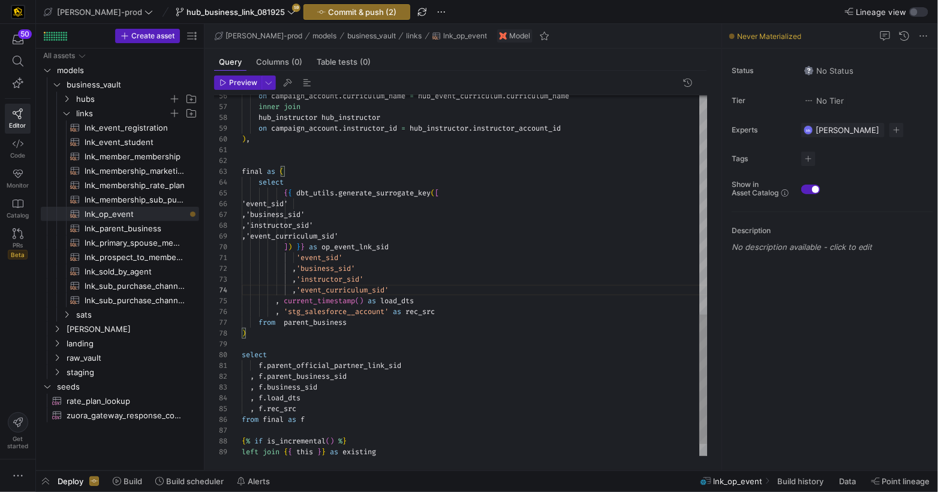
scroll to position [0, 56]
drag, startPoint x: 294, startPoint y: 258, endPoint x: 484, endPoint y: 269, distance: 189.8
click at [300, 258] on span "'event_sid'" at bounding box center [292, 258] width 101 height 10
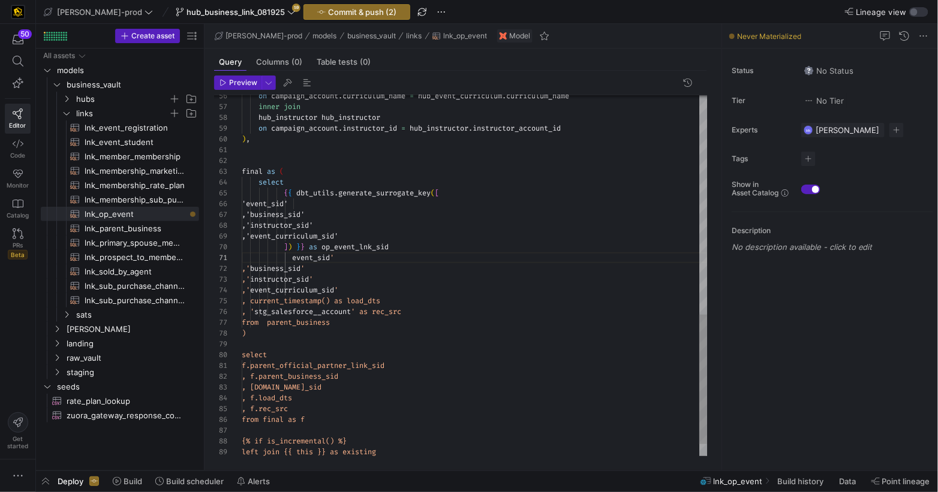
scroll to position [97, 51]
click at [355, 255] on div "event_sid '" at bounding box center [475, 257] width 466 height 11
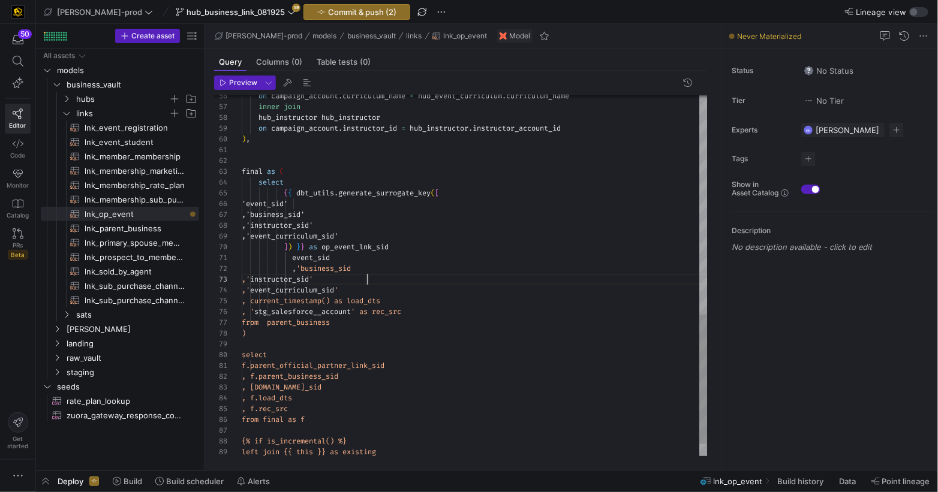
drag, startPoint x: 375, startPoint y: 279, endPoint x: 392, endPoint y: 283, distance: 17.2
click at [375, 279] on div ",' instructor_sid '" at bounding box center [475, 279] width 466 height 11
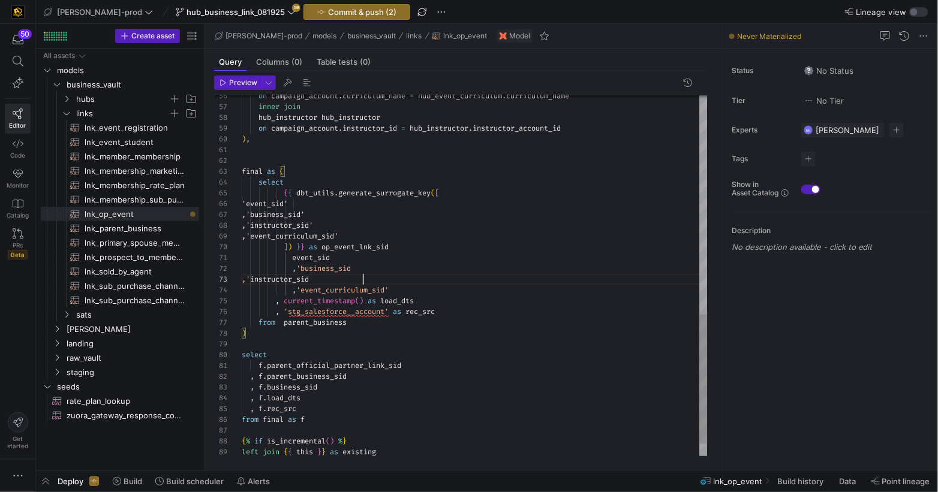
click at [397, 290] on div ", 'event_curriculum_sid'" at bounding box center [475, 290] width 466 height 11
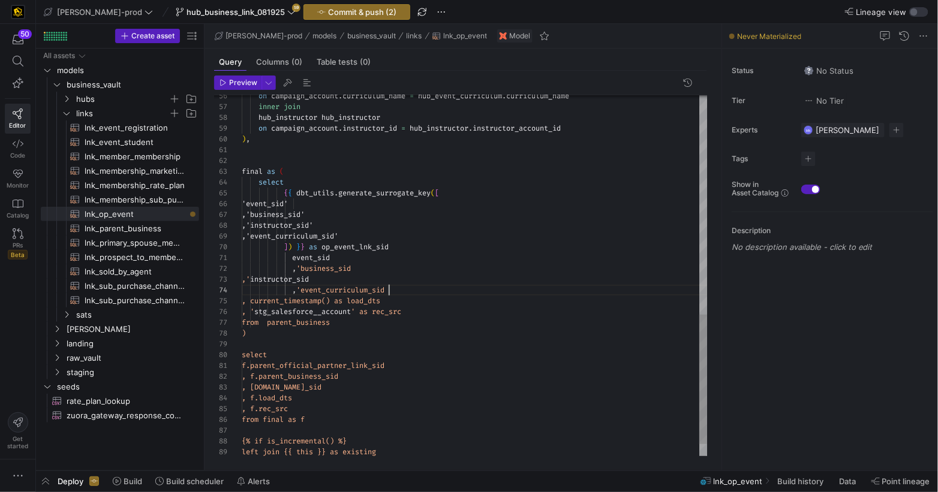
scroll to position [32, 65]
click at [306, 287] on span "'event_curriculum_sid" at bounding box center [340, 290] width 88 height 10
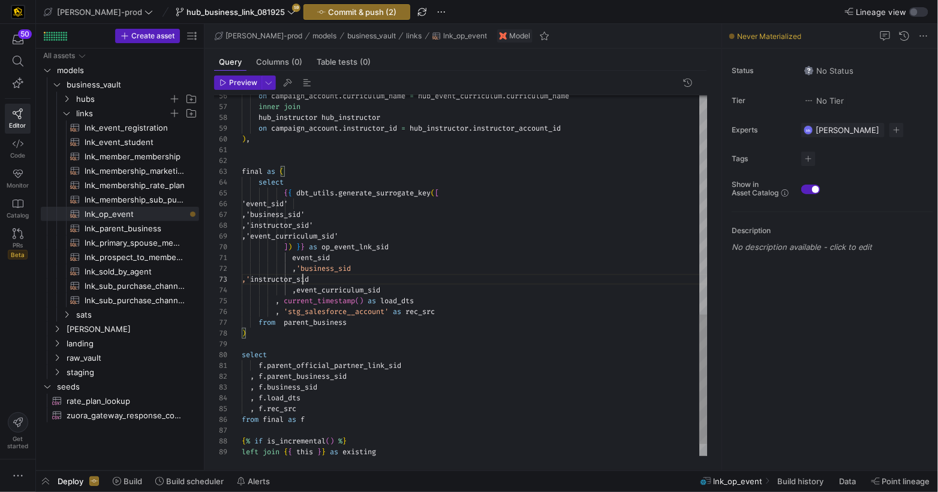
drag, startPoint x: 303, startPoint y: 279, endPoint x: 370, endPoint y: 277, distance: 67.2
click at [304, 279] on span "instructor_sid" at bounding box center [279, 280] width 59 height 10
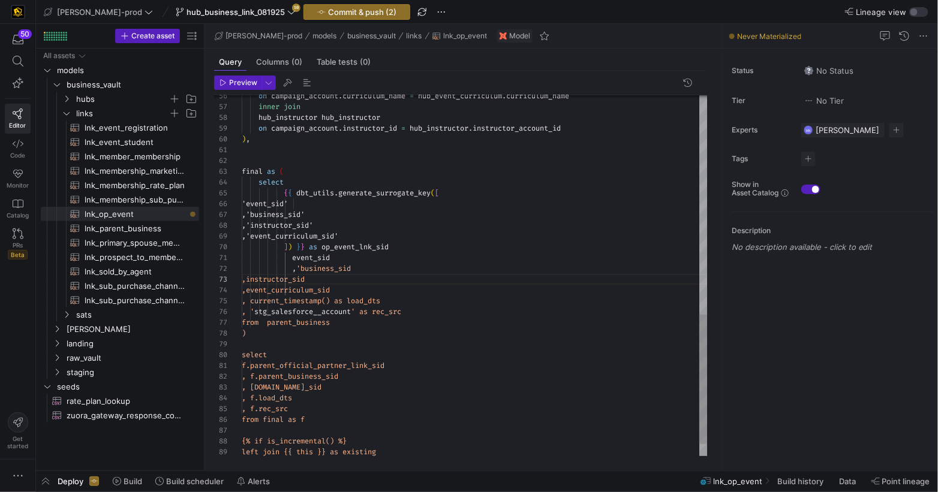
click at [305, 268] on span "'business_sid" at bounding box center [323, 269] width 55 height 10
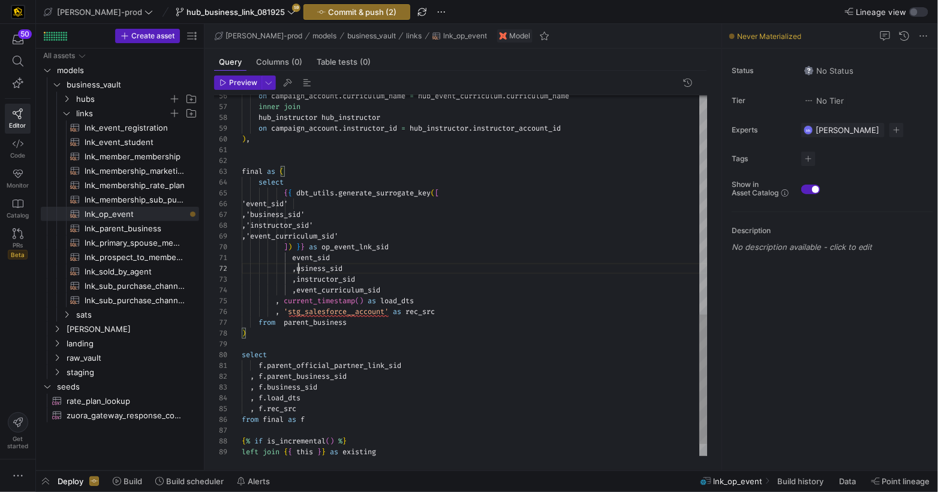
scroll to position [11, 60]
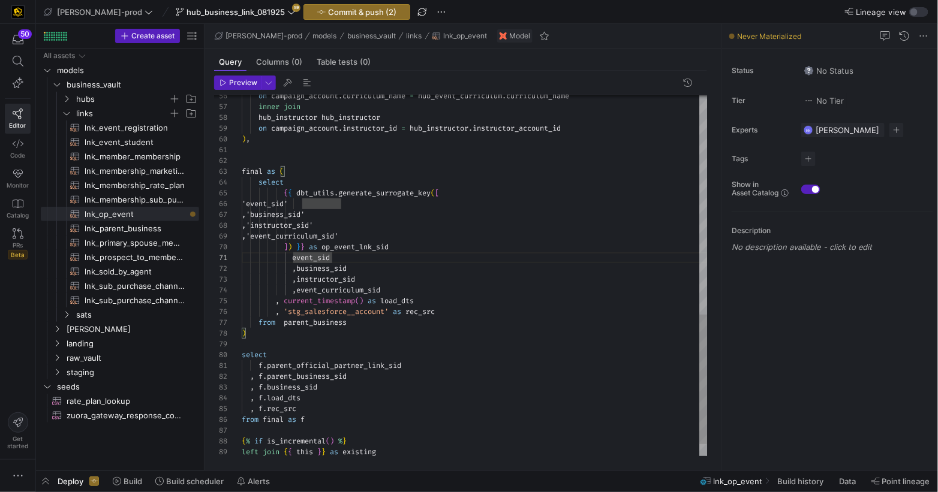
click at [294, 260] on span "event_sid" at bounding box center [286, 258] width 88 height 10
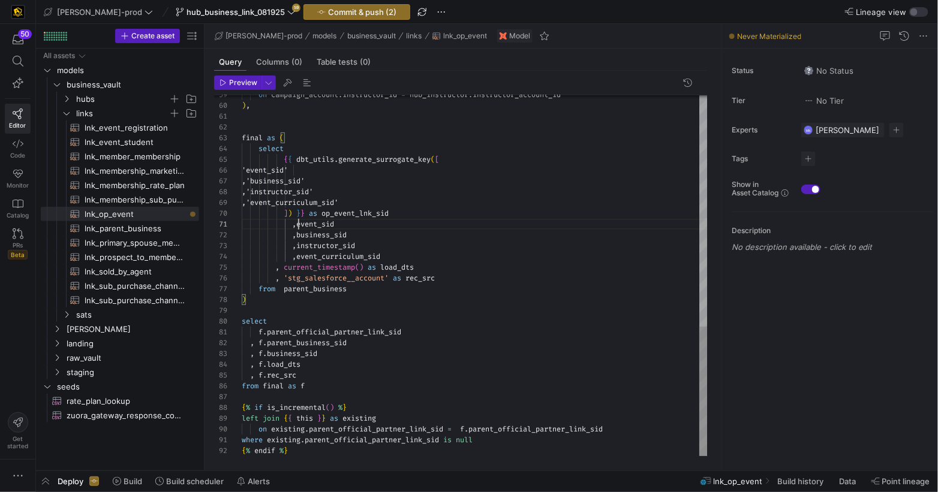
drag, startPoint x: 338, startPoint y: 288, endPoint x: 363, endPoint y: 294, distance: 25.3
click at [338, 288] on span "parent_business" at bounding box center [315, 289] width 63 height 10
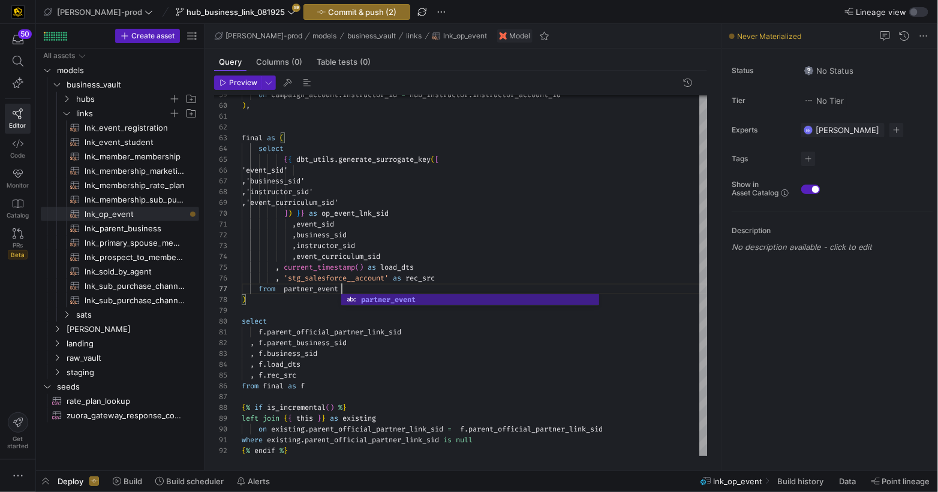
scroll to position [65, 99]
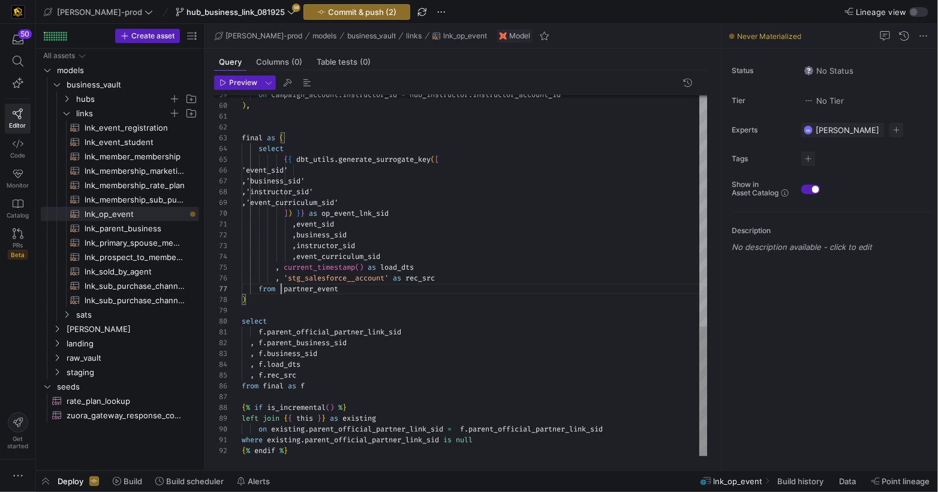
drag, startPoint x: 281, startPoint y: 287, endPoint x: 512, endPoint y: 318, distance: 232.9
click at [387, 279] on span "'stg_salesforce__account'" at bounding box center [336, 278] width 105 height 10
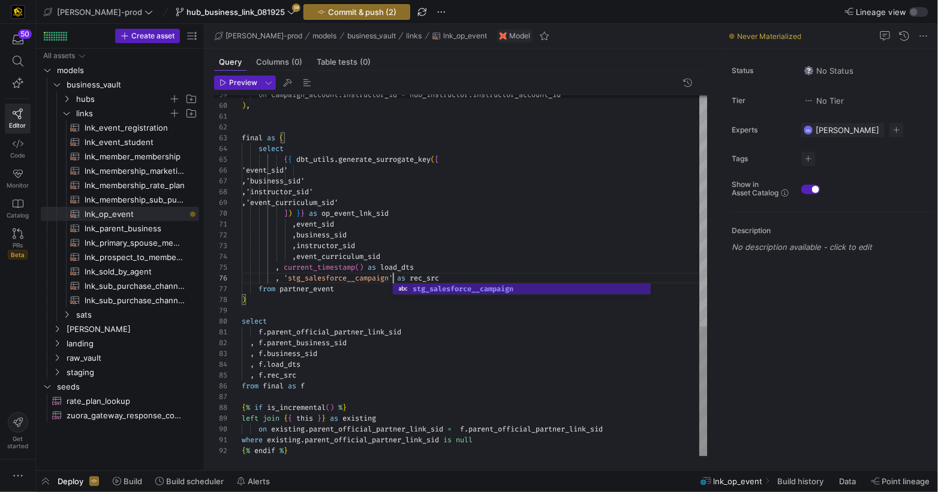
click at [457, 382] on div "from final as f" at bounding box center [475, 386] width 466 height 11
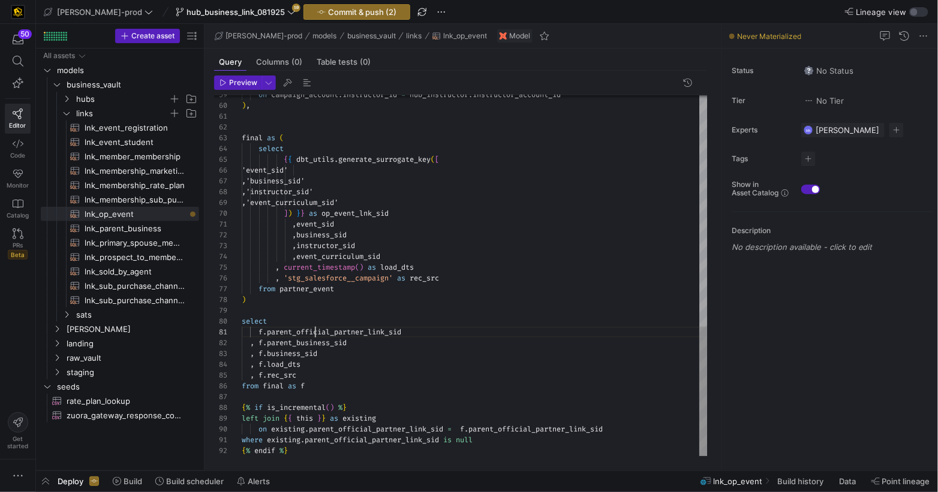
click at [316, 333] on span "parent_official_partner_link_sid" at bounding box center [334, 332] width 134 height 10
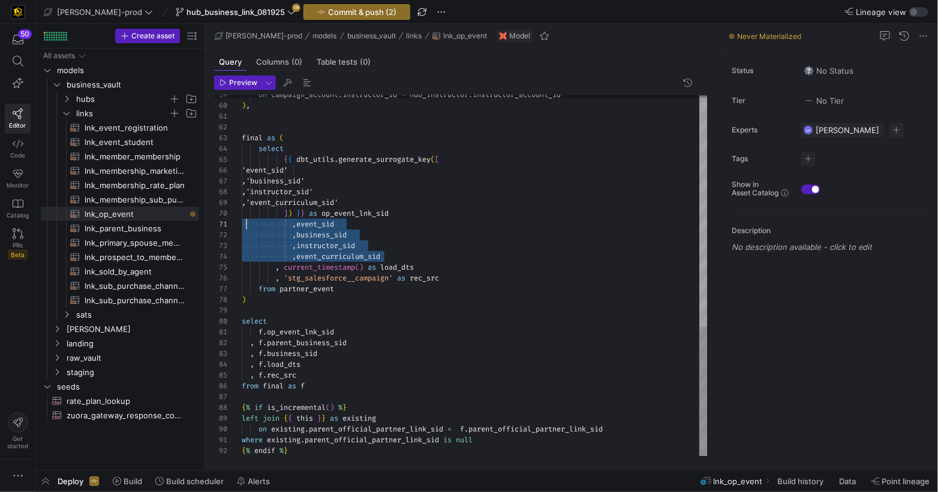
scroll to position [0, 0]
drag, startPoint x: 375, startPoint y: 252, endPoint x: 236, endPoint y: 225, distance: 141.1
click at [239, 224] on div "59 60 61 62 63 64 65 66 67 68 69 70 71 72 73 74 75 76 77 78 79 80 81 82 83 84 8…" at bounding box center [460, 275] width 493 height 361
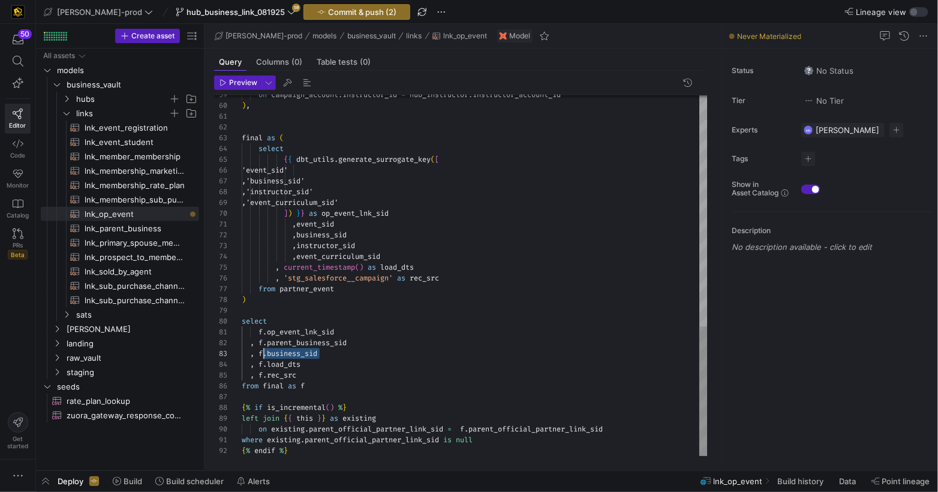
scroll to position [11, 0]
drag, startPoint x: 263, startPoint y: 348, endPoint x: 194, endPoint y: 342, distance: 69.2
click at [194, 342] on as-split "Create asset Drag here to set row groups Drag here to set column labels Group 1…" at bounding box center [487, 247] width 902 height 447
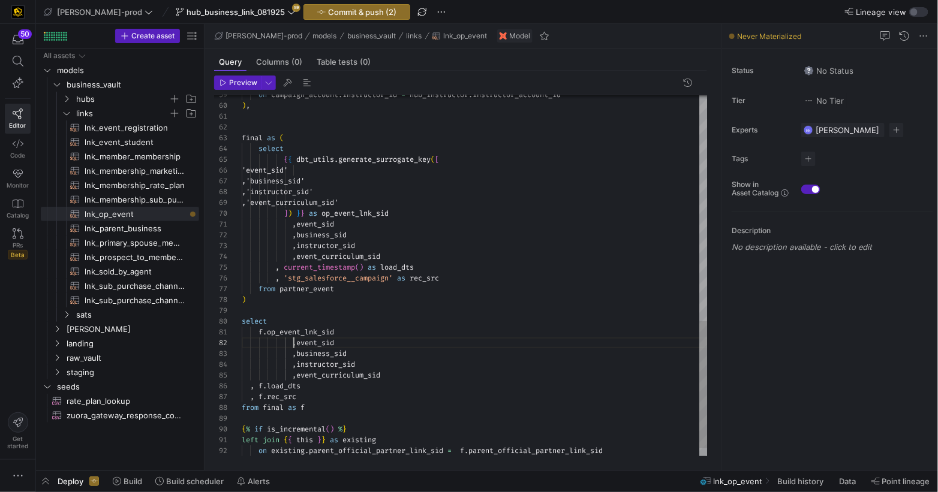
scroll to position [11, 51]
drag, startPoint x: 293, startPoint y: 345, endPoint x: 285, endPoint y: 408, distance: 63.4
drag, startPoint x: 293, startPoint y: 366, endPoint x: 292, endPoint y: 380, distance: 13.8
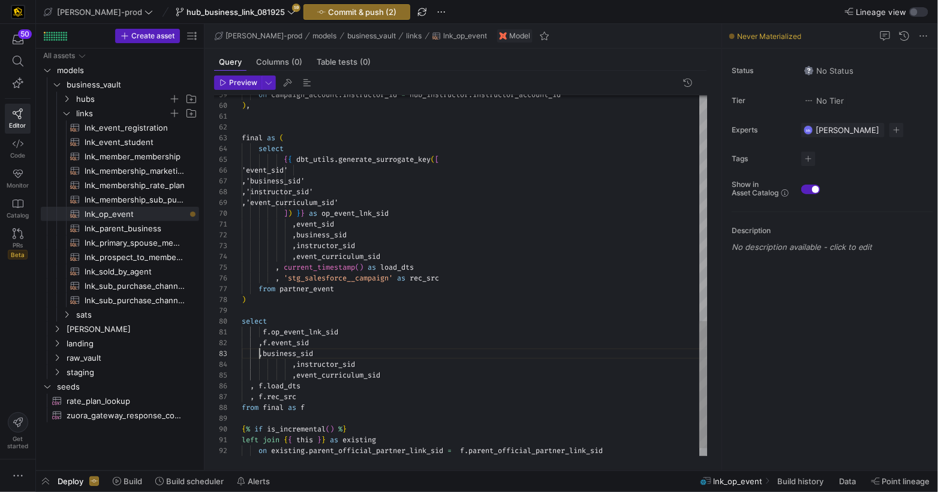
click at [293, 367] on span ", instructor_sid" at bounding box center [298, 365] width 113 height 10
click at [295, 376] on span "," at bounding box center [294, 376] width 4 height 10
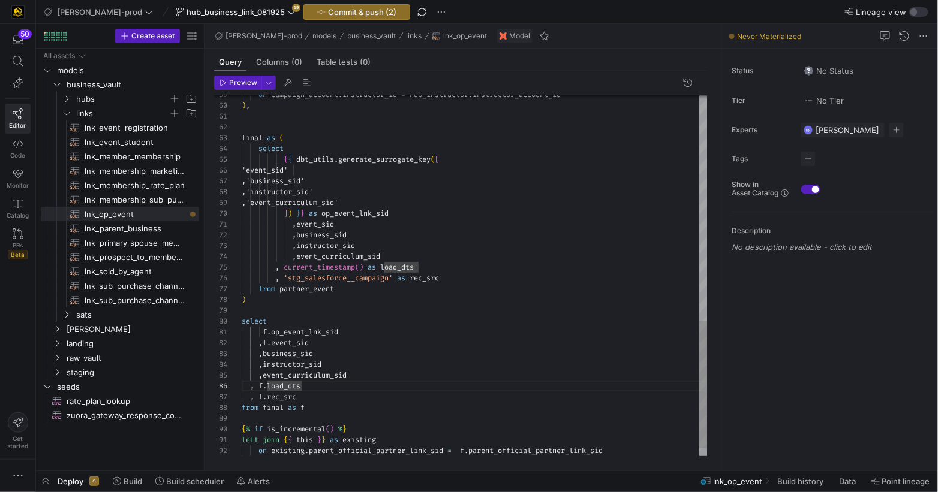
scroll to position [54, 13]
drag, startPoint x: 257, startPoint y: 386, endPoint x: 291, endPoint y: 410, distance: 41.8
click at [262, 342] on span "," at bounding box center [260, 343] width 4 height 10
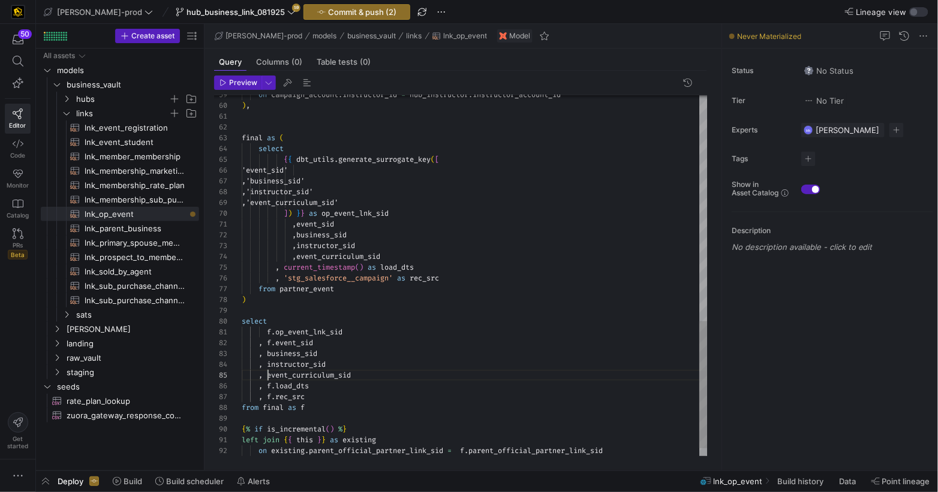
scroll to position [54, 26]
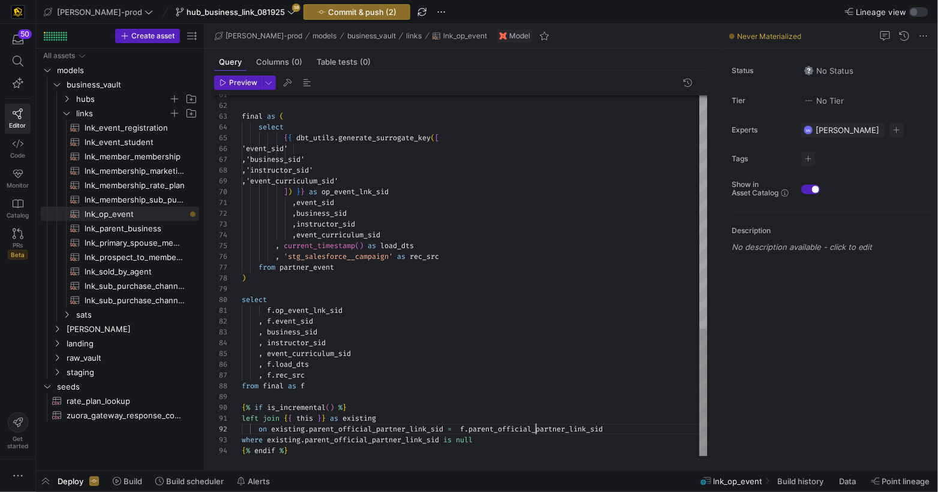
click at [394, 430] on span "parent_official_partner_link_sid" at bounding box center [376, 430] width 134 height 10
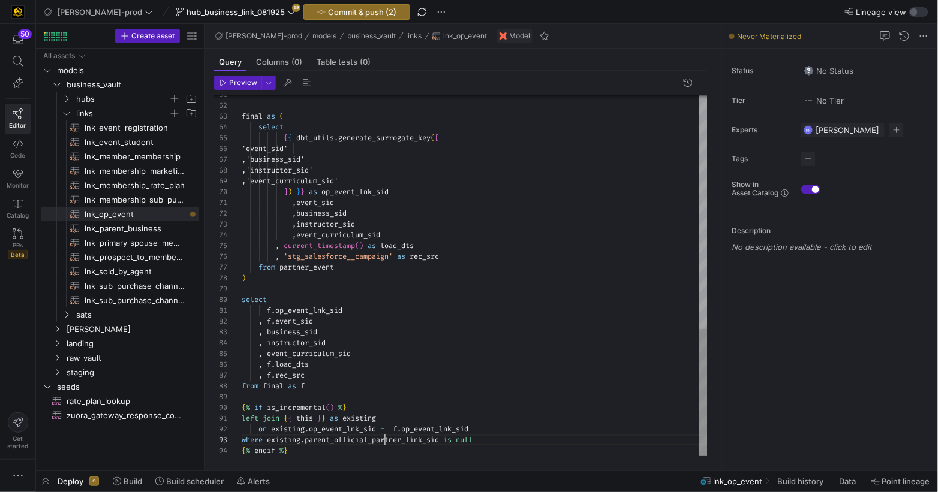
click at [432, 384] on div "from final as f" at bounding box center [475, 386] width 466 height 11
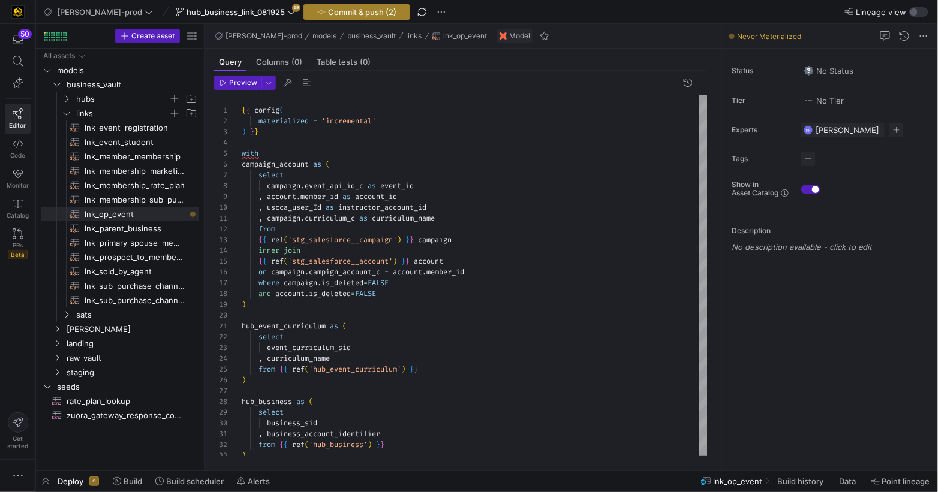
type textarea "f.op_event_lnk_sid , f.event_sid , business_sid , instructor_sid , event_curric…"
click at [328, 11] on span "Commit & push (2)" at bounding box center [362, 12] width 68 height 10
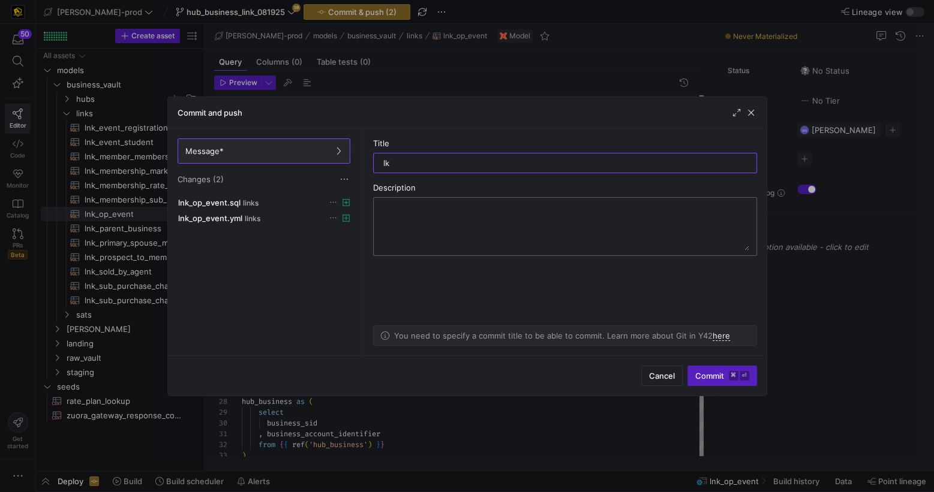
type input "l"
type input "lnk_op_event_add"
click at [702, 374] on span "Commit ⌘ ⏎" at bounding box center [722, 376] width 54 height 10
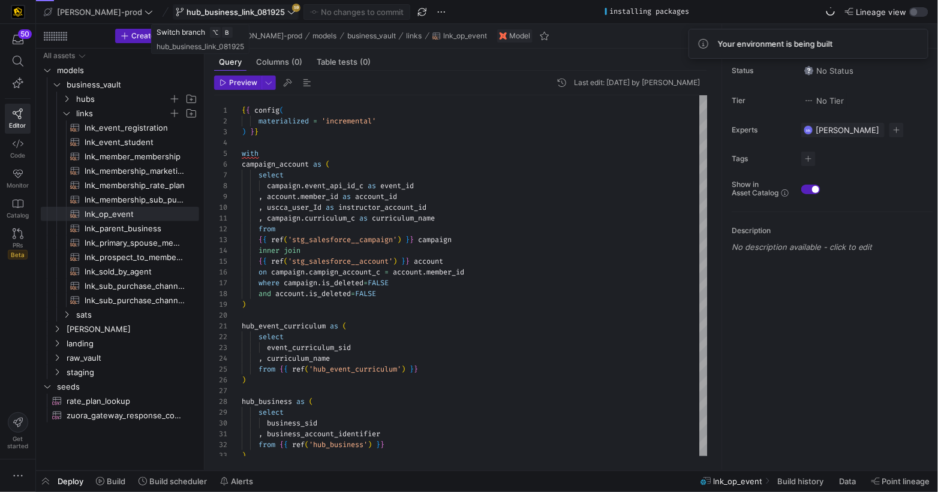
click at [288, 13] on icon at bounding box center [291, 12] width 7 height 4
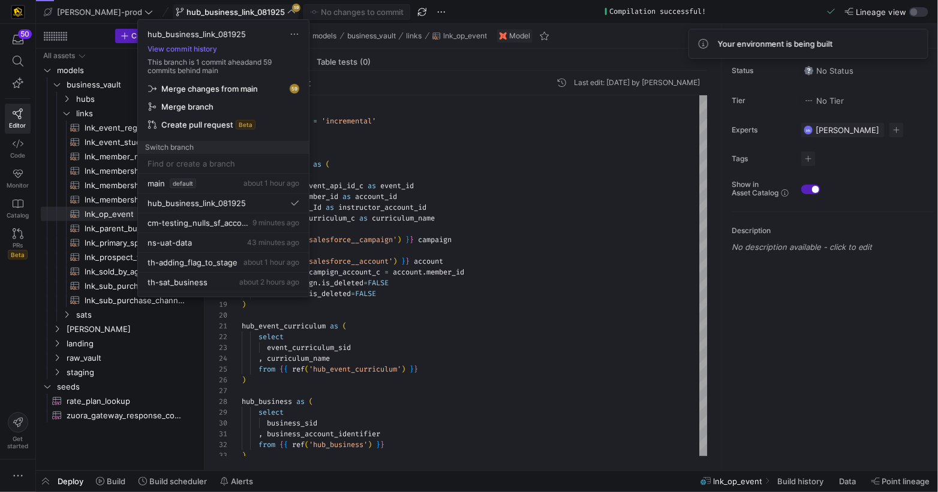
click at [201, 164] on input at bounding box center [223, 164] width 152 height 10
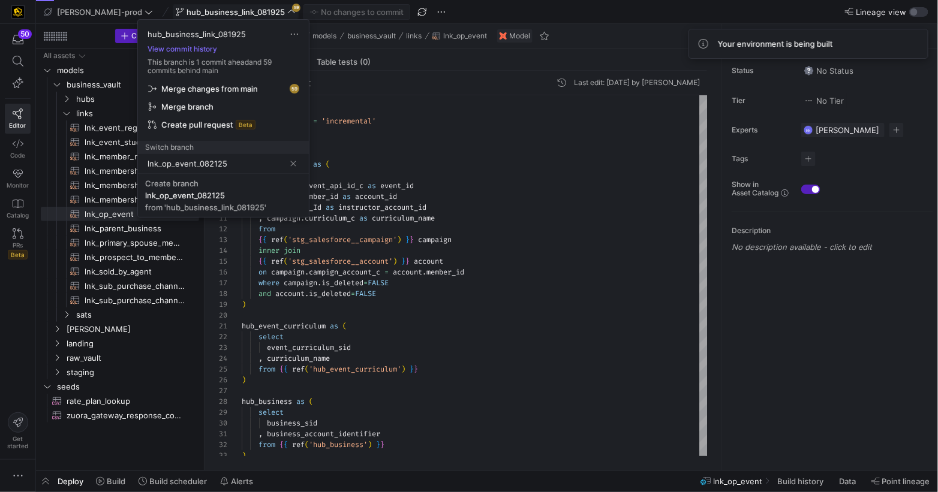
type input "lnk_op_event_082125"
click at [256, 164] on input "lnk_op_event_082125" at bounding box center [215, 164] width 137 height 10
click at [212, 194] on div "lnk_op_event_082125" at bounding box center [185, 196] width 80 height 10
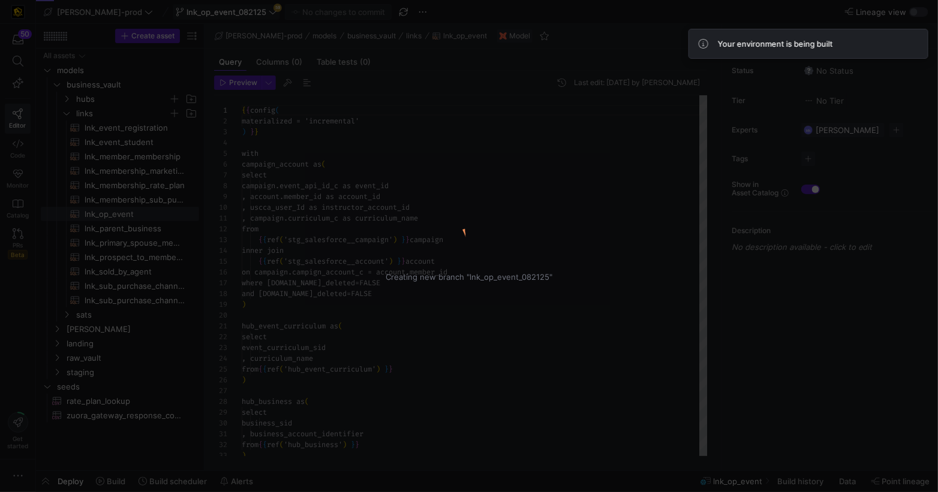
scroll to position [108, 0]
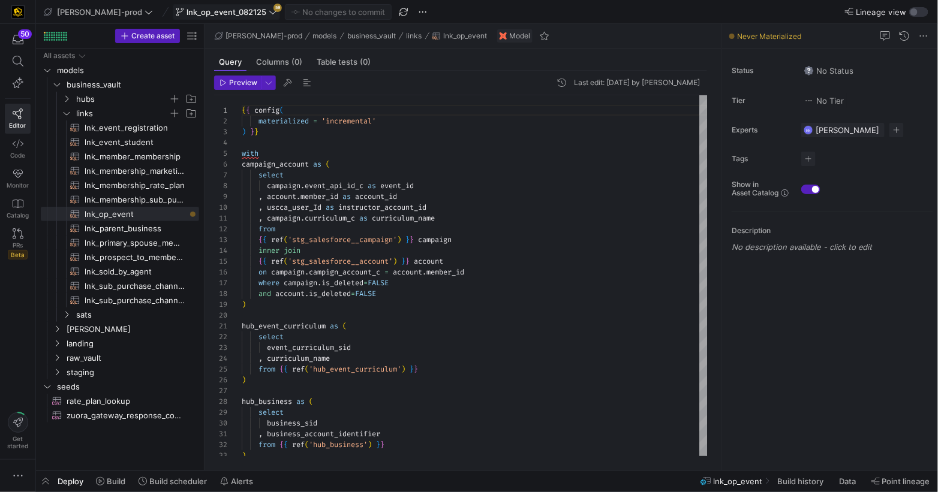
click at [269, 10] on icon at bounding box center [273, 12] width 8 height 8
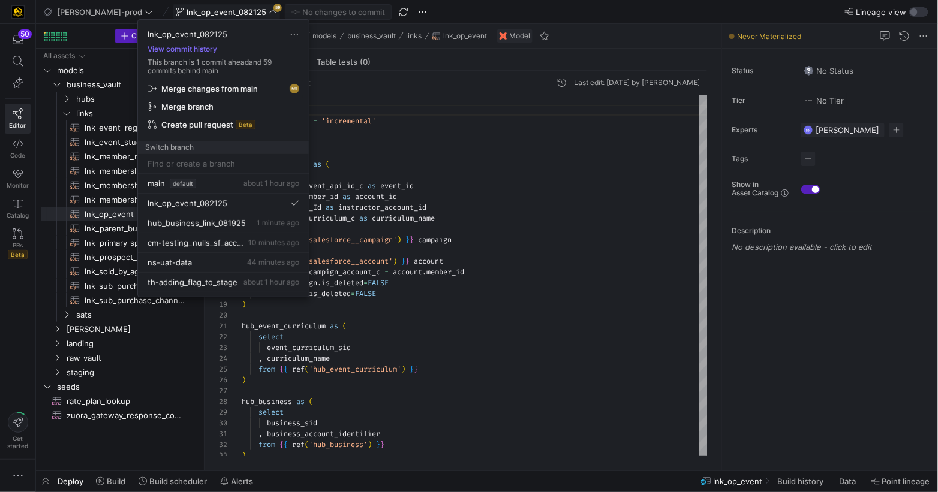
click at [238, 90] on span "Merge changes from main" at bounding box center [209, 89] width 97 height 10
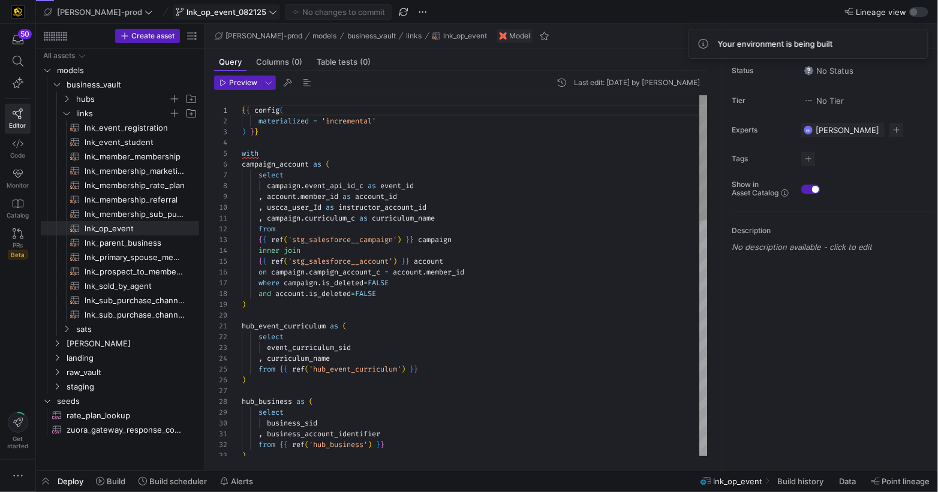
scroll to position [65, 47]
drag, startPoint x: 245, startPoint y: 85, endPoint x: 255, endPoint y: 92, distance: 13.3
click at [245, 85] on span "Preview" at bounding box center [243, 83] width 28 height 8
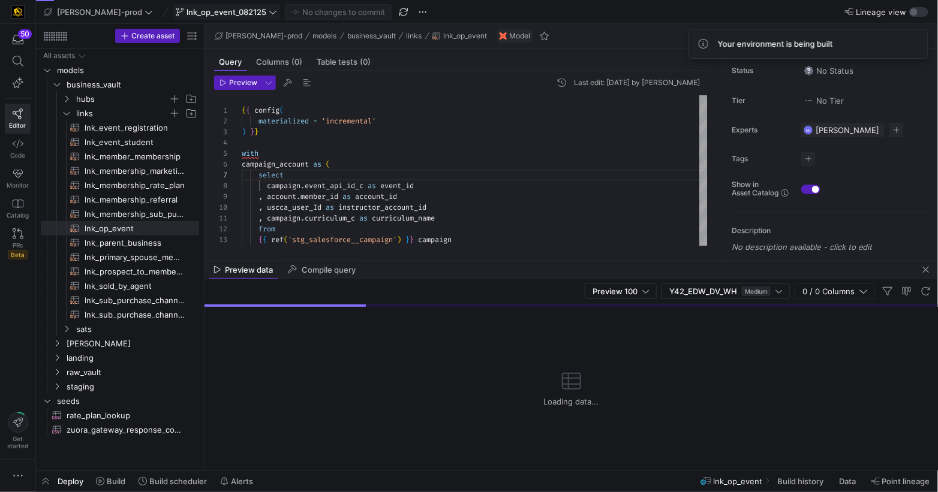
drag, startPoint x: 343, startPoint y: 270, endPoint x: 465, endPoint y: 252, distance: 123.0
click at [343, 269] on span "Compile query" at bounding box center [329, 270] width 54 height 8
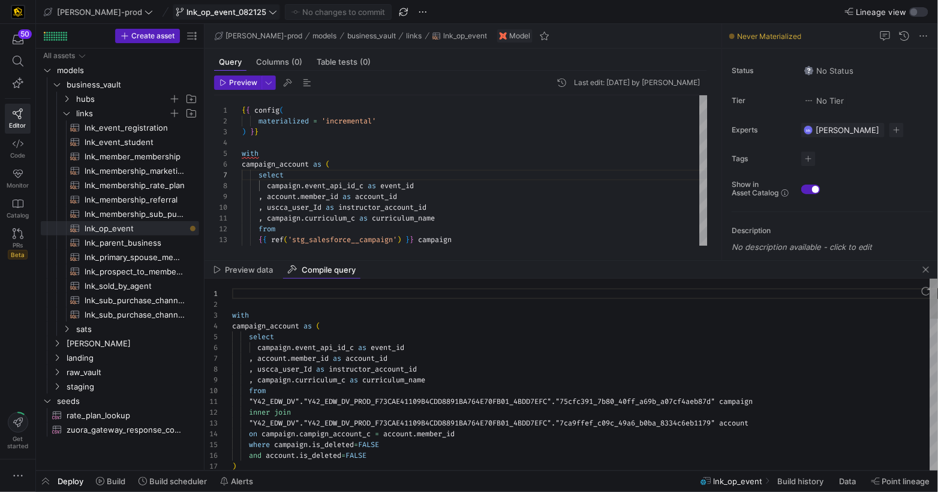
scroll to position [108, 0]
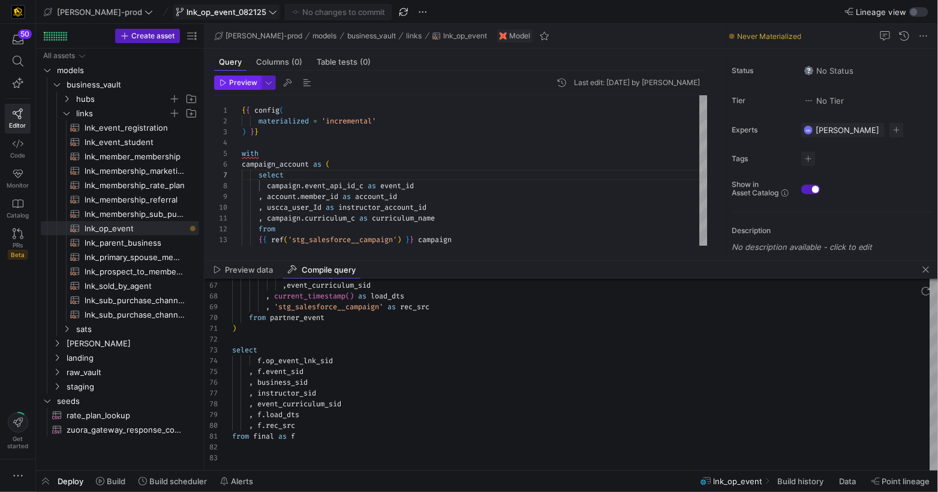
click at [241, 82] on span "Preview" at bounding box center [243, 83] width 28 height 8
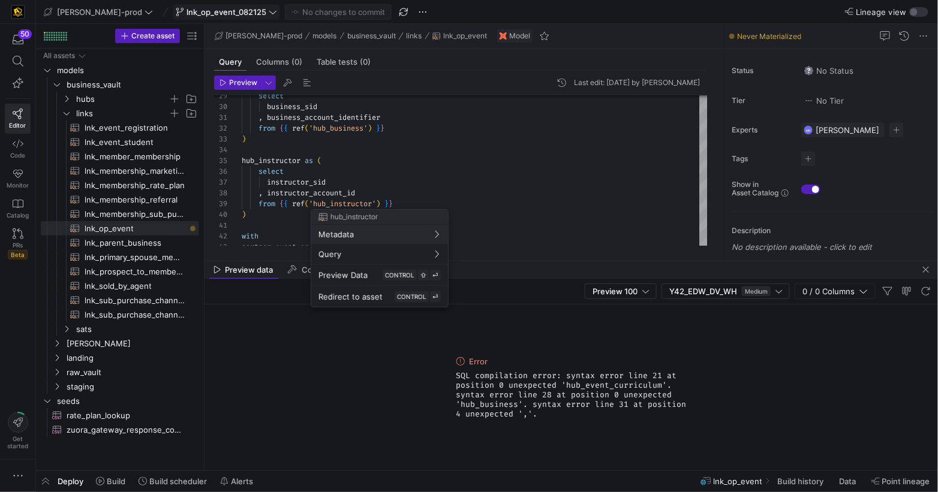
click at [446, 197] on div at bounding box center [469, 246] width 938 height 492
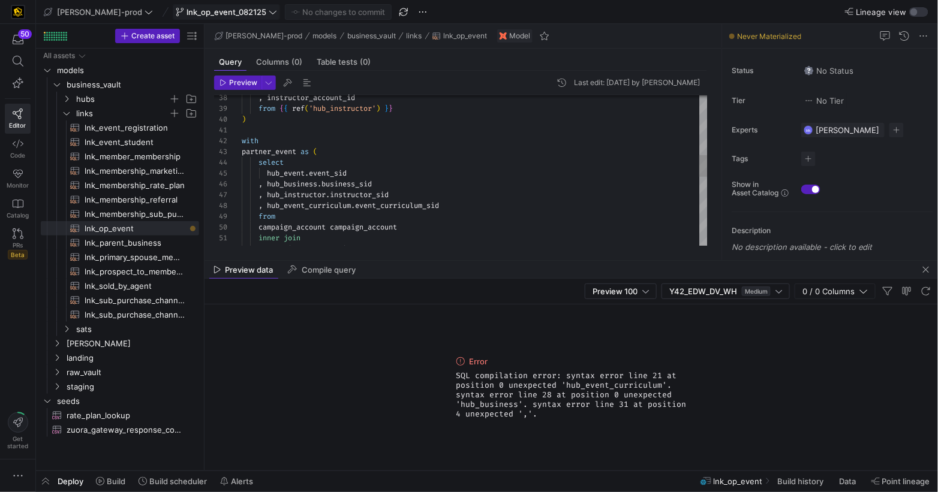
click at [253, 142] on div ", instructor_account_id from { { ref ( 'hub_instructor' ) } } ) with partner_ev…" at bounding box center [475, 200] width 466 height 1035
drag, startPoint x: 253, startPoint y: 142, endPoint x: 299, endPoint y: 137, distance: 46.5
click at [254, 142] on div ", instructor_account_id from { { ref ( 'hub_instructor' ) } } ) with partner_ev…" at bounding box center [475, 200] width 466 height 1035
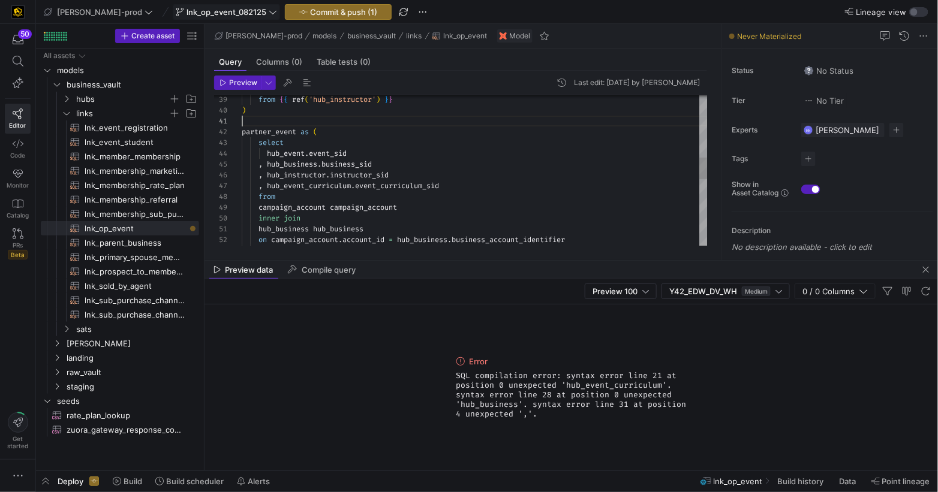
scroll to position [0, 0]
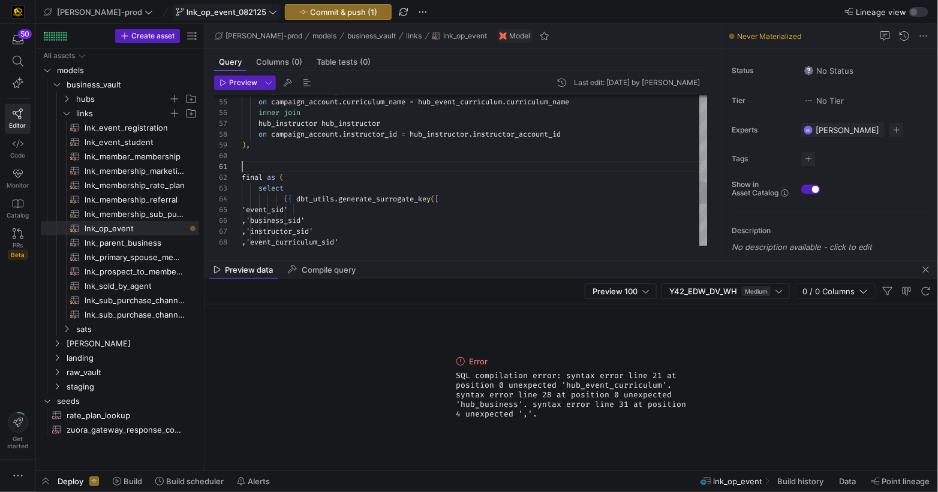
drag, startPoint x: 294, startPoint y: 163, endPoint x: 402, endPoint y: 161, distance: 107.9
click at [296, 162] on div at bounding box center [475, 166] width 466 height 11
type textarea "hub_business hub_business on campaign_account.account_id = hub_[DOMAIN_NAME]_ac…"
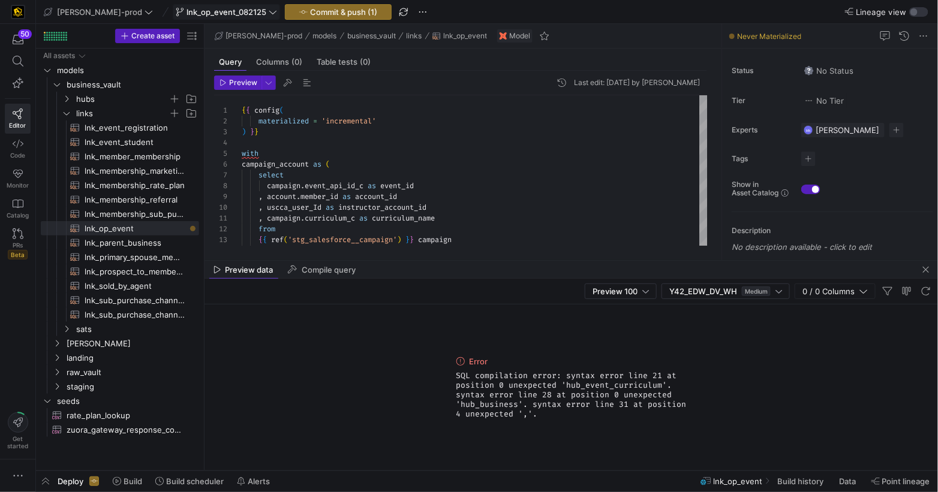
drag, startPoint x: 234, startPoint y: 83, endPoint x: 348, endPoint y: 112, distance: 117.6
click at [234, 83] on span "Preview" at bounding box center [243, 83] width 28 height 8
click at [313, 269] on span "Compile query" at bounding box center [329, 270] width 54 height 8
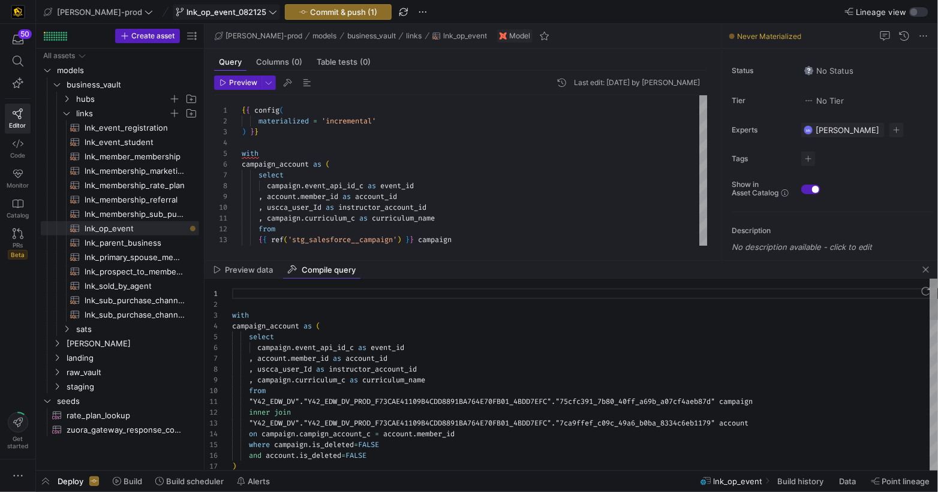
scroll to position [108, 0]
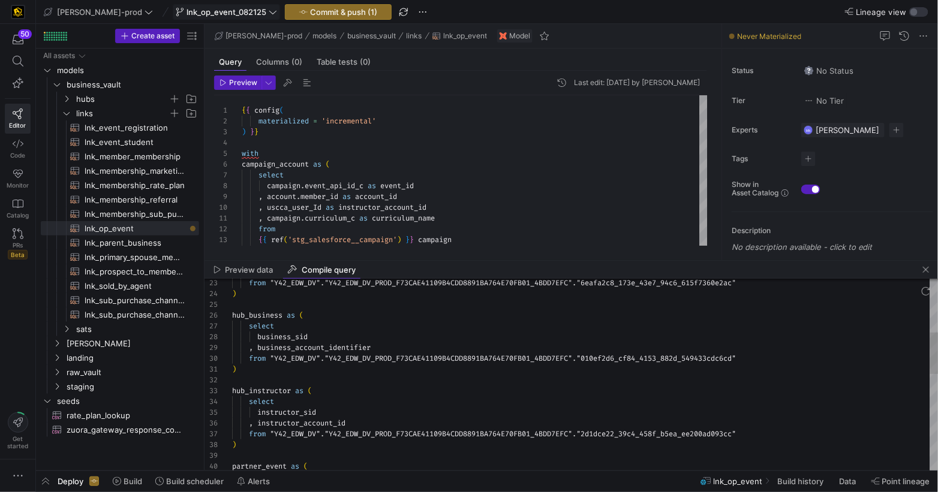
type textarea "event_curriculum_sid , curriculum_name from "Y42_EDW_DV"."Y42_EDW_DV_PROD_F73CA…"
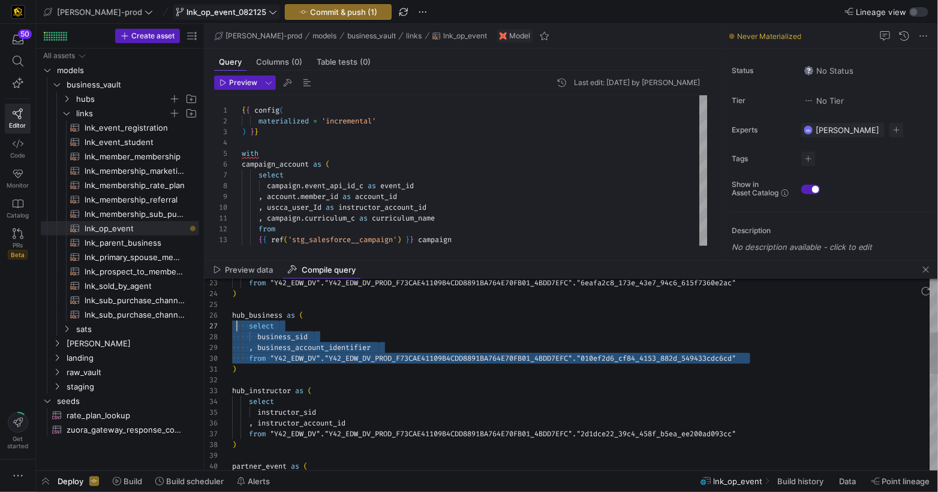
scroll to position [65, 0]
drag, startPoint x: 745, startPoint y: 359, endPoint x: 225, endPoint y: 329, distance: 520.7
click at [226, 329] on div "26 27 28 29 30 31 32 33 34 35 36 37 38 39 40 25 24 23 hub_business as ( select …" at bounding box center [571, 375] width 734 height 192
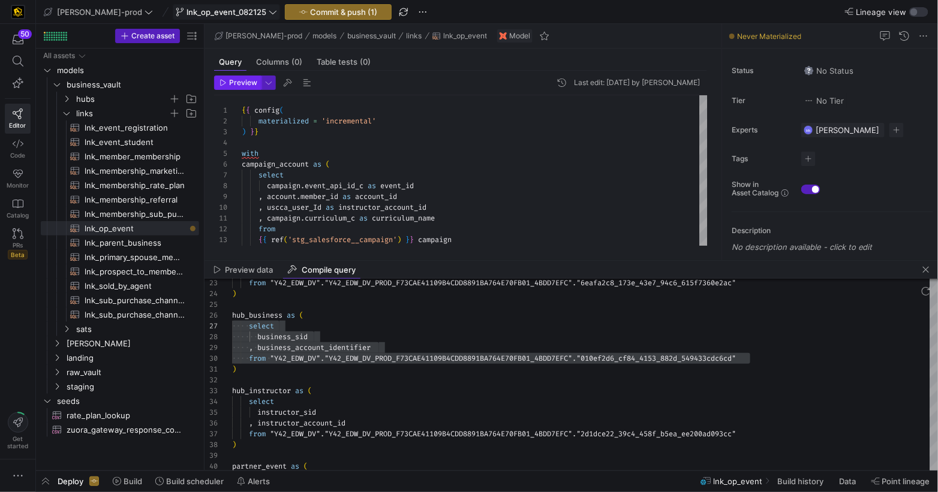
click at [242, 82] on span "Preview" at bounding box center [243, 83] width 28 height 8
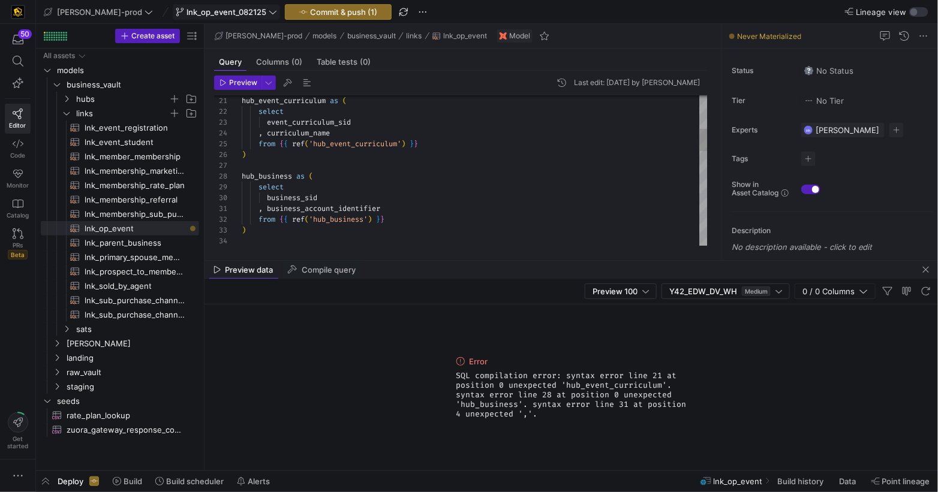
scroll to position [21, 4]
drag, startPoint x: 306, startPoint y: 230, endPoint x: 384, endPoint y: 231, distance: 78.6
click at [306, 230] on div ")" at bounding box center [475, 230] width 466 height 11
click at [280, 159] on div at bounding box center [475, 164] width 466 height 11
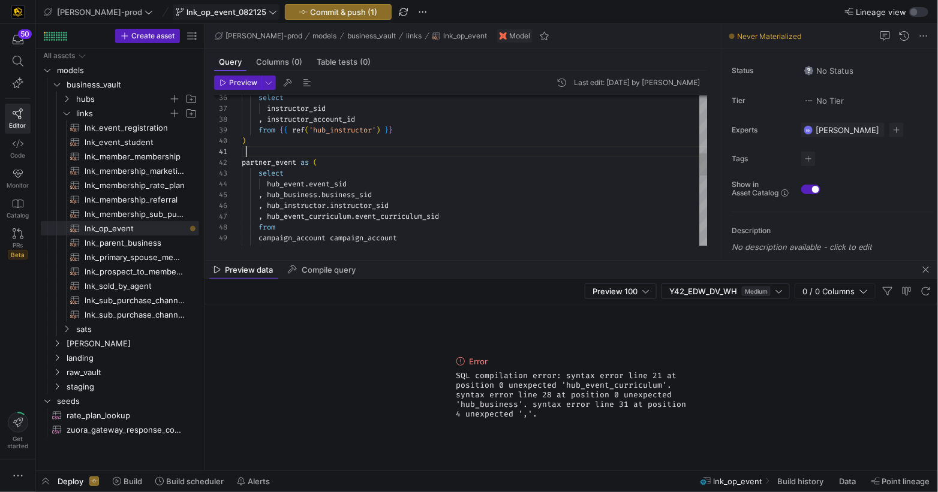
drag, startPoint x: 288, startPoint y: 146, endPoint x: 303, endPoint y: 148, distance: 14.5
click at [289, 146] on div at bounding box center [475, 151] width 466 height 11
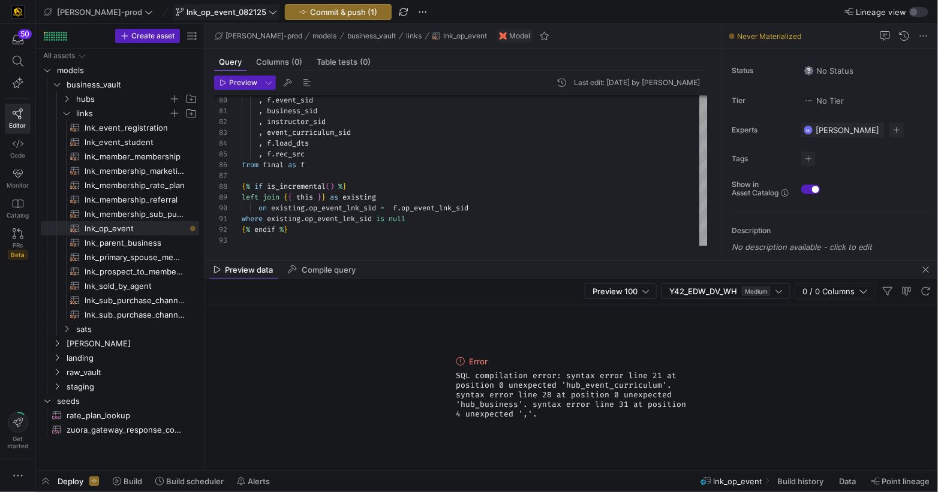
drag, startPoint x: 243, startPoint y: 83, endPoint x: 365, endPoint y: 107, distance: 124.1
click at [243, 83] on span "Preview" at bounding box center [243, 83] width 28 height 8
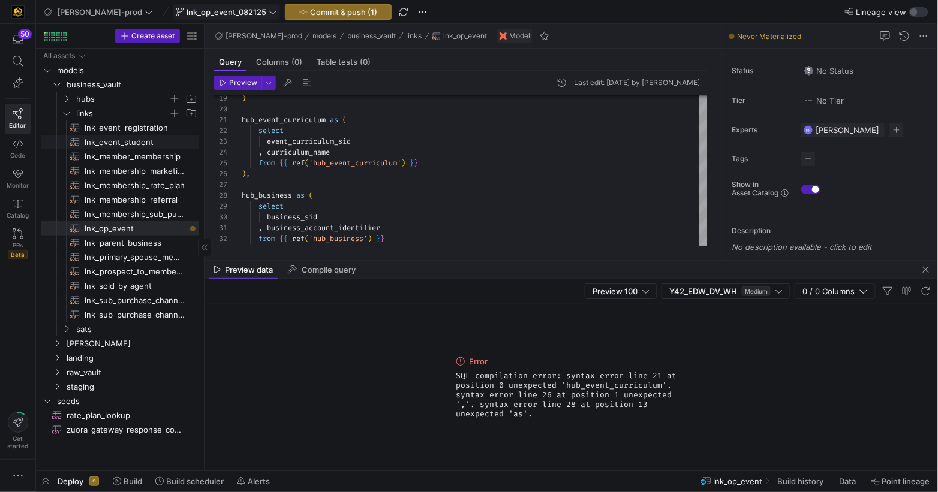
click at [113, 143] on span "lnk_event_student​​​​​​​​​​" at bounding box center [135, 143] width 101 height 14
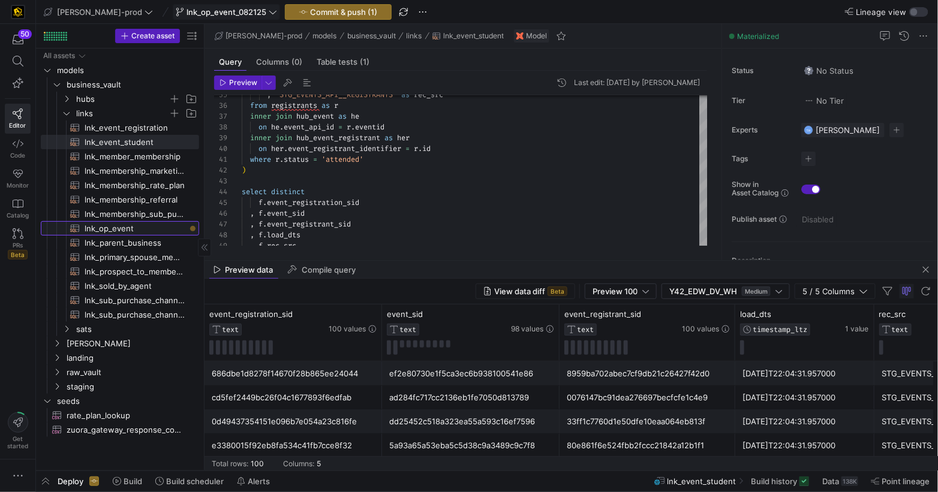
click at [125, 229] on span "lnk_op_event​​​​​​​​​​" at bounding box center [135, 229] width 101 height 14
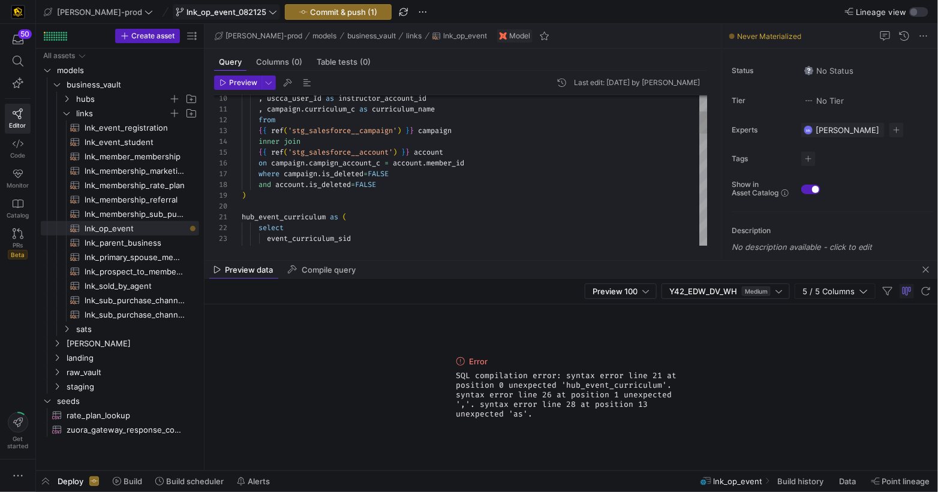
click at [272, 200] on div ")" at bounding box center [475, 195] width 466 height 11
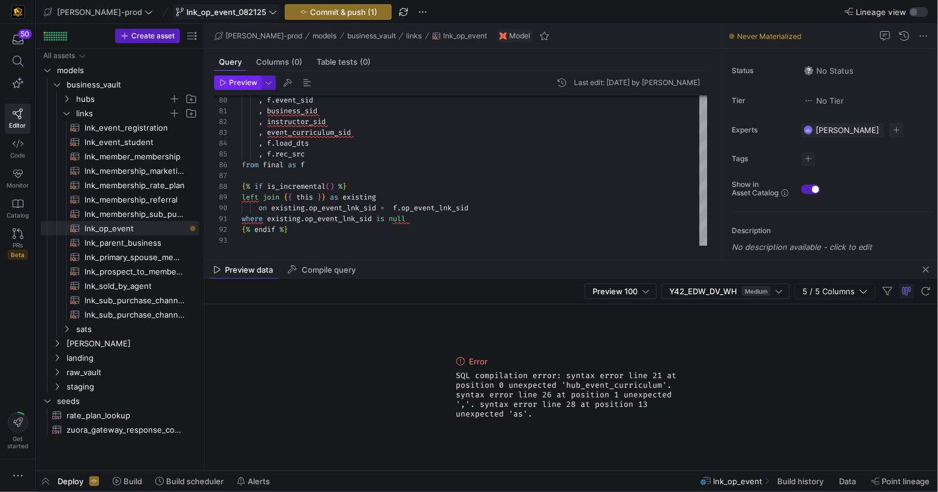
drag, startPoint x: 240, startPoint y: 84, endPoint x: 246, endPoint y: 86, distance: 6.3
click at [240, 84] on span "Preview" at bounding box center [243, 83] width 28 height 8
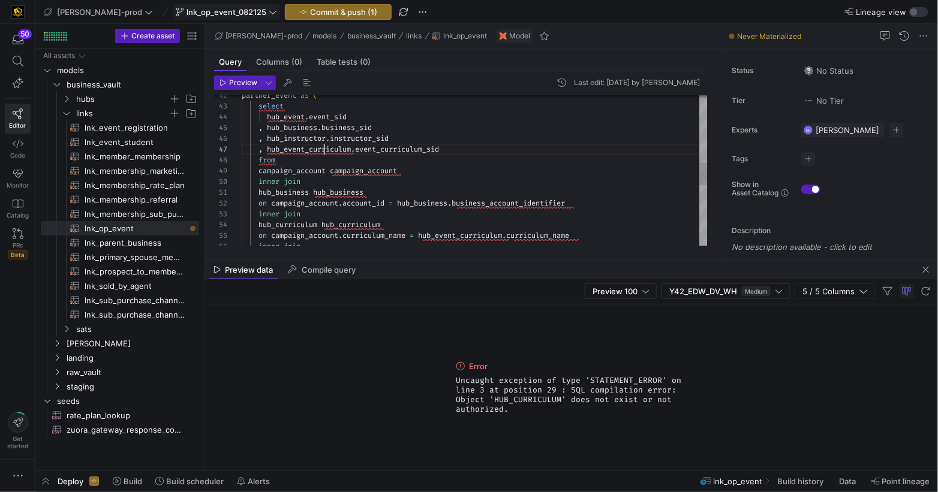
click at [323, 150] on div "inner join on campaign_account . curriculum_name = hub_event_curriculum . curri…" at bounding box center [475, 144] width 466 height 1013
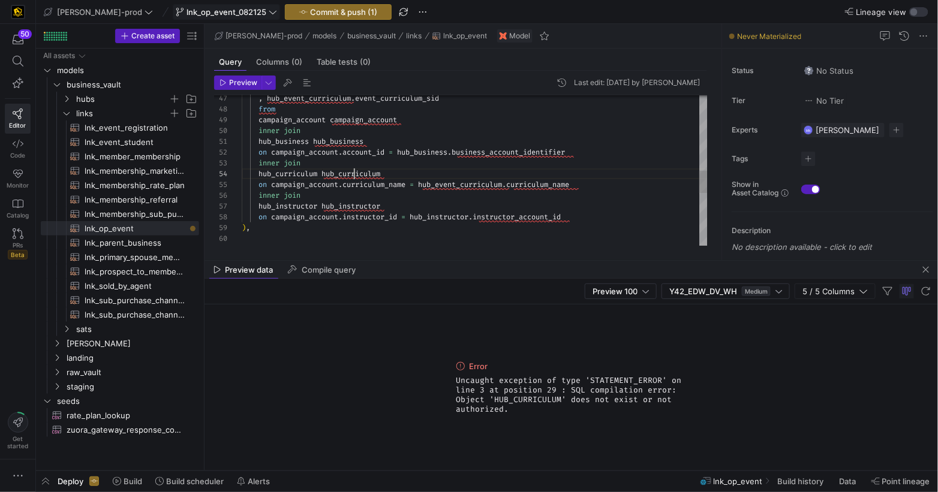
click at [356, 174] on span "hub_curriculum" at bounding box center [350, 174] width 59 height 10
click at [356, 174] on div ", hub_event_curriculum . event_curriculum_sid from campaign_account campaign_ac…" at bounding box center [475, 93] width 466 height 1013
drag, startPoint x: 294, startPoint y: 173, endPoint x: 335, endPoint y: 174, distance: 40.8
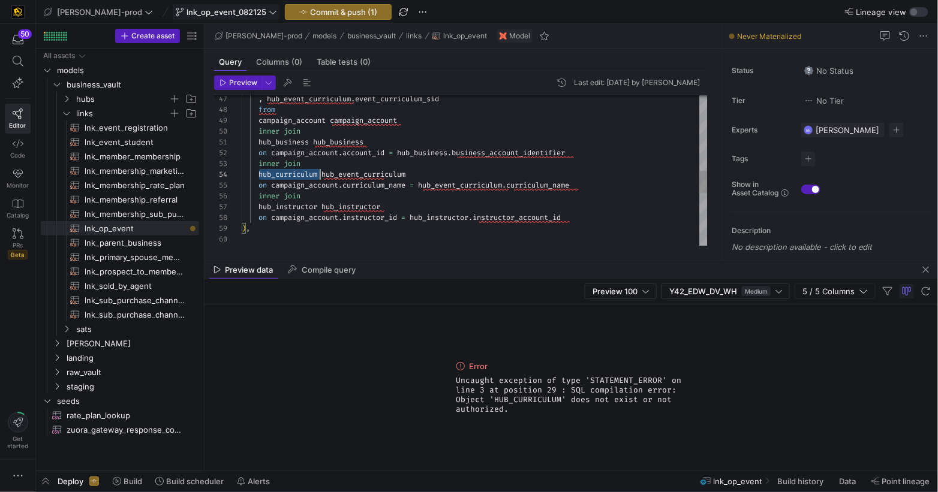
click at [315, 143] on div ", hub_event_curriculum . event_curriculum_sid from campaign_account campaign_ac…" at bounding box center [475, 93] width 466 height 1013
drag, startPoint x: 330, startPoint y: 119, endPoint x: 407, endPoint y: 128, distance: 77.2
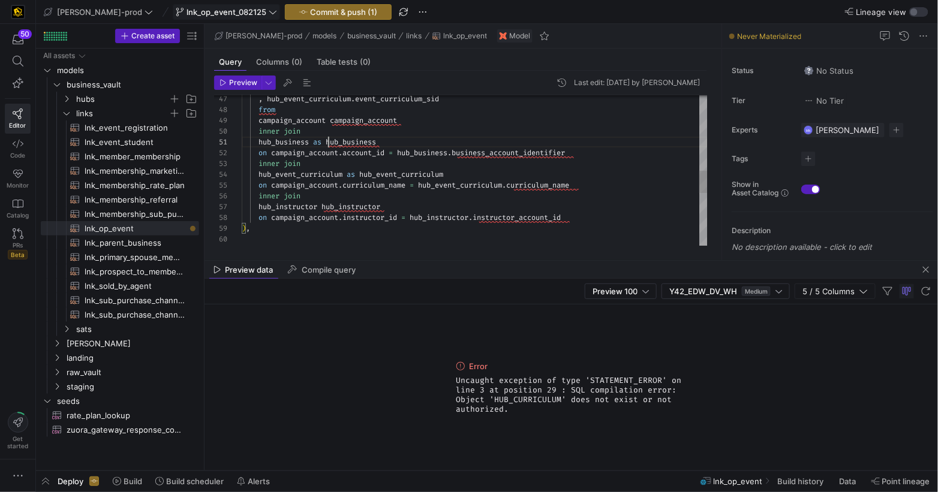
click at [330, 119] on span at bounding box center [328, 121] width 4 height 10
drag, startPoint x: 331, startPoint y: 118, endPoint x: 410, endPoint y: 121, distance: 78.6
click at [331, 118] on span "campaign_accountas" at bounding box center [296, 121] width 76 height 10
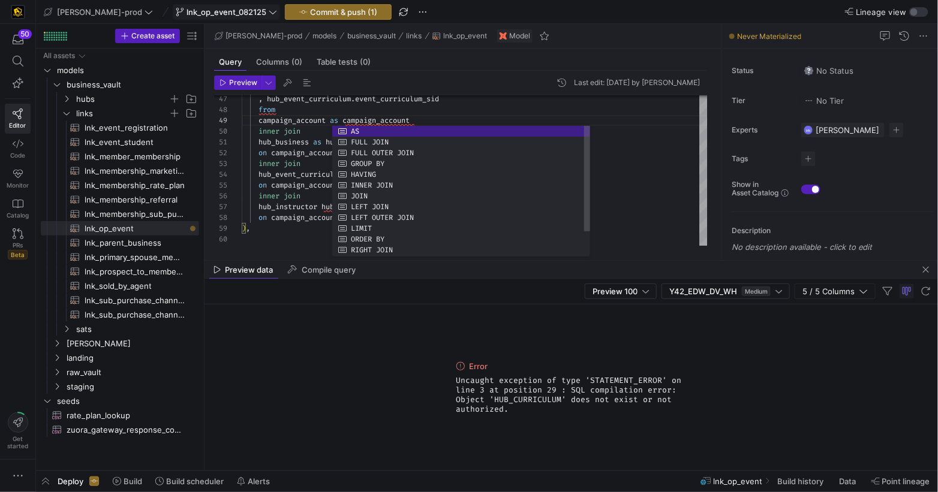
click at [329, 133] on div "inner join" at bounding box center [475, 131] width 466 height 11
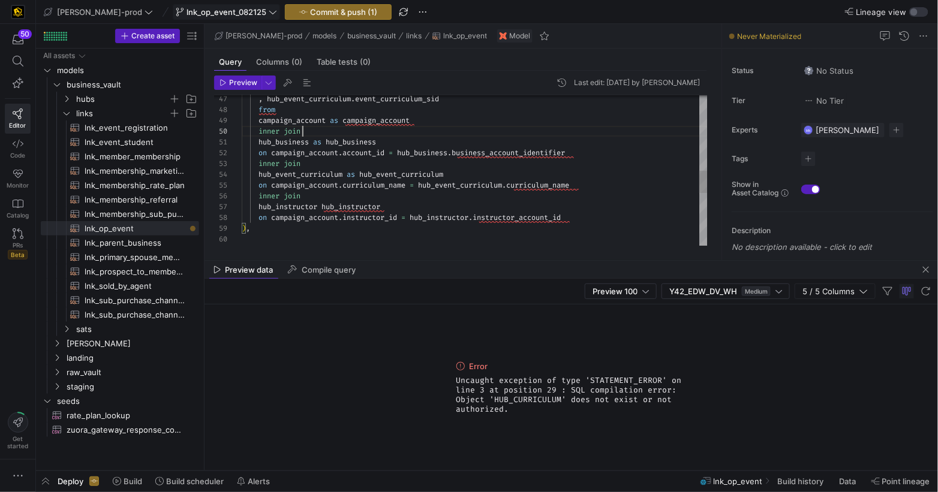
scroll to position [97, 60]
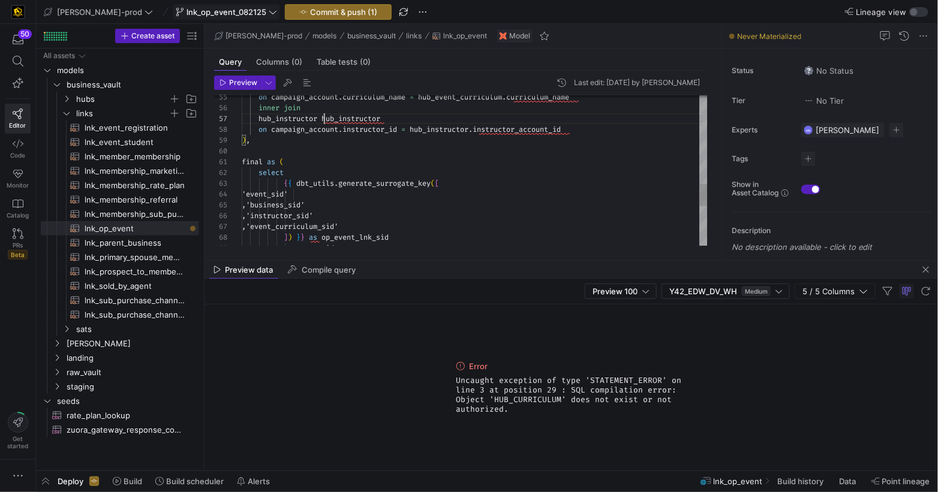
click at [322, 122] on div "on campaign_account . curriculum_name = hub_event_curriculum . curriculum_name …" at bounding box center [475, 5] width 466 height 1013
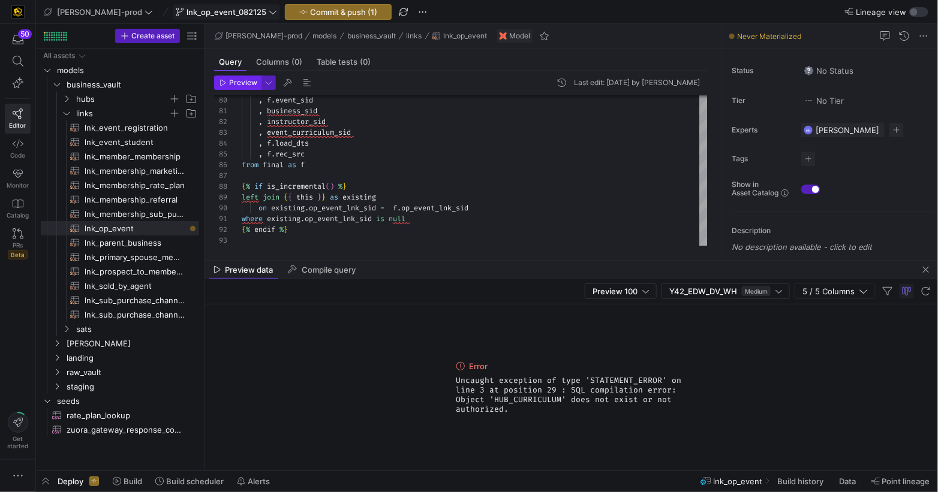
click at [245, 82] on span "Preview" at bounding box center [243, 83] width 28 height 8
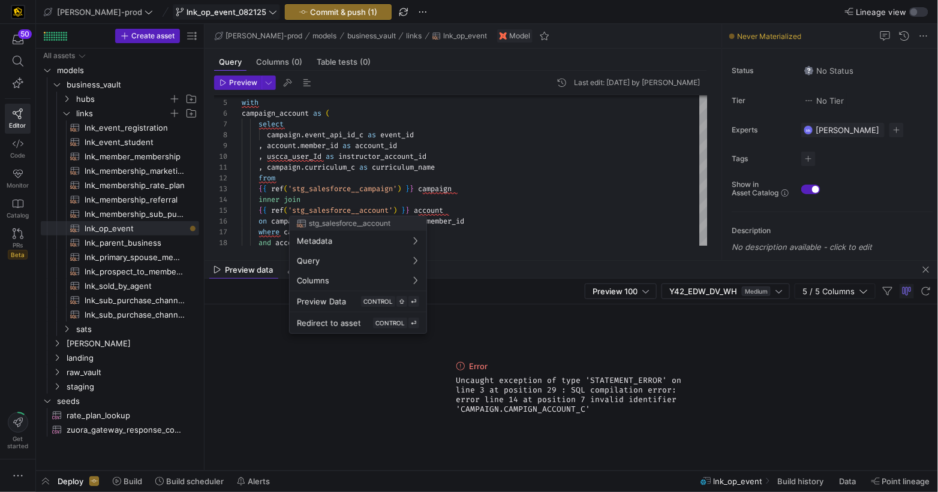
click at [524, 132] on div at bounding box center [469, 246] width 938 height 492
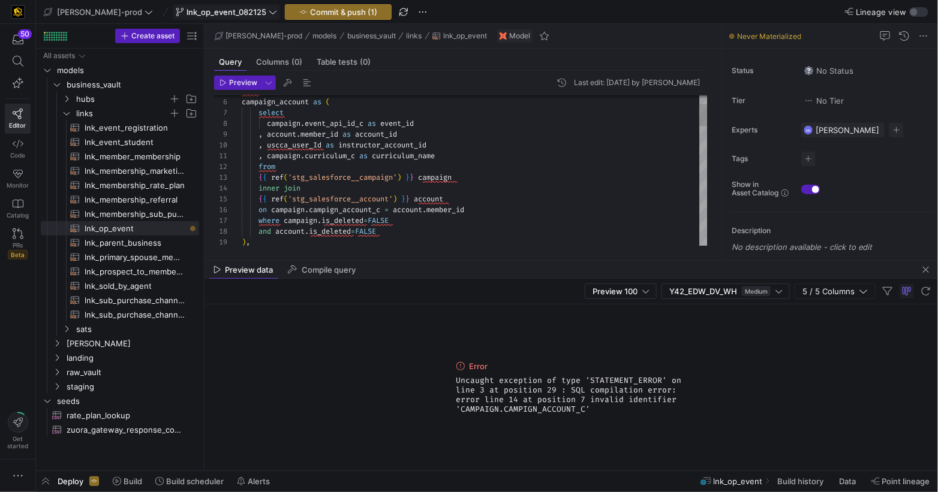
drag, startPoint x: 491, startPoint y: 224, endPoint x: 495, endPoint y: 229, distance: 6.5
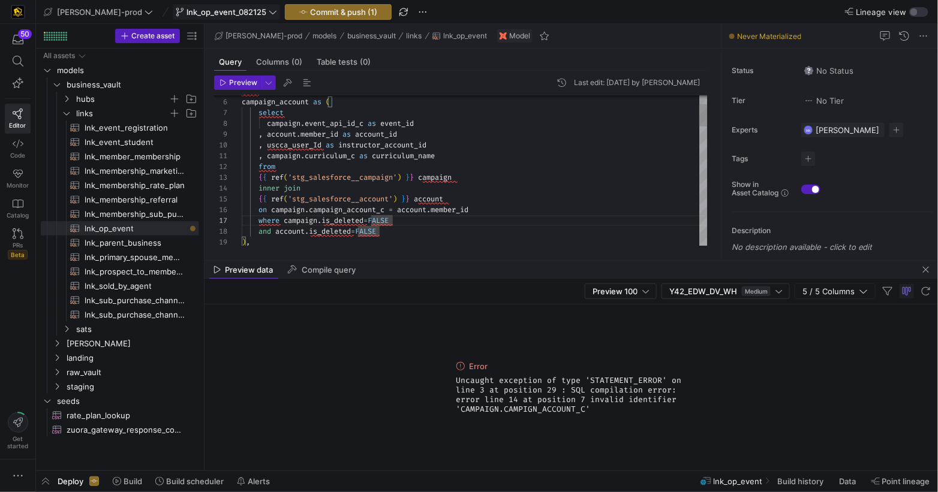
click at [491, 224] on div "where campaign . is_deleted = FALSE" at bounding box center [475, 220] width 466 height 11
drag, startPoint x: 516, startPoint y: 233, endPoint x: 530, endPoint y: 233, distance: 13.8
click at [516, 233] on div "and account . is_deleted = FALSE" at bounding box center [475, 231] width 466 height 11
click at [230, 86] on span "Preview" at bounding box center [243, 83] width 28 height 8
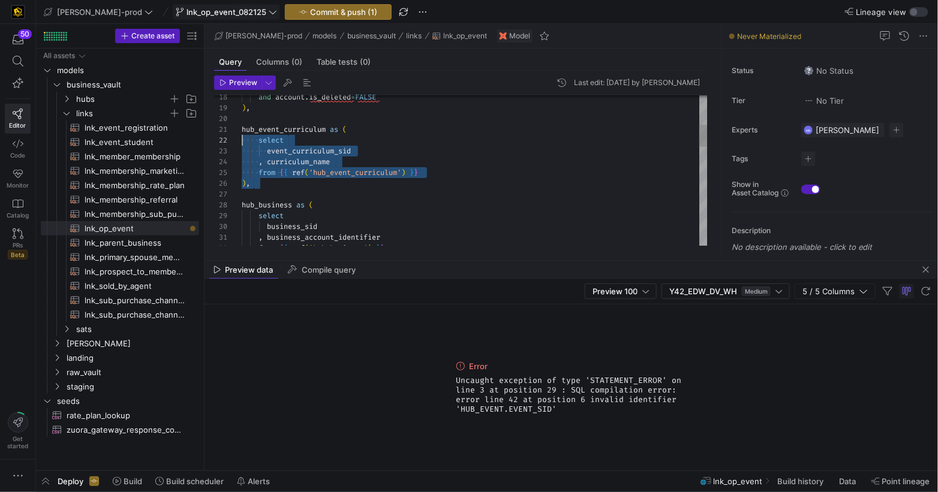
scroll to position [0, 0]
drag, startPoint x: 256, startPoint y: 181, endPoint x: 228, endPoint y: 128, distance: 59.8
click at [242, 128] on div "from { { ref ( 'hub_business' ) } } , business_account_identifier business_sid …" at bounding box center [475, 405] width 466 height 1013
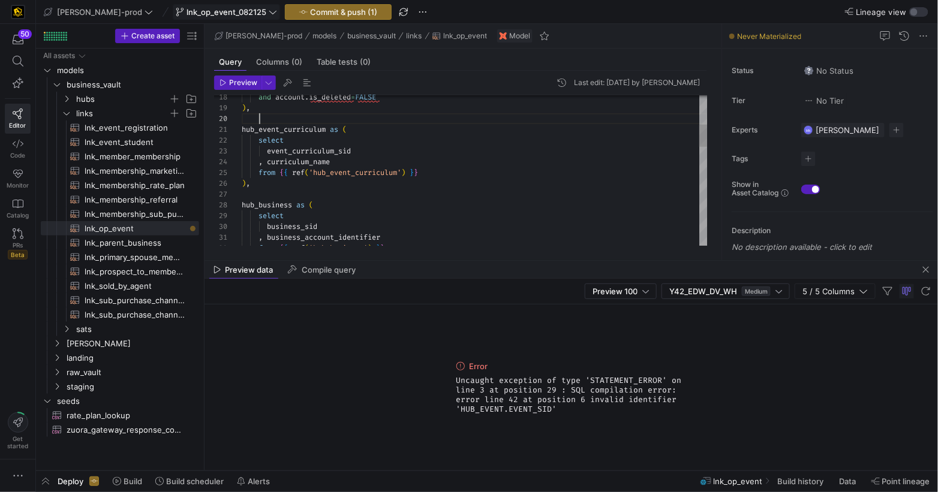
scroll to position [97, 17]
drag, startPoint x: 274, startPoint y: 119, endPoint x: 330, endPoint y: 125, distance: 56.6
click at [274, 119] on div "from { { ref ( 'hub_business' ) } } , business_account_identifier business_sid …" at bounding box center [475, 405] width 466 height 1013
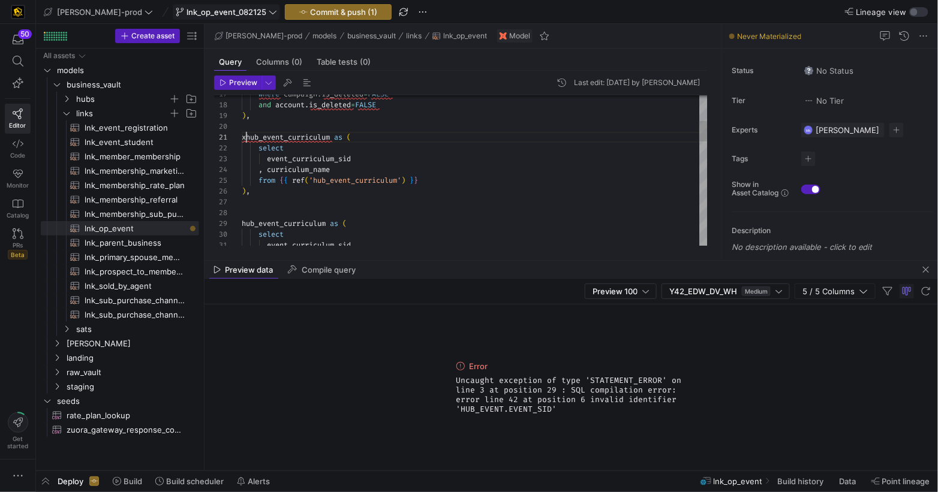
drag, startPoint x: 245, startPoint y: 136, endPoint x: 257, endPoint y: 135, distance: 12.1
drag, startPoint x: 330, startPoint y: 136, endPoint x: 338, endPoint y: 131, distance: 9.2
click at [330, 135] on span at bounding box center [328, 138] width 4 height 10
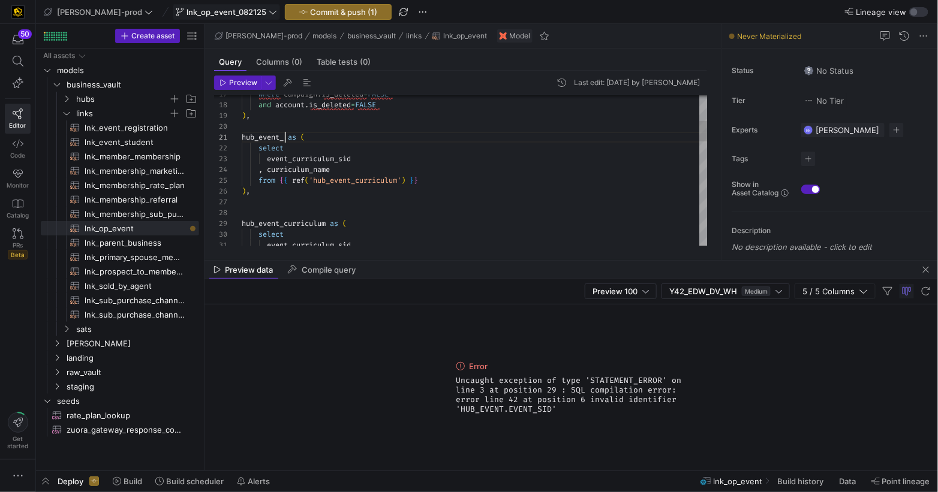
scroll to position [0, 39]
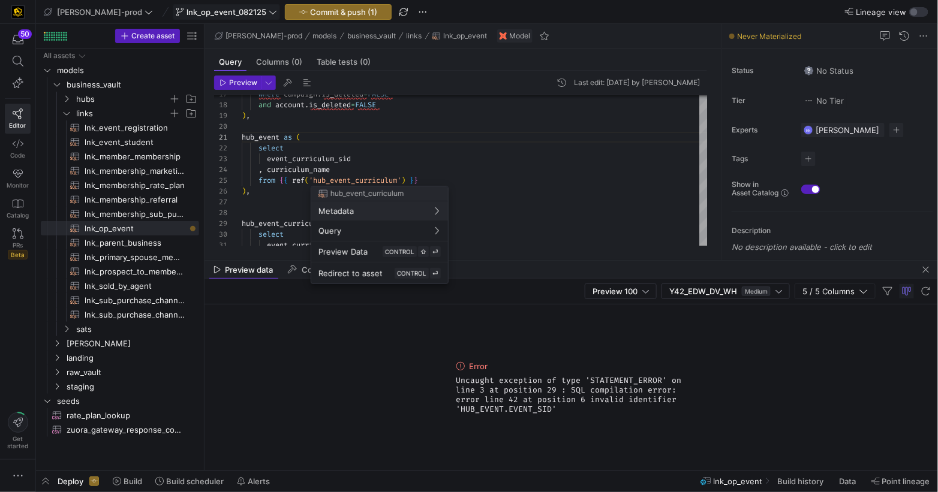
click at [401, 177] on div at bounding box center [469, 246] width 938 height 492
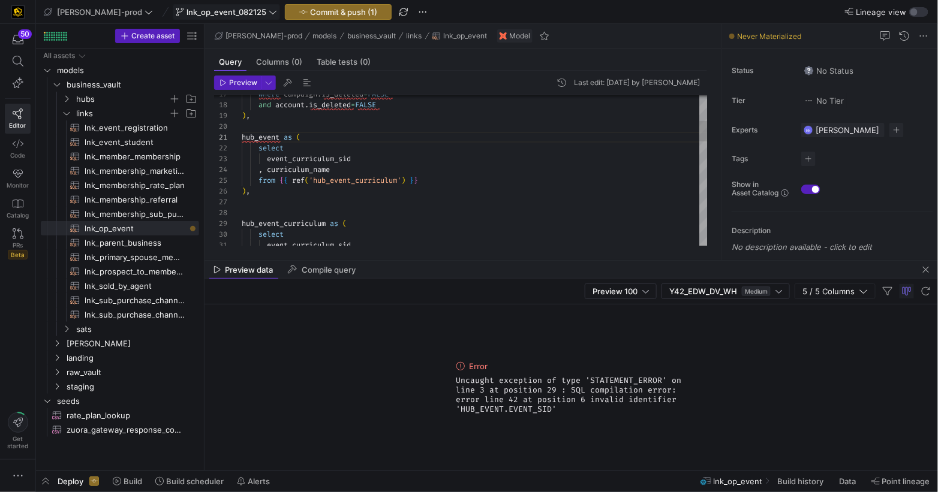
click at [401, 179] on span "'hub_event_curriculum'" at bounding box center [355, 181] width 92 height 10
drag, startPoint x: 410, startPoint y: 181, endPoint x: 473, endPoint y: 172, distance: 64.2
click at [342, 177] on div "event_curriculum_sid select hub_event_curriculum as ( ) , and account . is_dele…" at bounding box center [475, 456] width 466 height 1100
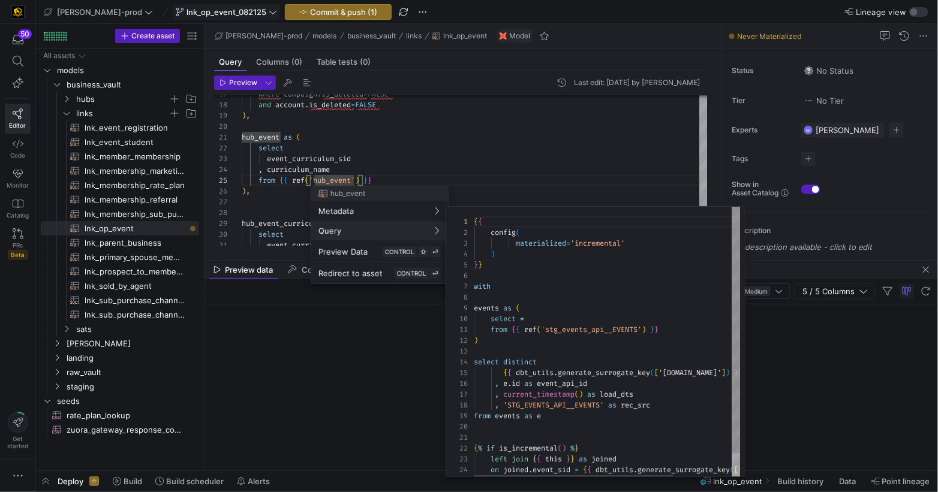
scroll to position [5, 0]
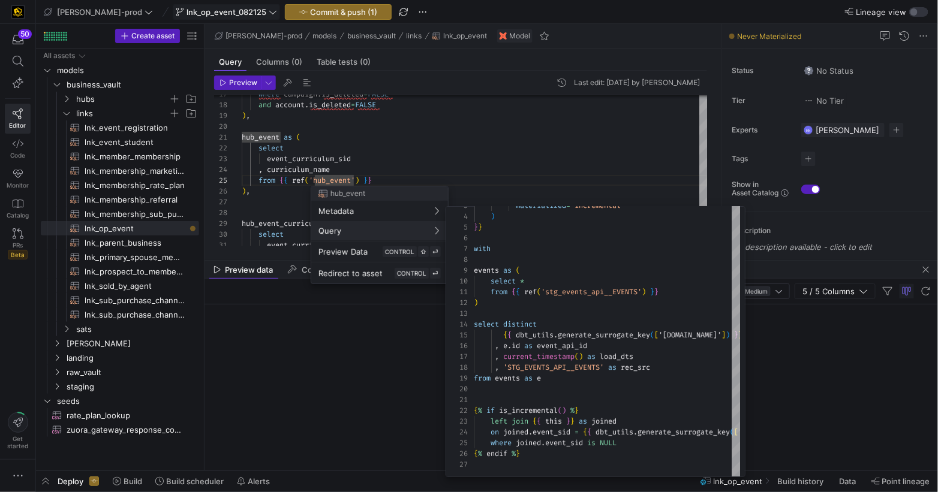
drag, startPoint x: 330, startPoint y: 156, endPoint x: 385, endPoint y: 156, distance: 54.6
click at [330, 156] on div at bounding box center [469, 246] width 938 height 492
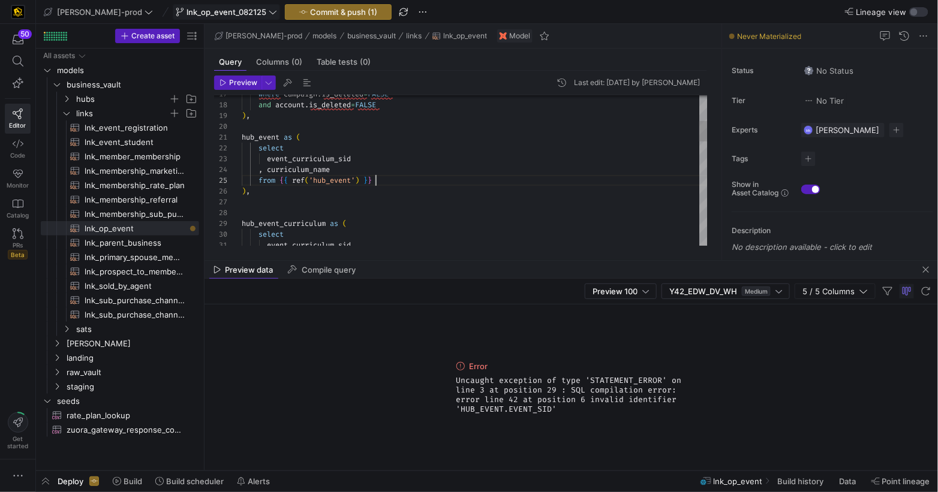
click at [416, 176] on div "from { { ref ( 'hub_event' ) } }" at bounding box center [475, 180] width 466 height 11
click at [384, 148] on div "select" at bounding box center [475, 148] width 466 height 11
click at [404, 171] on div ", curriculum_name" at bounding box center [475, 169] width 466 height 11
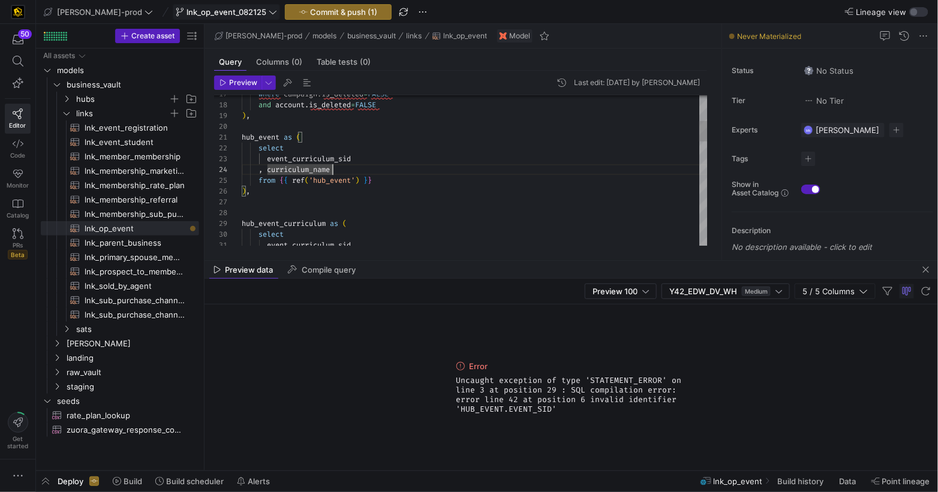
drag, startPoint x: 371, startPoint y: 199, endPoint x: 417, endPoint y: 190, distance: 47.6
click at [371, 199] on div at bounding box center [475, 202] width 466 height 11
click at [302, 160] on div "event_curriculum_sid select hub_event_curriculum as ( ) , and account . is_dele…" at bounding box center [475, 456] width 466 height 1100
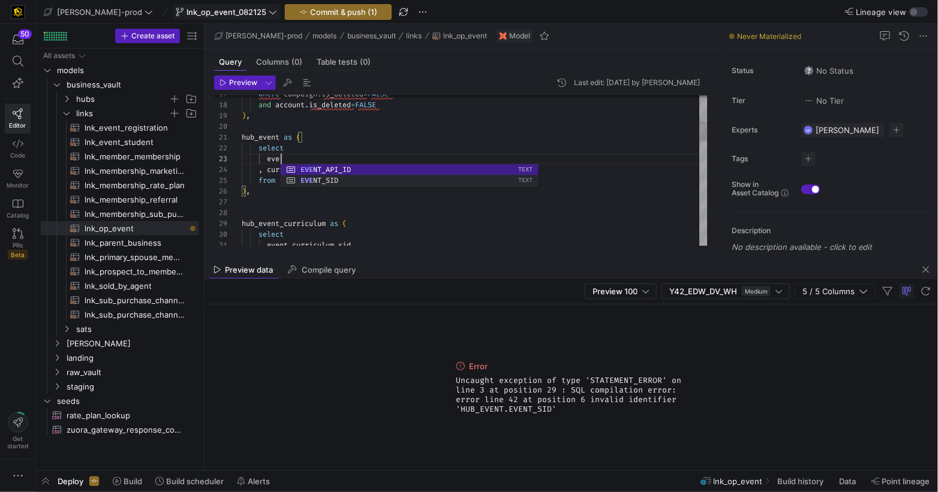
scroll to position [21, 47]
type textarea "hub_event as ( select event , curriculum_name from {{ ref('hub_event') }} ), hu…"
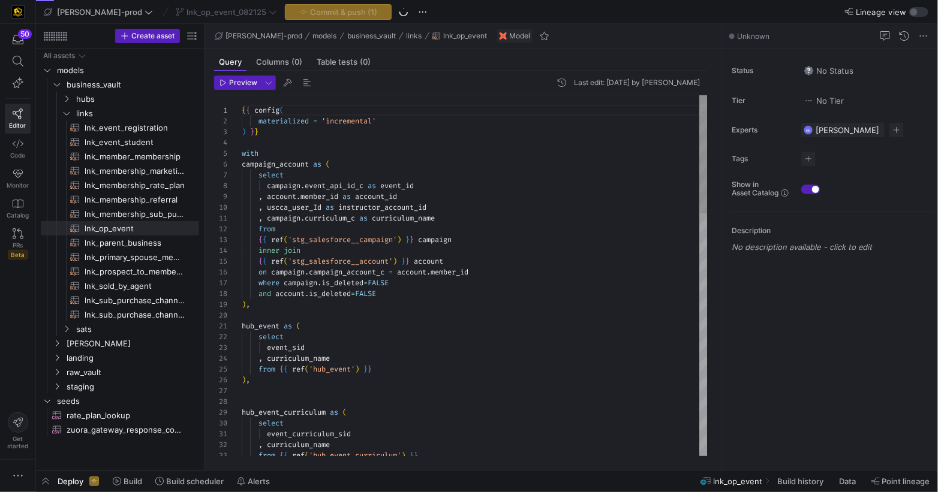
scroll to position [108, 0]
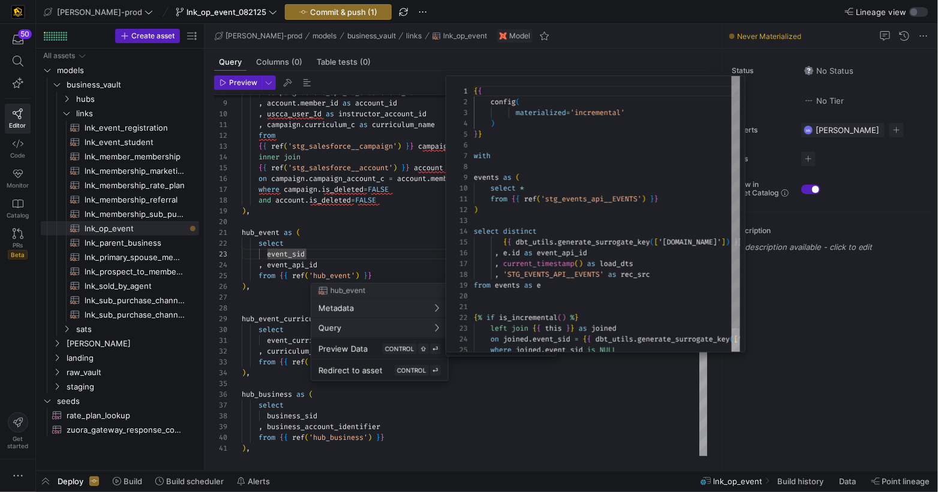
scroll to position [108, 0]
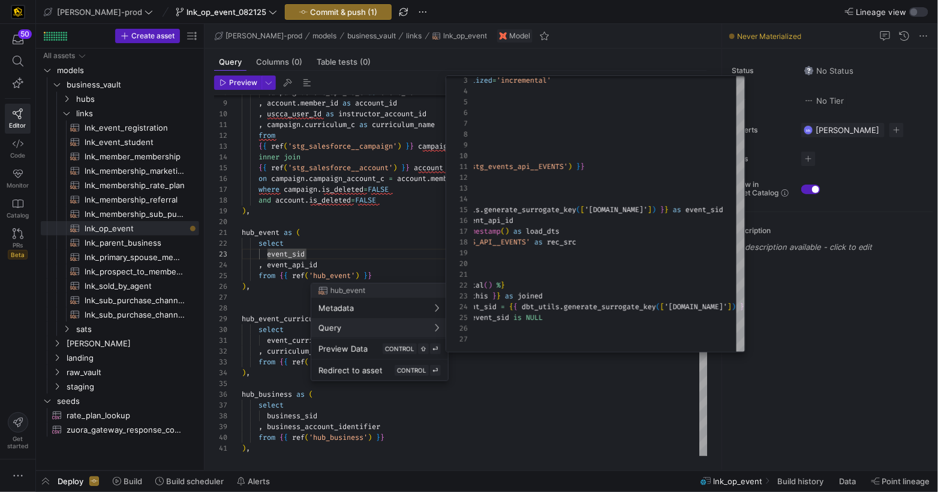
click at [402, 248] on div at bounding box center [469, 246] width 938 height 492
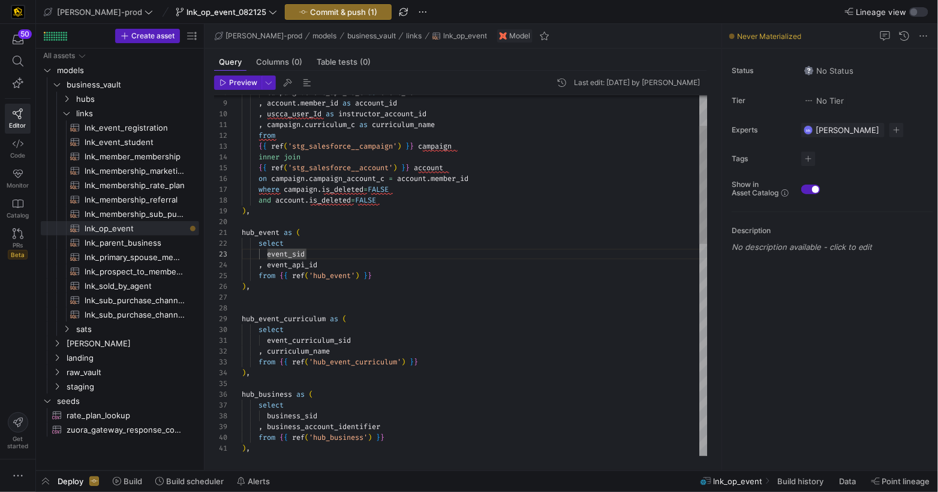
scroll to position [86, 108]
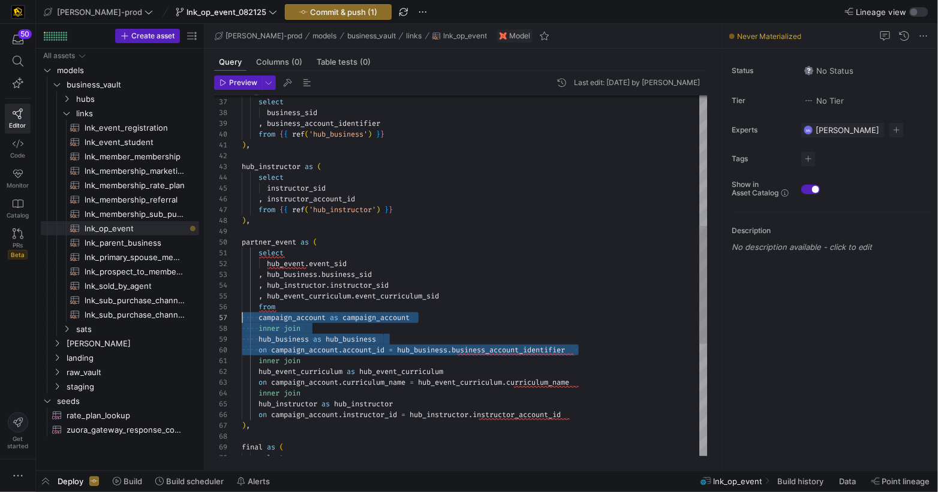
scroll to position [75, 0]
drag, startPoint x: 559, startPoint y: 349, endPoint x: 237, endPoint y: 328, distance: 322.7
click at [237, 328] on div "36 37 38 39 40 41 42 43 44 45 46 47 48 49 50 51 52 53 54 55 56 57 58 59 60 61 6…" at bounding box center [460, 275] width 493 height 361
click at [254, 328] on span at bounding box center [250, 329] width 17 height 10
click at [427, 320] on div "hub_business as ( select business_sid , business_account_identifier from { { re…" at bounding box center [475, 248] width 466 height 1100
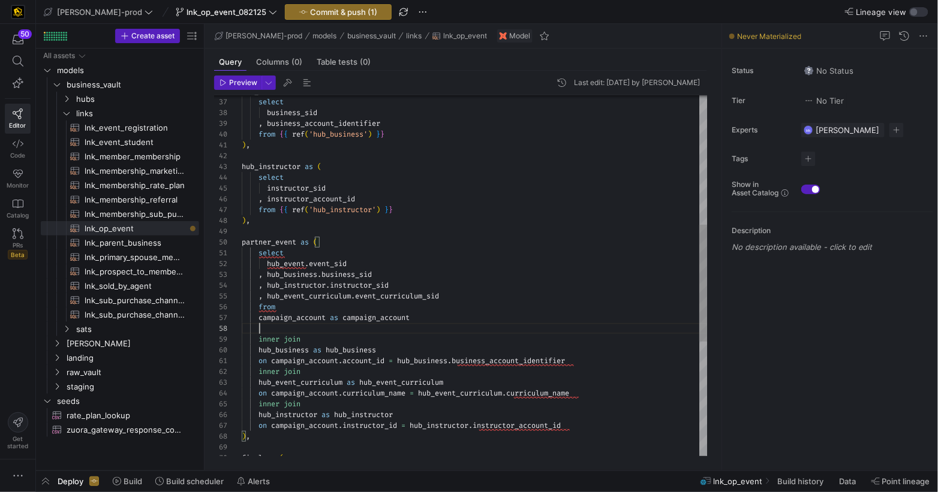
scroll to position [97, 336]
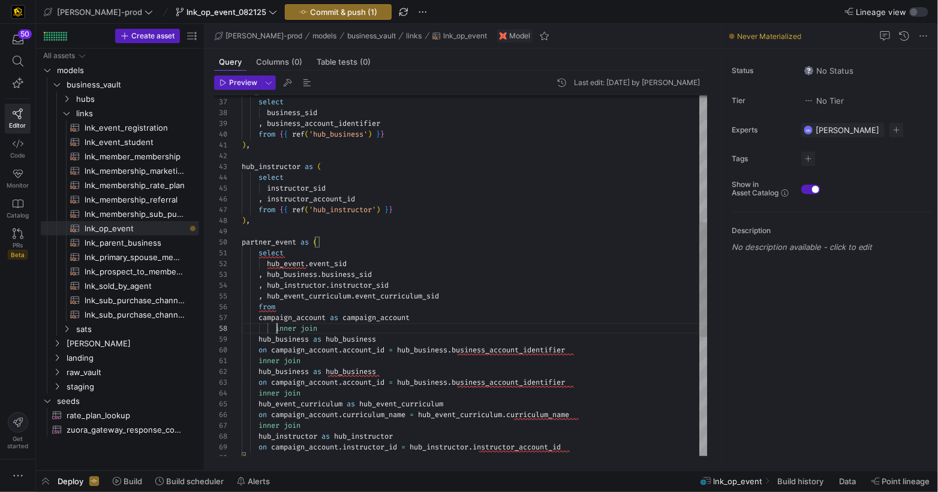
click at [304, 339] on div "hub_business as ( select business_sid , business_account_identifier from { { re…" at bounding box center [475, 264] width 466 height 1132
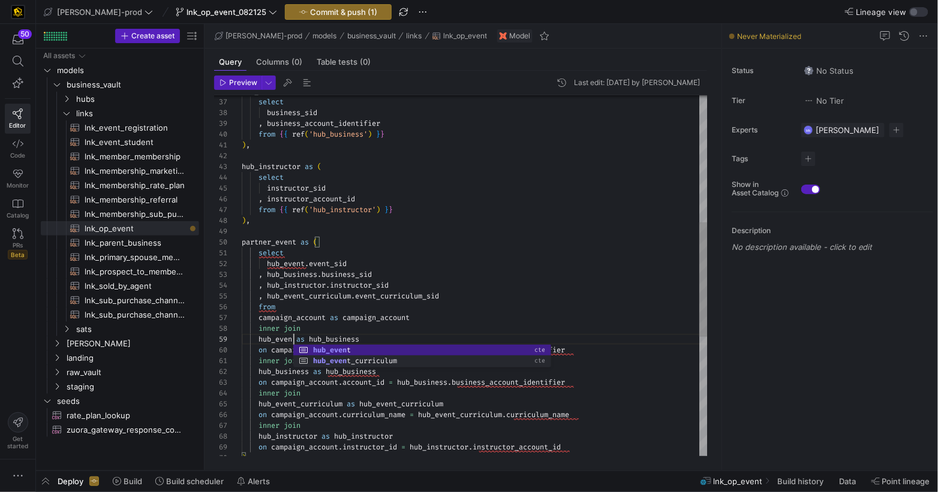
scroll to position [86, 56]
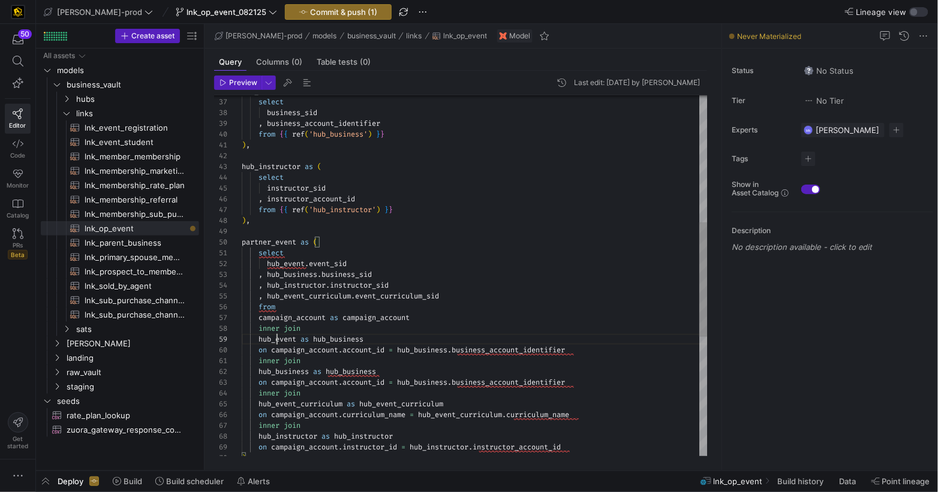
click at [278, 343] on span "hub_event" at bounding box center [277, 340] width 38 height 10
click at [278, 342] on div "hub_business as ( select business_sid , business_account_identifier from { { re…" at bounding box center [475, 264] width 466 height 1132
click at [342, 338] on div "hub_business as ( select business_sid , business_account_identifier from { { re…" at bounding box center [475, 264] width 466 height 1132
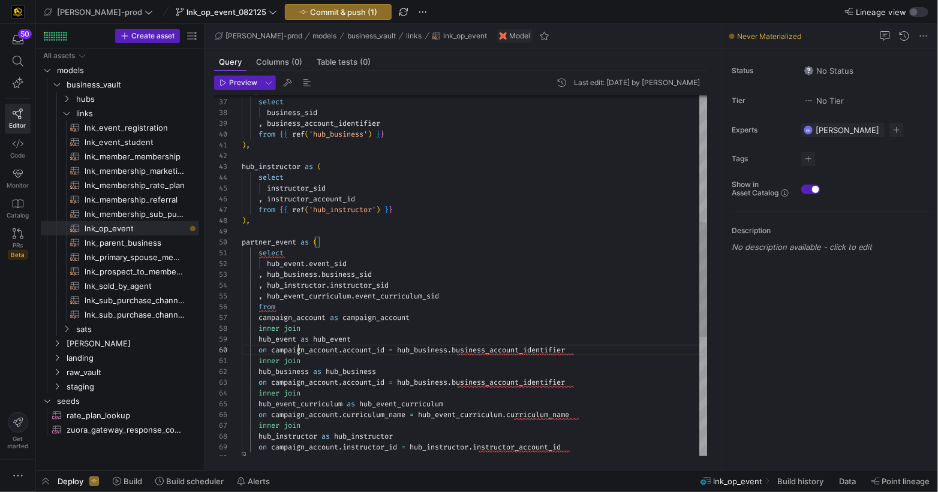
click at [299, 350] on div "hub_business as ( select business_sid , business_account_identifier from { { re…" at bounding box center [475, 264] width 466 height 1132
click at [361, 350] on div "hub_business as ( select business_sid , business_account_identifier from { { re…" at bounding box center [475, 264] width 466 height 1132
click at [360, 350] on span "account_id" at bounding box center [363, 350] width 42 height 10
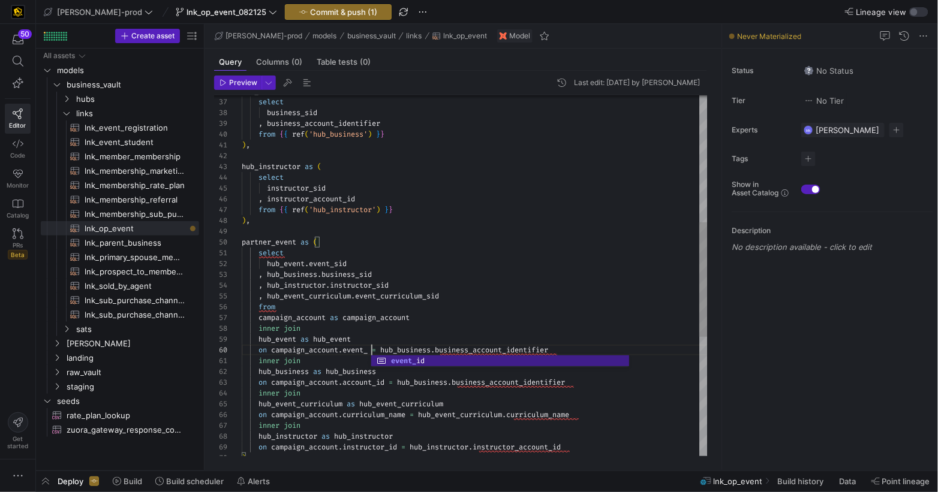
scroll to position [97, 138]
click at [492, 351] on div "hub_business as ( select business_sid , business_account_identifier from { { re…" at bounding box center [475, 264] width 466 height 1132
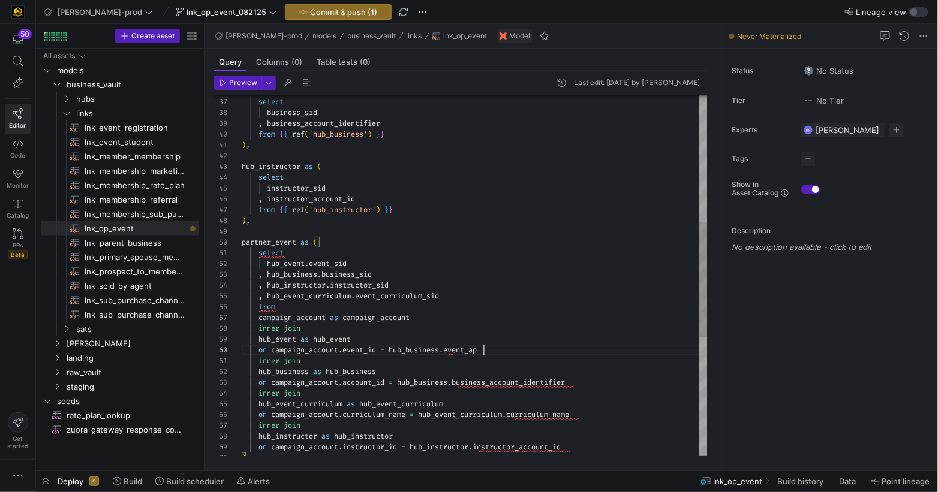
scroll to position [97, 246]
click at [431, 352] on div "hub_business as ( select business_sid , business_account_identifier from { { re…" at bounding box center [475, 264] width 466 height 1132
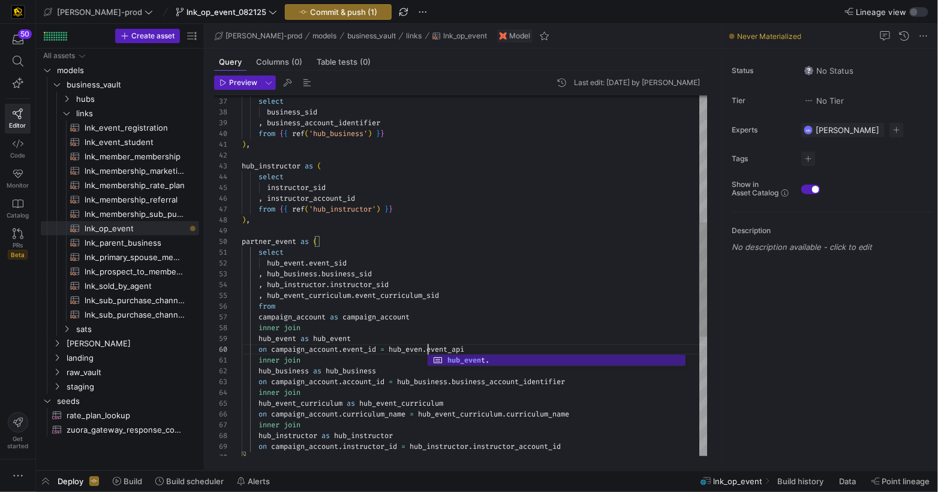
scroll to position [97, 189]
click at [493, 350] on div "on campaign_account . event_id = hub_event . event_api" at bounding box center [475, 349] width 466 height 11
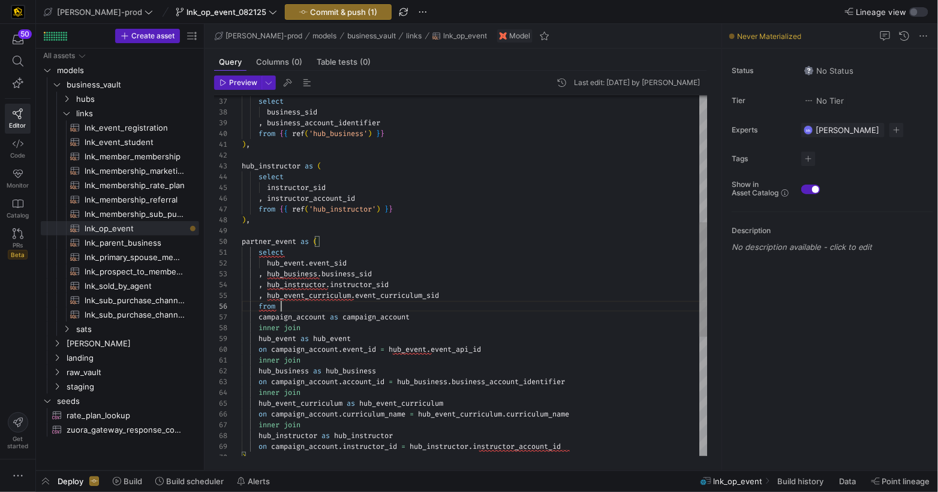
scroll to position [54, 39]
click at [497, 306] on div "hub_business as ( select business_sid , business_account_identifier from { { re…" at bounding box center [475, 264] width 466 height 1132
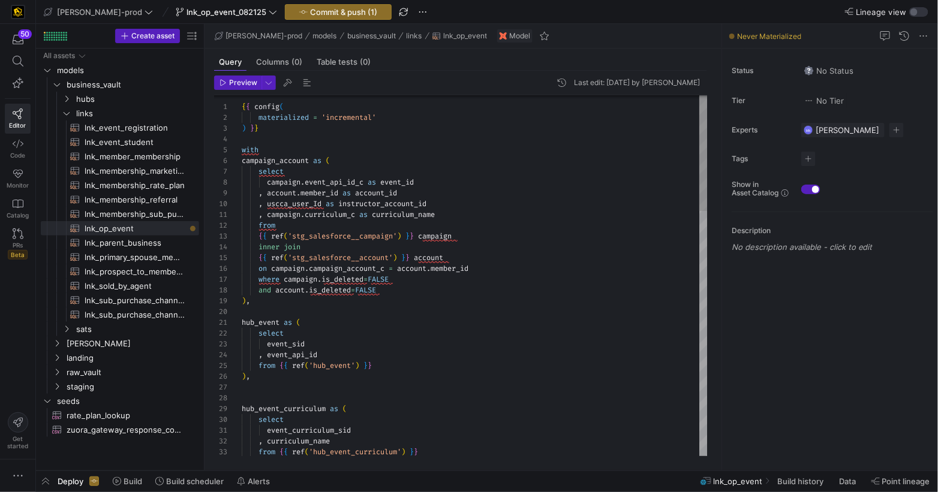
drag, startPoint x: 411, startPoint y: 182, endPoint x: 476, endPoint y: 164, distance: 67.4
click at [411, 182] on span "event_id" at bounding box center [397, 182] width 34 height 10
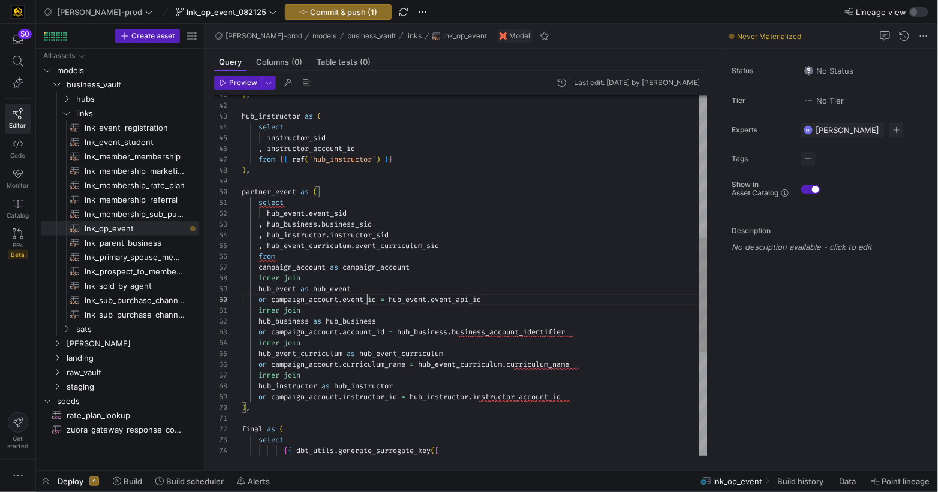
scroll to position [97, 125]
click at [368, 299] on div ") , hub_instructor as ( select instructor_sid , instructor_account_id from { { …" at bounding box center [475, 214] width 466 height 1132
click at [557, 267] on div "campaign_account as campaign_account" at bounding box center [475, 267] width 466 height 11
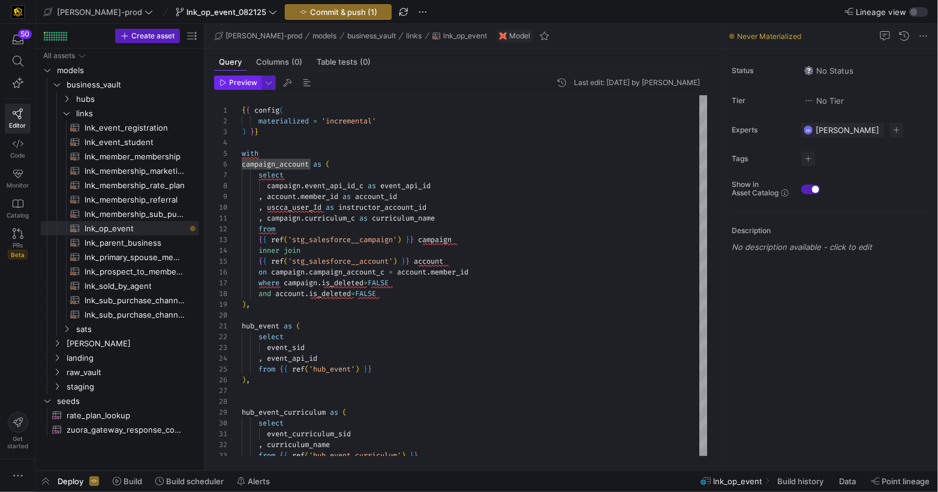
click at [237, 80] on span "Preview" at bounding box center [243, 83] width 28 height 8
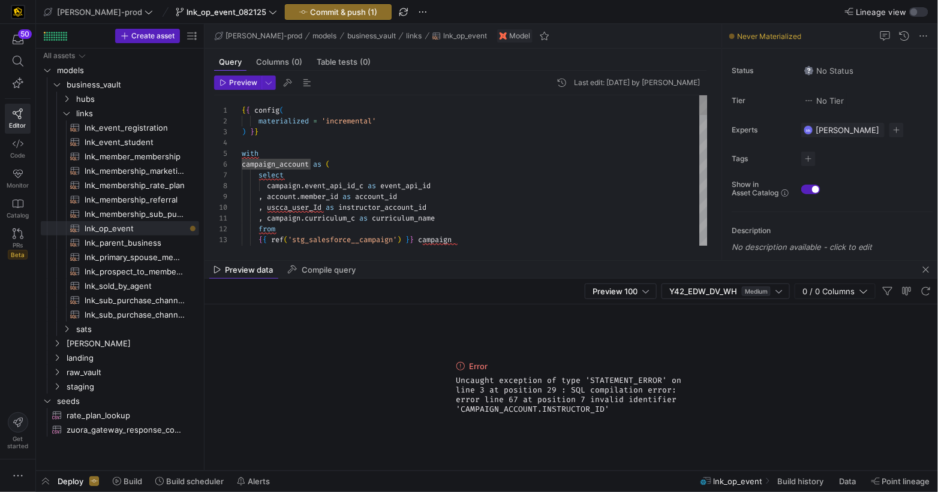
drag, startPoint x: 399, startPoint y: 208, endPoint x: 413, endPoint y: 204, distance: 14.4
click at [399, 207] on span "instructor_account_id" at bounding box center [382, 208] width 88 height 10
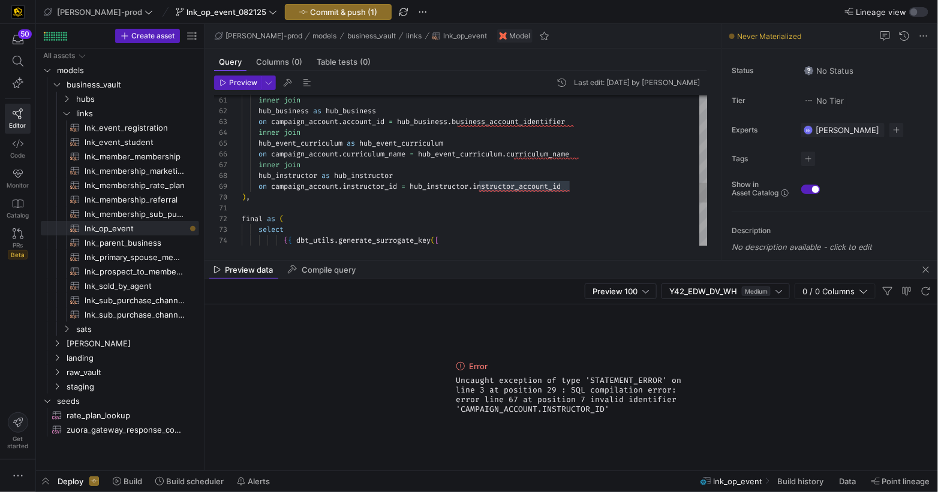
click at [383, 188] on div "inner join hub_business as hub_business on campaign_account . account_id = hub_…" at bounding box center [475, 4] width 466 height 1132
click at [384, 187] on div "inner join hub_business as hub_business on campaign_account . account_id = hub_…" at bounding box center [475, 4] width 466 height 1132
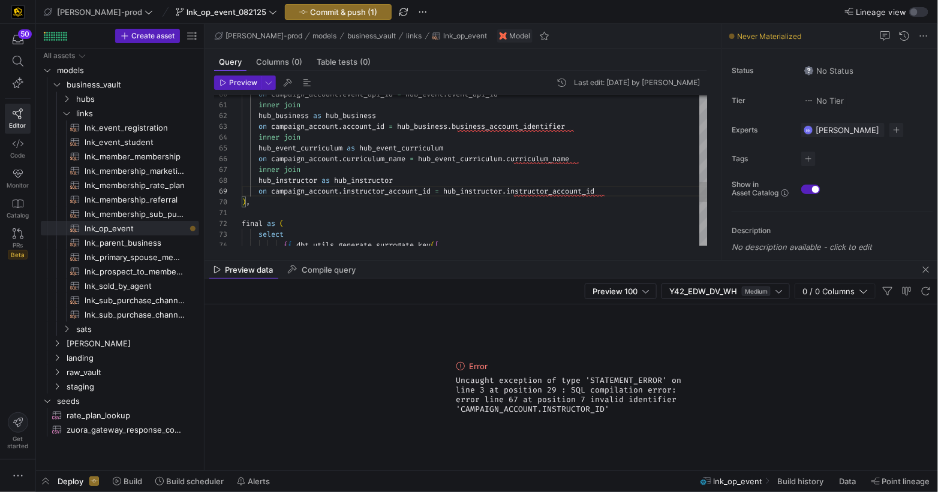
type textarea "final as ( select {{ dbt_utils.generate_surrogate_key([ 'event_sid' ,'business_…"
click at [459, 224] on div "inner join hub_business as hub_business on campaign_account . account_id = hub_…" at bounding box center [475, 8] width 466 height 1132
click at [239, 84] on span "Preview" at bounding box center [243, 83] width 28 height 8
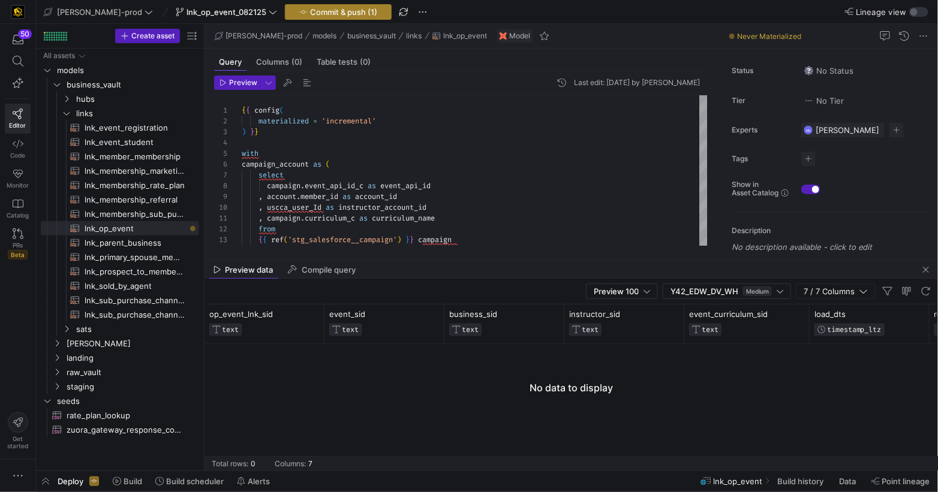
click at [310, 10] on span "Commit & push (1)" at bounding box center [343, 12] width 67 height 10
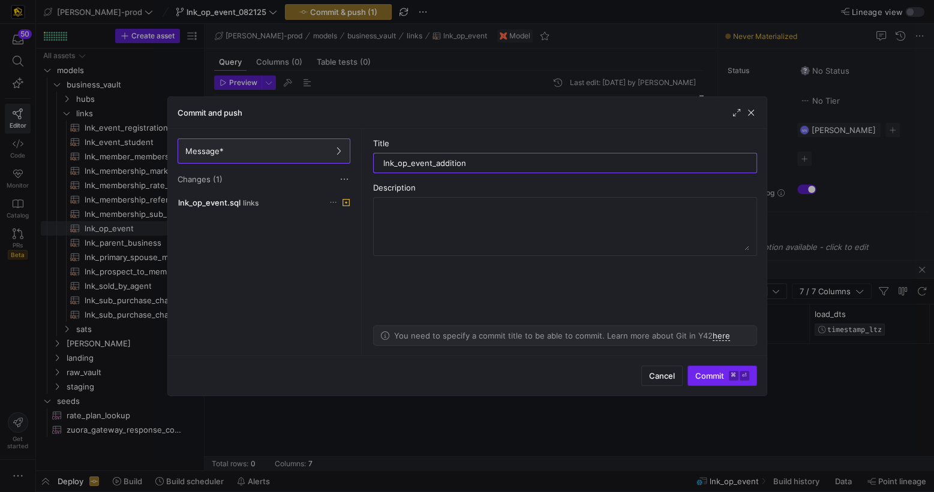
type input "lnk_op_event_addition"
click at [702, 375] on span "Commit ⌘ ⏎" at bounding box center [722, 376] width 54 height 10
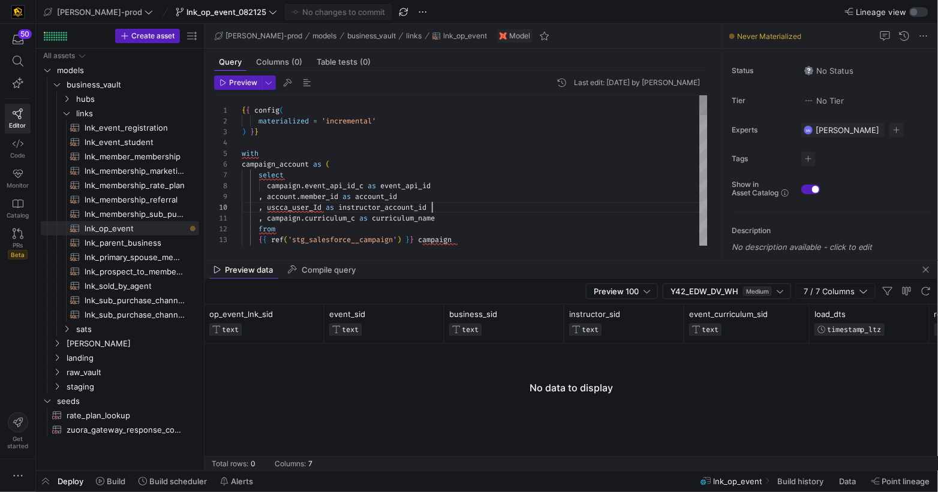
scroll to position [97, 189]
click at [552, 213] on div ", campaign . curriculum_c as curriculum_name" at bounding box center [475, 218] width 466 height 11
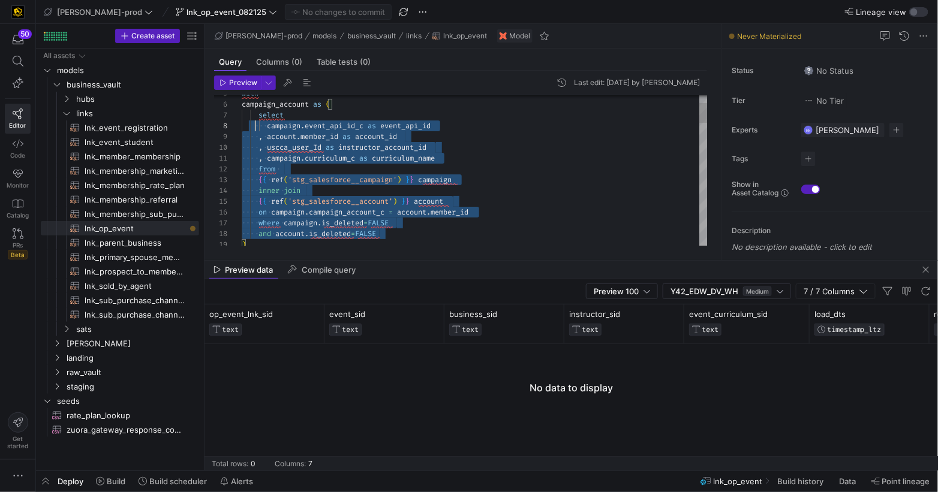
scroll to position [65, 0]
drag, startPoint x: 388, startPoint y: 227, endPoint x: 233, endPoint y: 118, distance: 189.8
click at [232, 116] on div "13 14 10 11 12 7 8 9 5 6 15 16 17 18 19 { { ref ( 'stg_salesforce__campaign' ) …" at bounding box center [460, 170] width 493 height 150
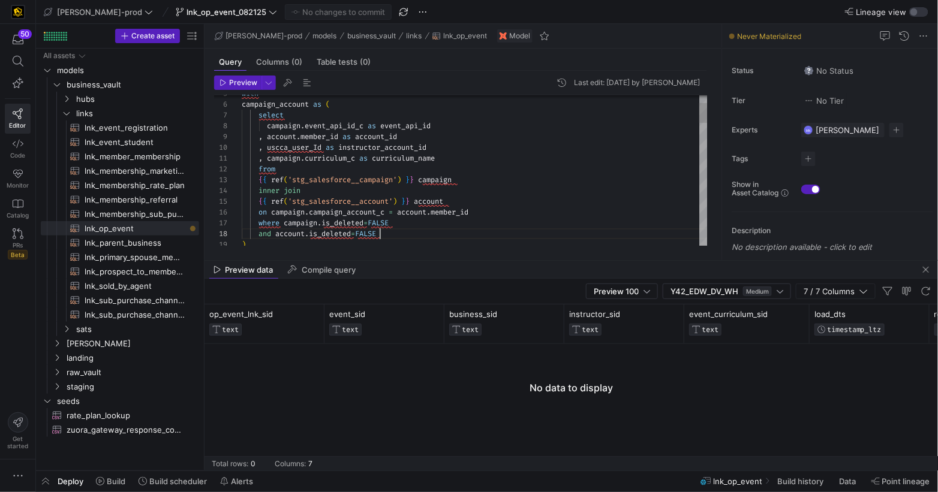
drag, startPoint x: 408, startPoint y: 237, endPoint x: 476, endPoint y: 237, distance: 67.8
click at [411, 237] on div "and account . is_deleted = FALSE" at bounding box center [475, 233] width 466 height 11
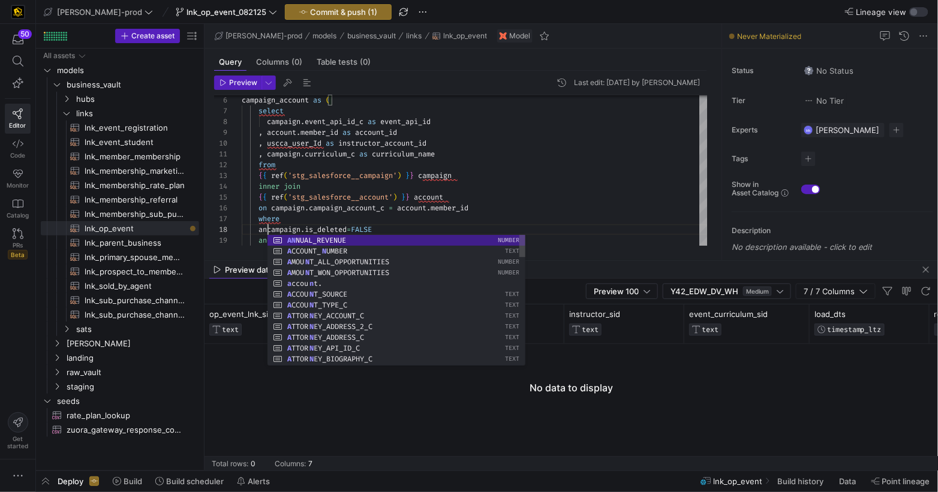
scroll to position [75, 35]
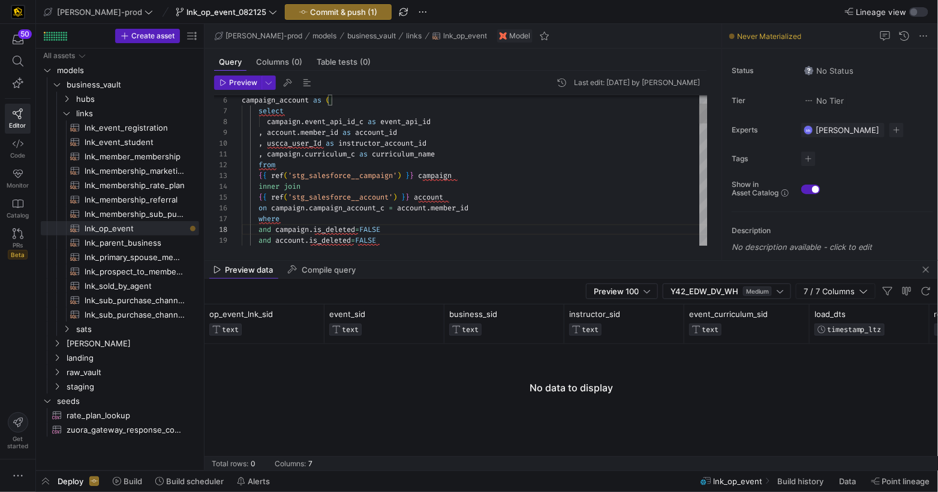
drag, startPoint x: 290, startPoint y: 219, endPoint x: 435, endPoint y: 235, distance: 145.9
click at [291, 219] on div "where" at bounding box center [475, 218] width 466 height 11
drag, startPoint x: 371, startPoint y: 123, endPoint x: 266, endPoint y: 123, distance: 104.3
click at [267, 121] on span "campaign . event_api_id_c as event_api_id" at bounding box center [336, 122] width 189 height 10
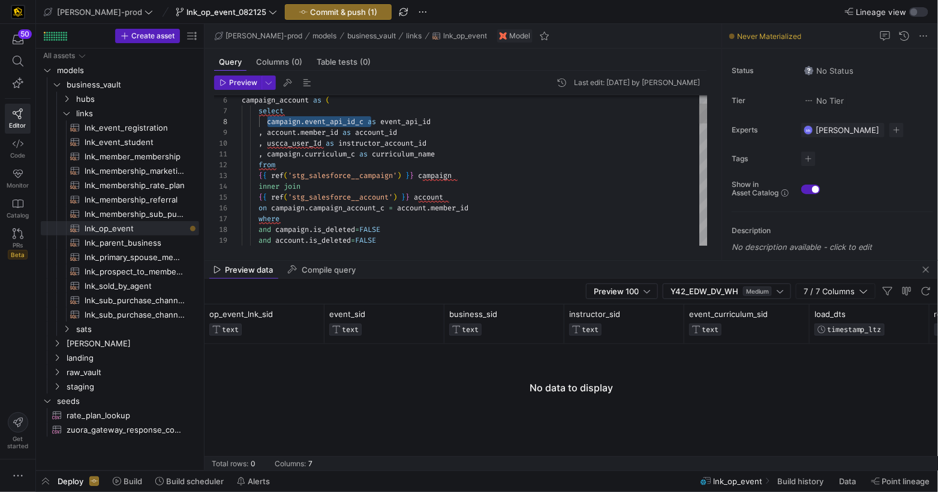
type textarea "{{ config( materialized = 'incremental' ) }} with campaign_account as ( select …"
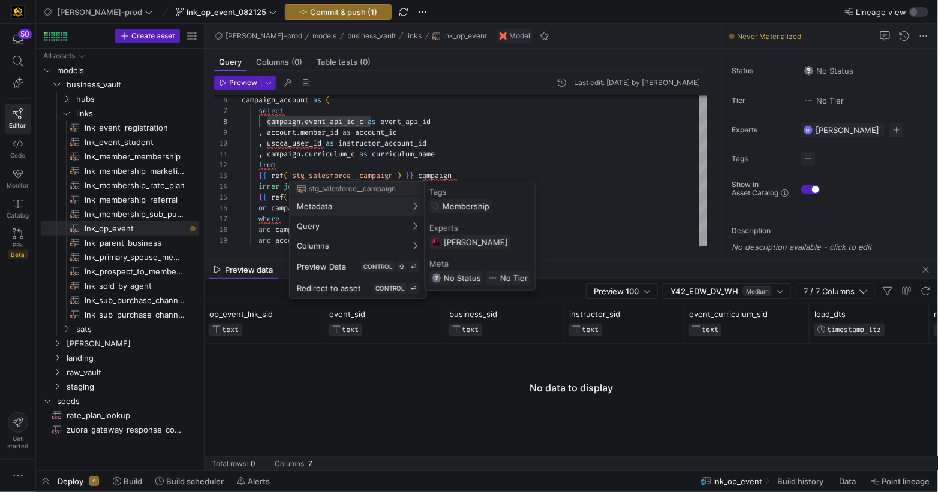
drag, startPoint x: 239, startPoint y: 196, endPoint x: 270, endPoint y: 204, distance: 31.7
click at [247, 199] on div at bounding box center [469, 246] width 938 height 492
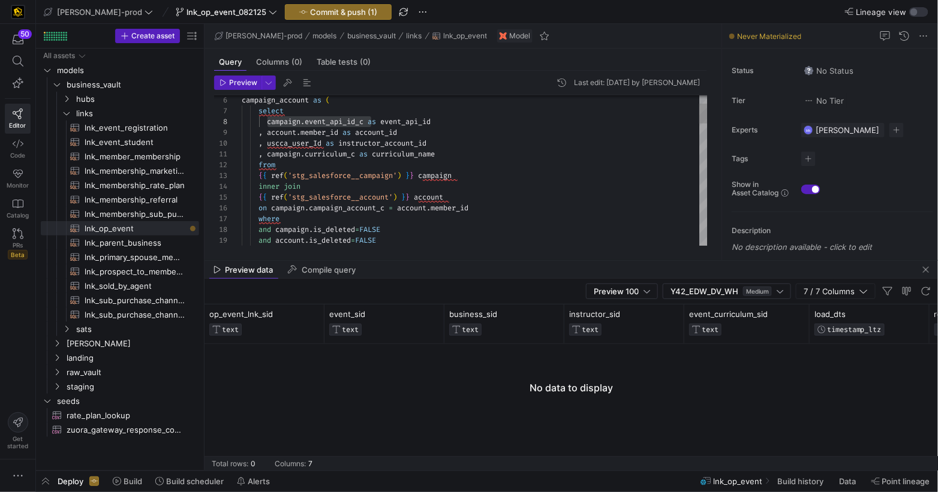
click at [297, 221] on div "where" at bounding box center [475, 218] width 466 height 11
drag, startPoint x: 267, startPoint y: 124, endPoint x: 368, endPoint y: 124, distance: 100.1
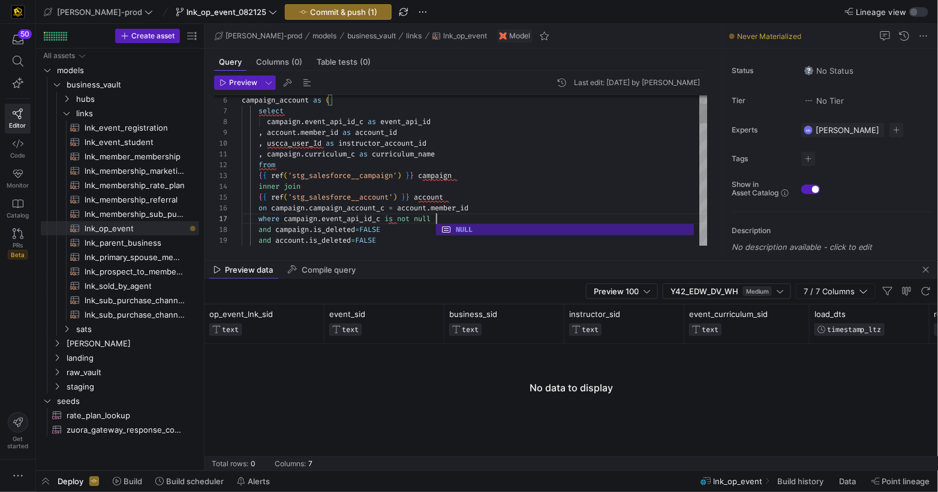
scroll to position [21, 216]
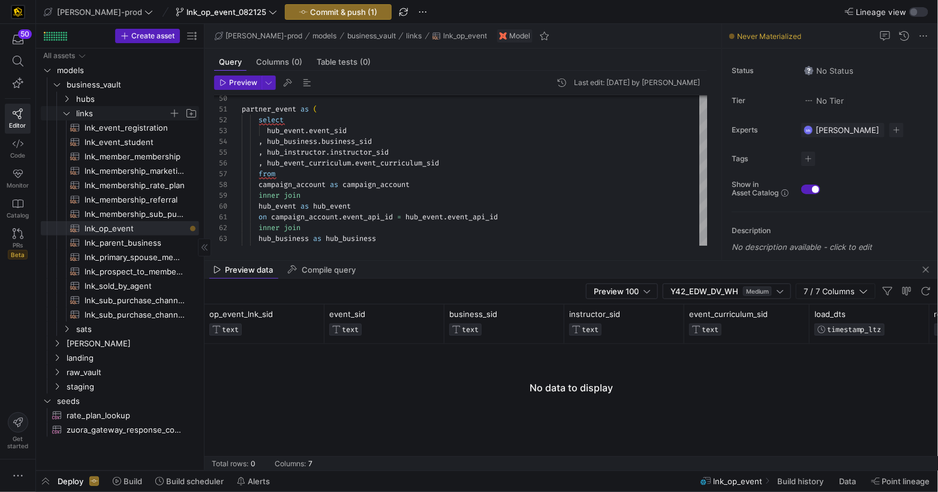
click at [68, 113] on icon "Press SPACE to select this row." at bounding box center [66, 113] width 8 height 7
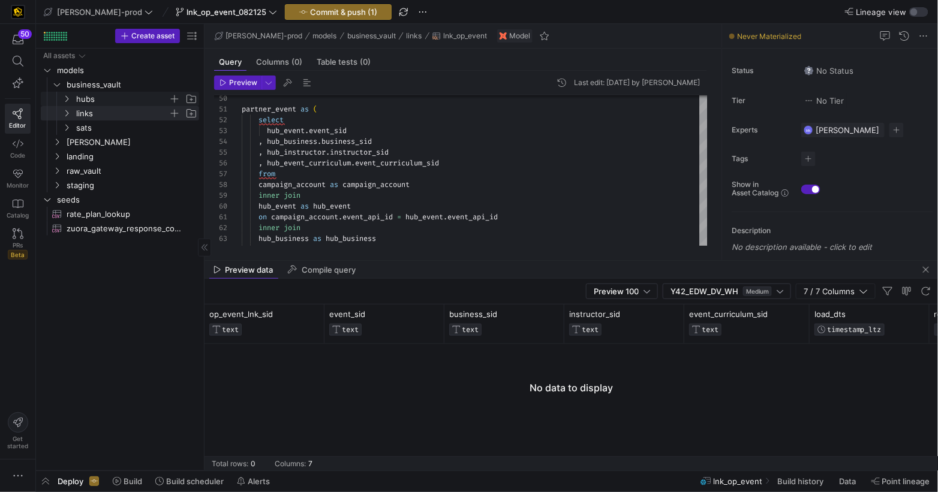
click at [66, 99] on icon "Press SPACE to select this row." at bounding box center [66, 98] width 8 height 7
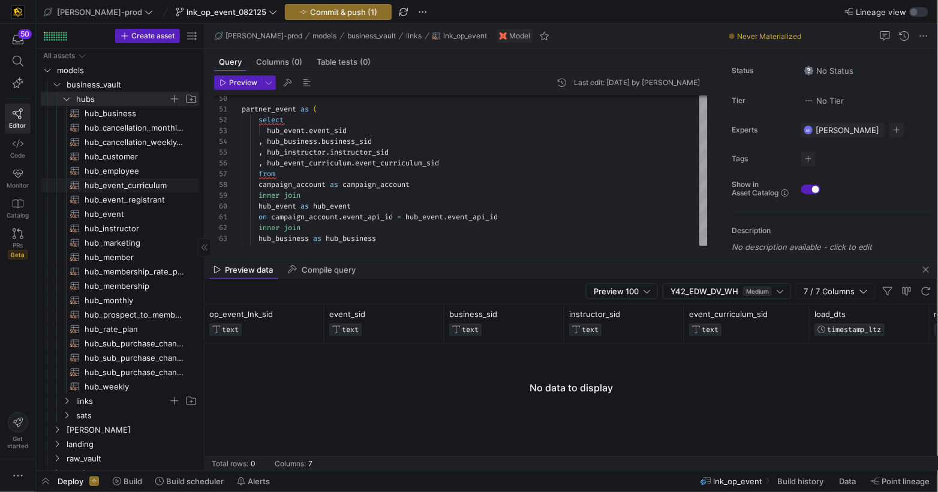
click at [146, 184] on span "hub_event_curriculum​​​​​​​​​​" at bounding box center [135, 186] width 101 height 14
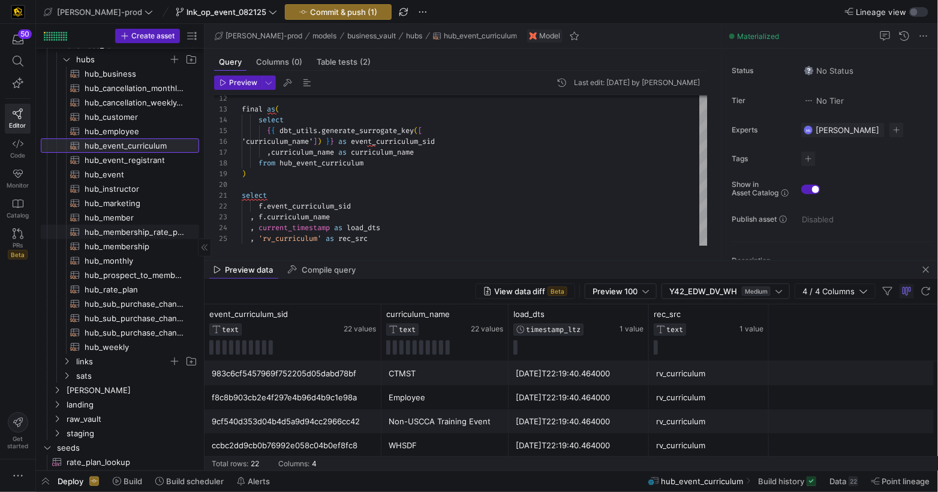
scroll to position [52, 0]
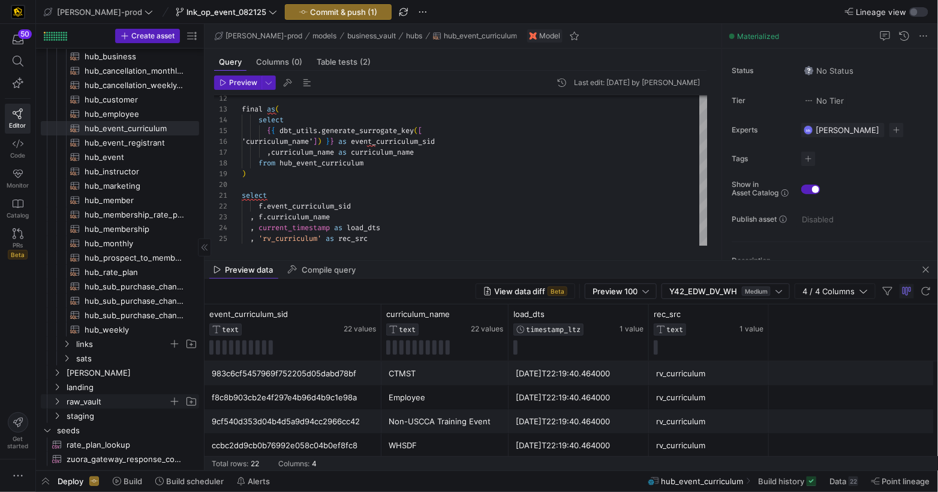
click at [57, 401] on icon "Press SPACE to select this row." at bounding box center [57, 401] width 8 height 7
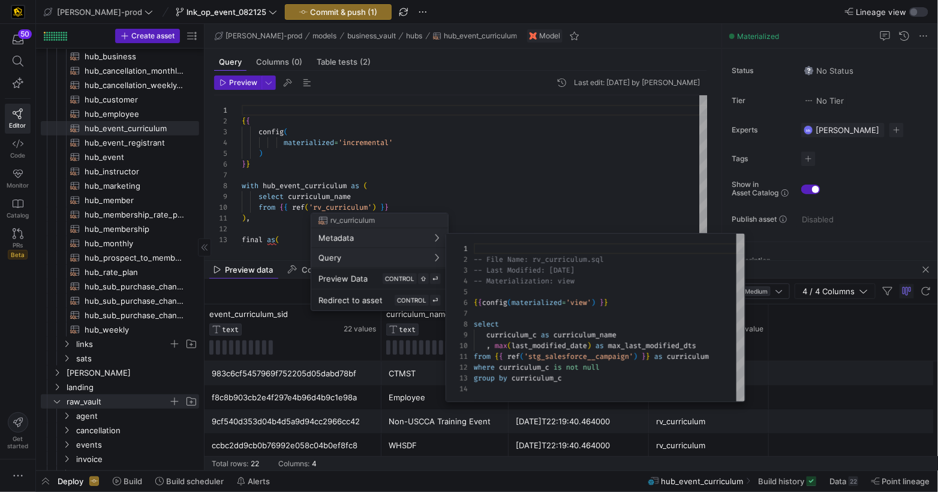
scroll to position [108, 0]
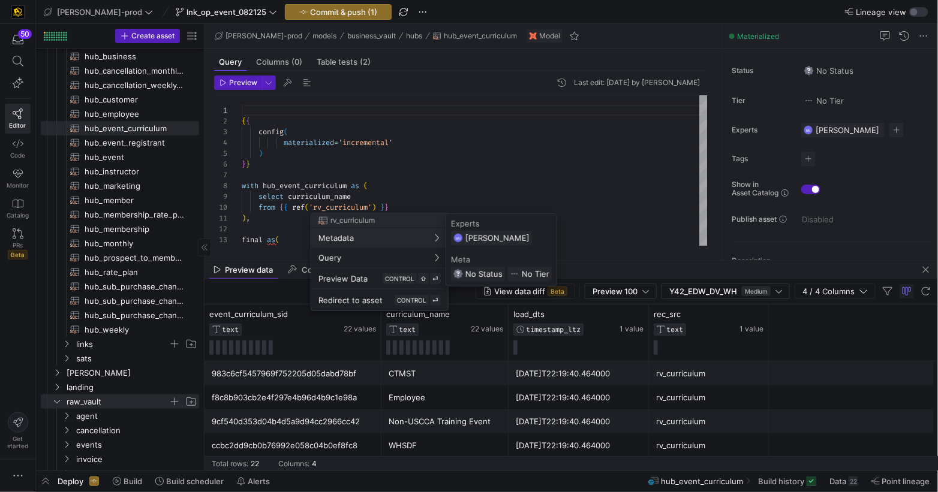
click at [402, 157] on div at bounding box center [469, 246] width 938 height 492
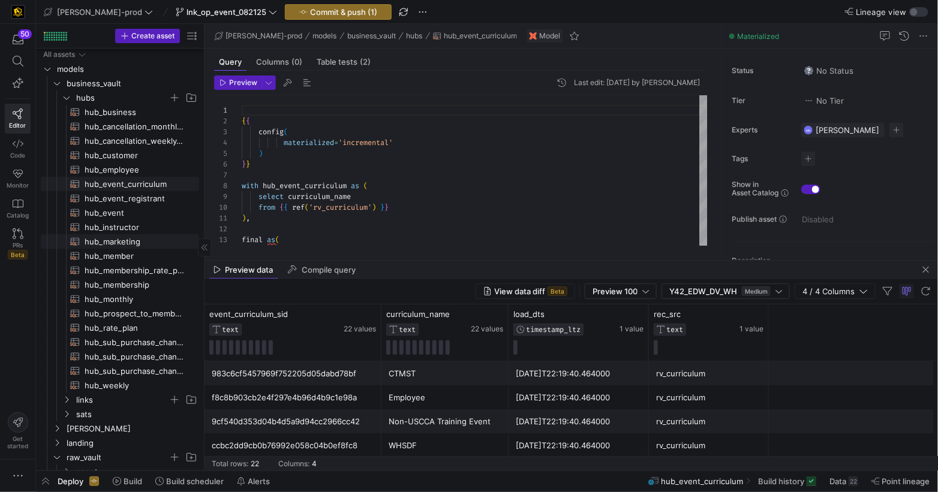
scroll to position [0, 0]
click at [68, 101] on icon "Press SPACE to select this row." at bounding box center [66, 98] width 8 height 7
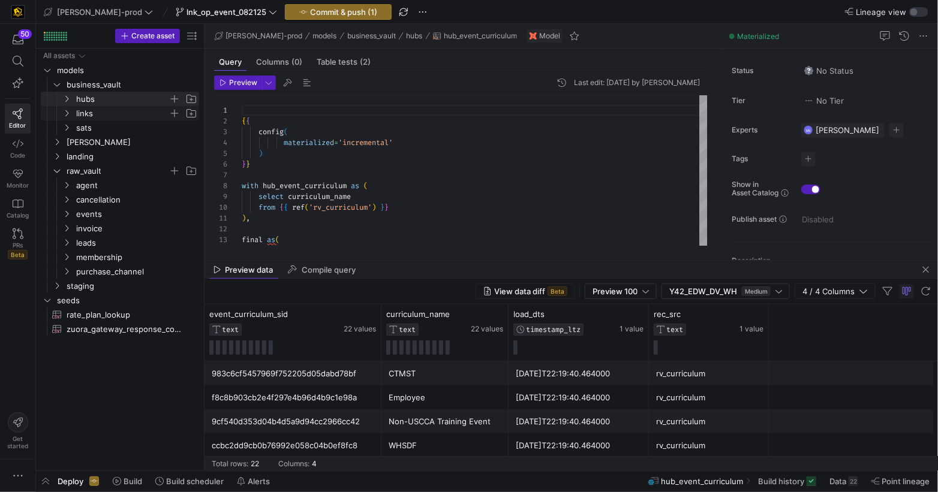
click at [67, 116] on icon "Press SPACE to select this row." at bounding box center [66, 113] width 8 height 7
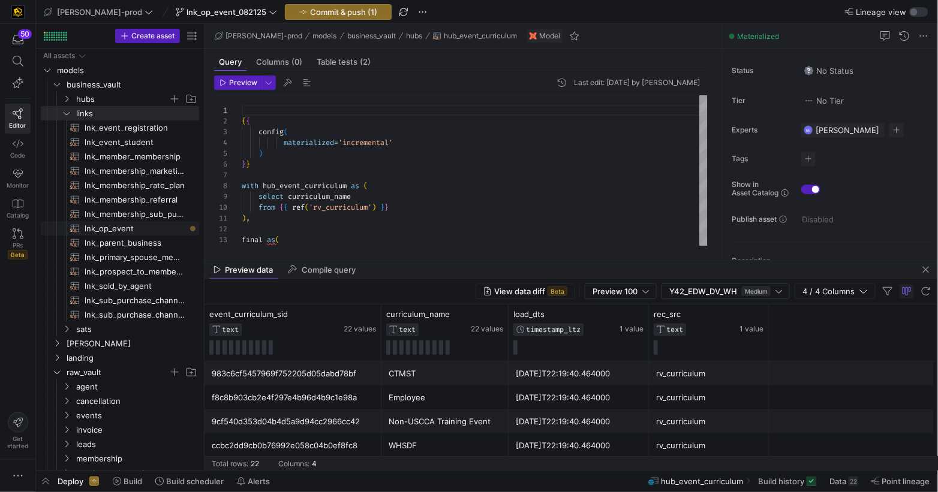
drag, startPoint x: 131, startPoint y: 231, endPoint x: 139, endPoint y: 231, distance: 7.8
click at [131, 231] on span "lnk_op_event​​​​​​​​​​" at bounding box center [135, 229] width 101 height 14
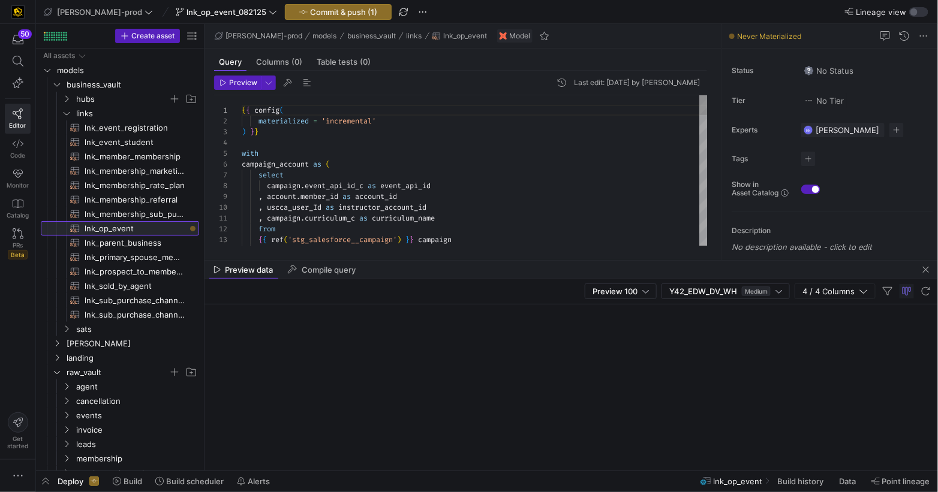
scroll to position [108, 0]
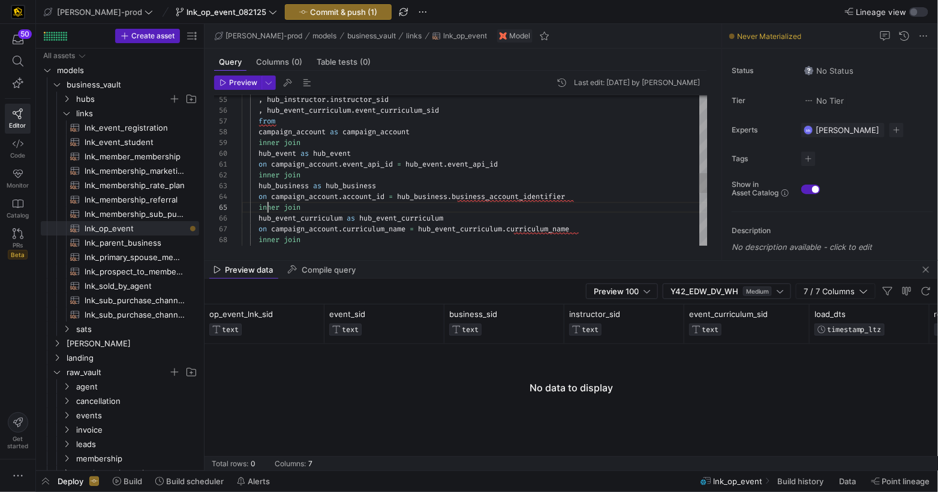
click at [269, 207] on div "inner join hub_event as hub_event on campaign_account . event_api_id = hub_even…" at bounding box center [475, 73] width 466 height 1143
click at [269, 207] on span "inner" at bounding box center [268, 208] width 21 height 10
click at [381, 164] on div "inner join hub_event as hub_event on campaign_account . event_api_id = hub_even…" at bounding box center [475, 70] width 466 height 1143
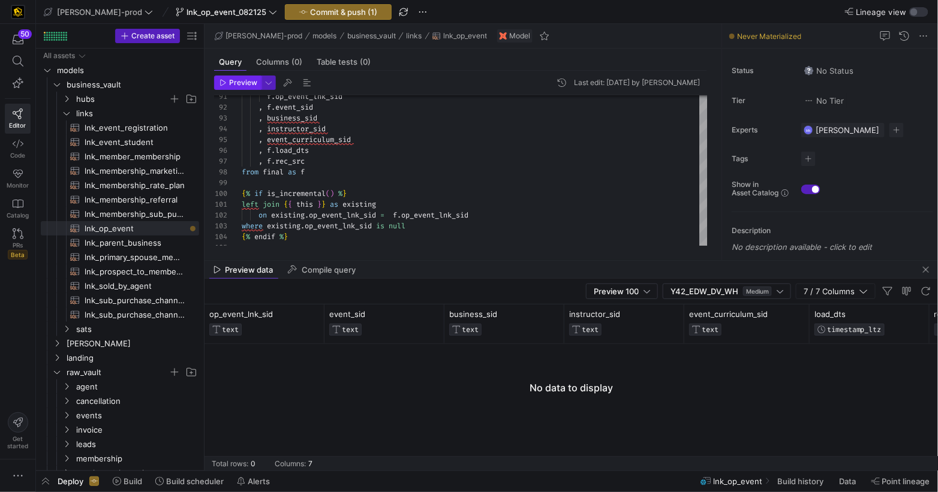
type textarea "), final as ( select {{ dbt_utils.generate_surrogate_key([ 'event_sid' ,'busine…"
drag, startPoint x: 238, startPoint y: 80, endPoint x: 401, endPoint y: 109, distance: 165.6
click at [238, 80] on span "Preview" at bounding box center [243, 83] width 28 height 8
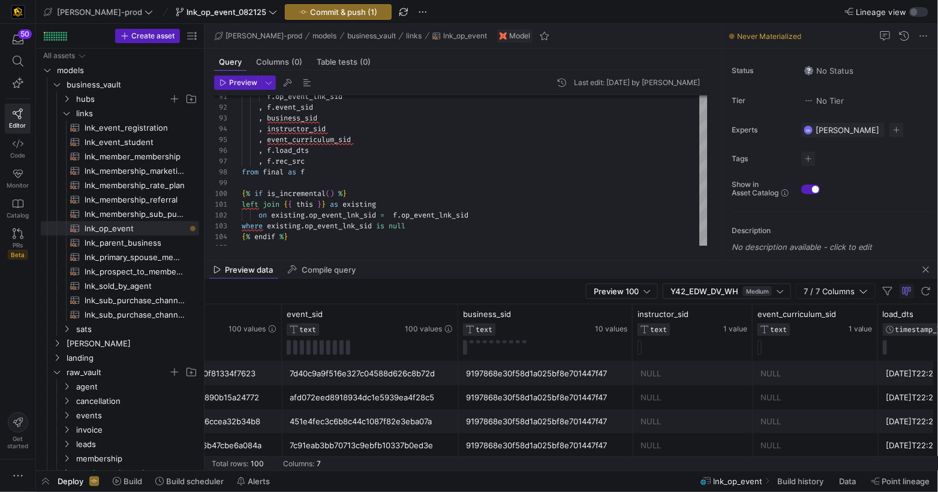
scroll to position [0, 0]
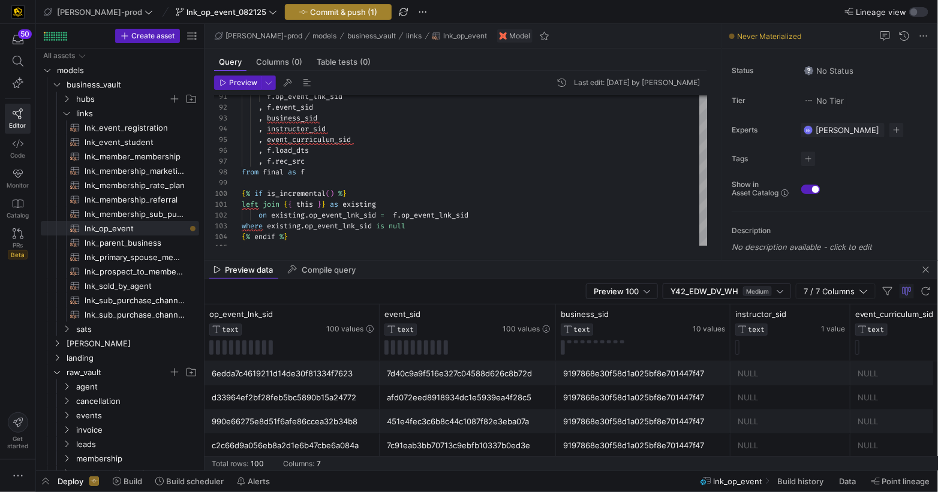
click at [324, 11] on span "Commit & push (1)" at bounding box center [343, 12] width 67 height 10
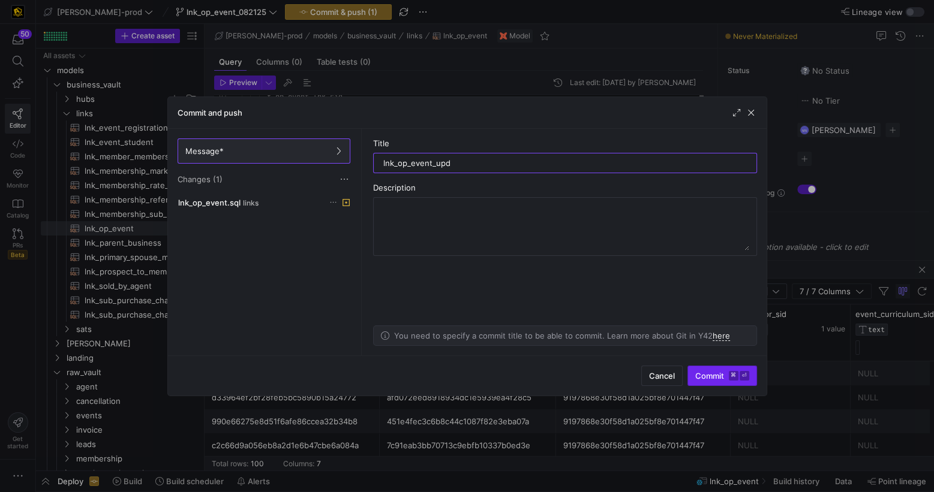
type input "lnk_op_event_upd"
click at [720, 372] on span "Commit ⌘ ⏎" at bounding box center [722, 376] width 54 height 10
